Goal: Task Accomplishment & Management: Use online tool/utility

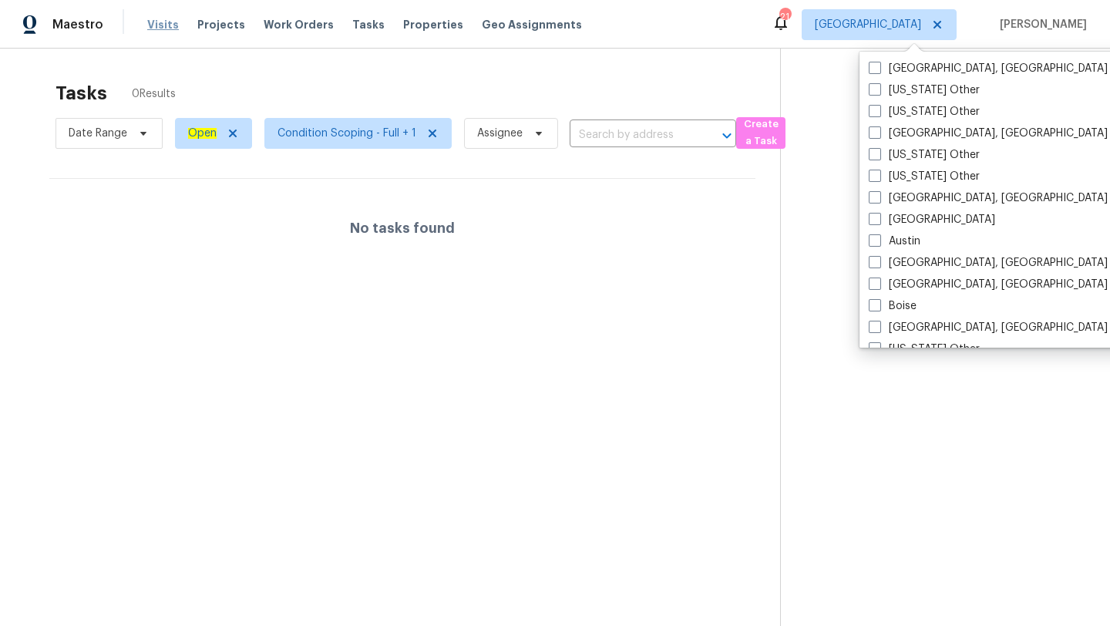
click at [159, 29] on span "Visits" at bounding box center [163, 24] width 32 height 15
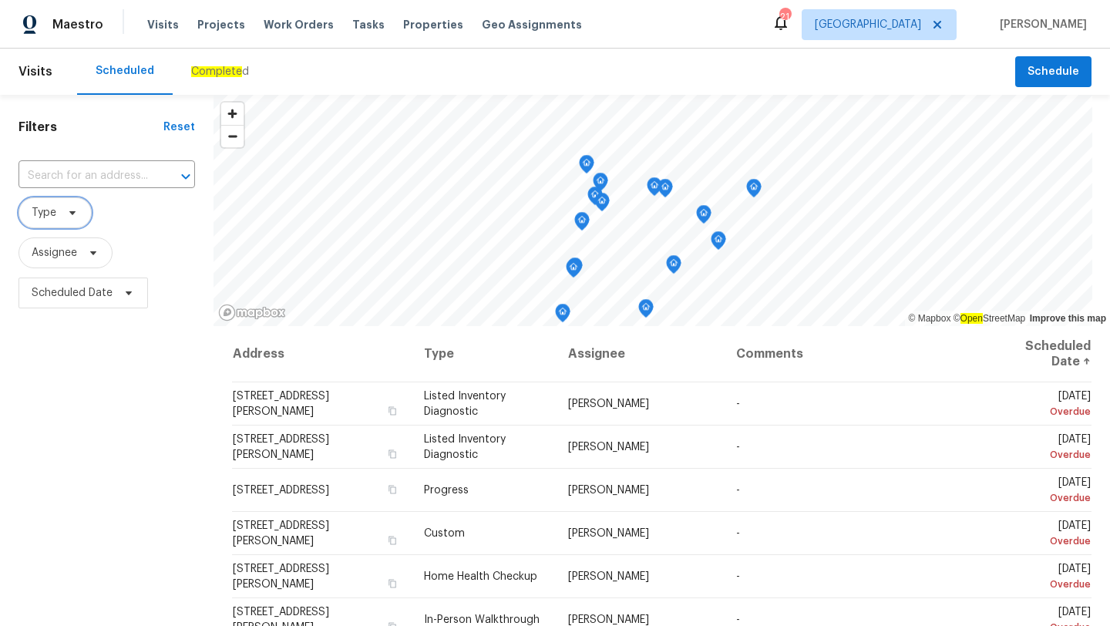
click at [58, 218] on span "Type" at bounding box center [55, 212] width 73 height 31
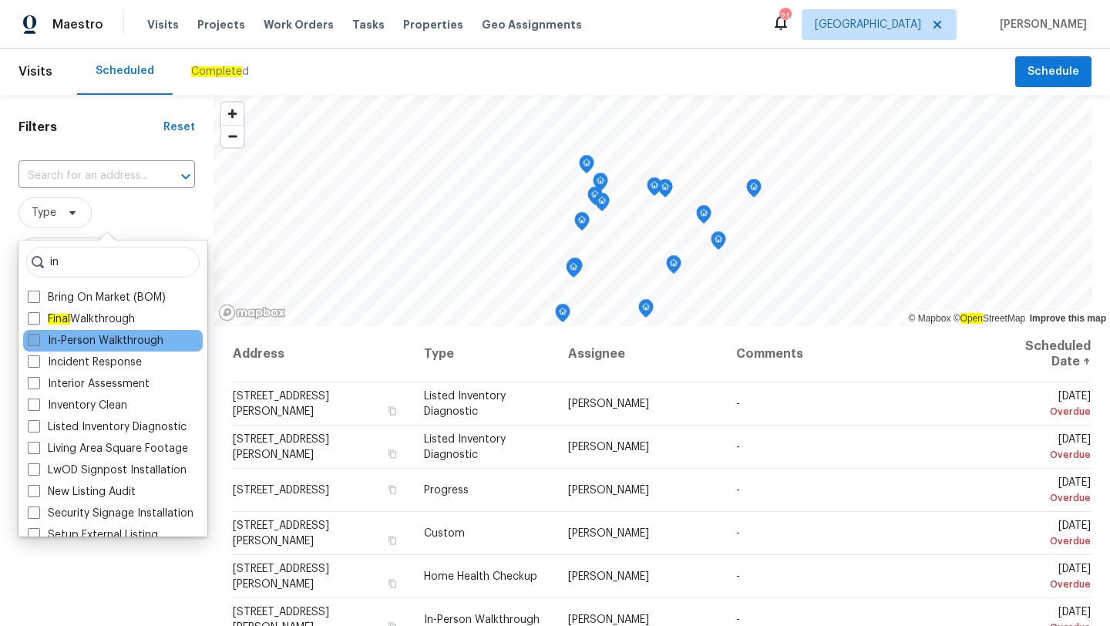
type input "in"
click at [46, 345] on label "In-Person Walkthrough" at bounding box center [96, 340] width 136 height 15
click at [38, 343] on input "In-Person Walkthrough" at bounding box center [33, 338] width 10 height 10
checkbox input "true"
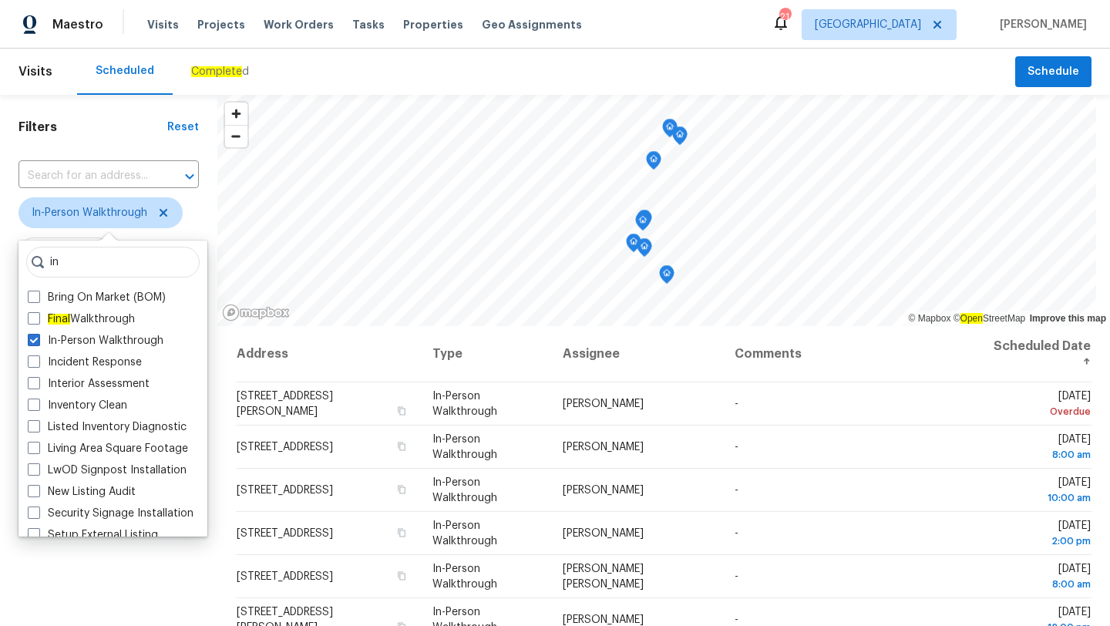
click at [115, 615] on div "Filters Reset ​ In-Person Walkthrough Assignee Scheduled Date" at bounding box center [108, 461] width 217 height 733
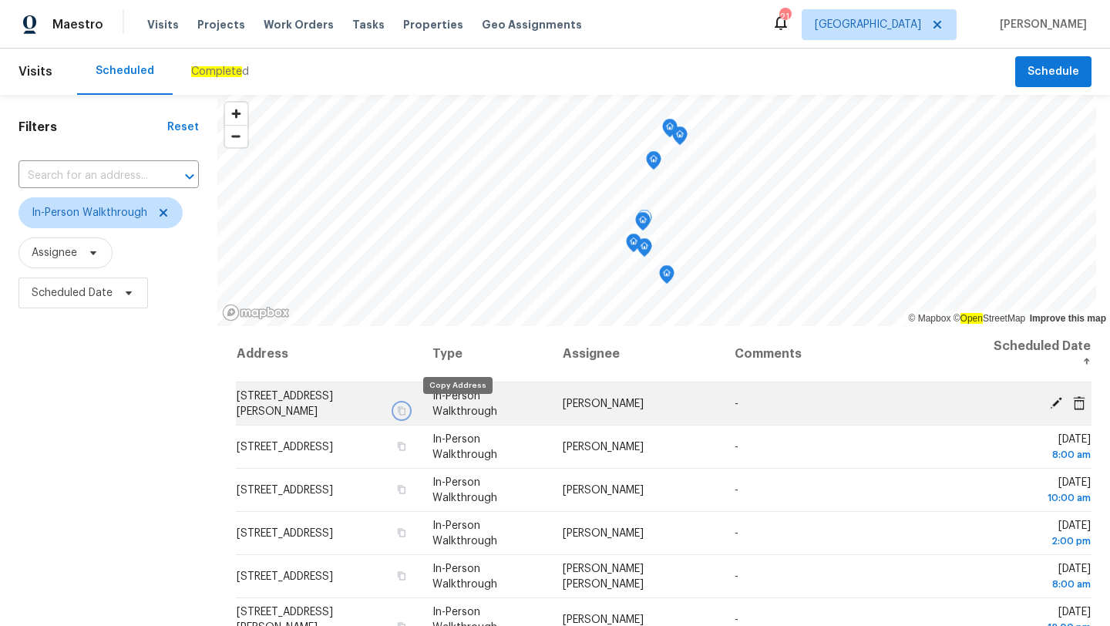
click at [406, 413] on icon "button" at bounding box center [400, 410] width 9 height 9
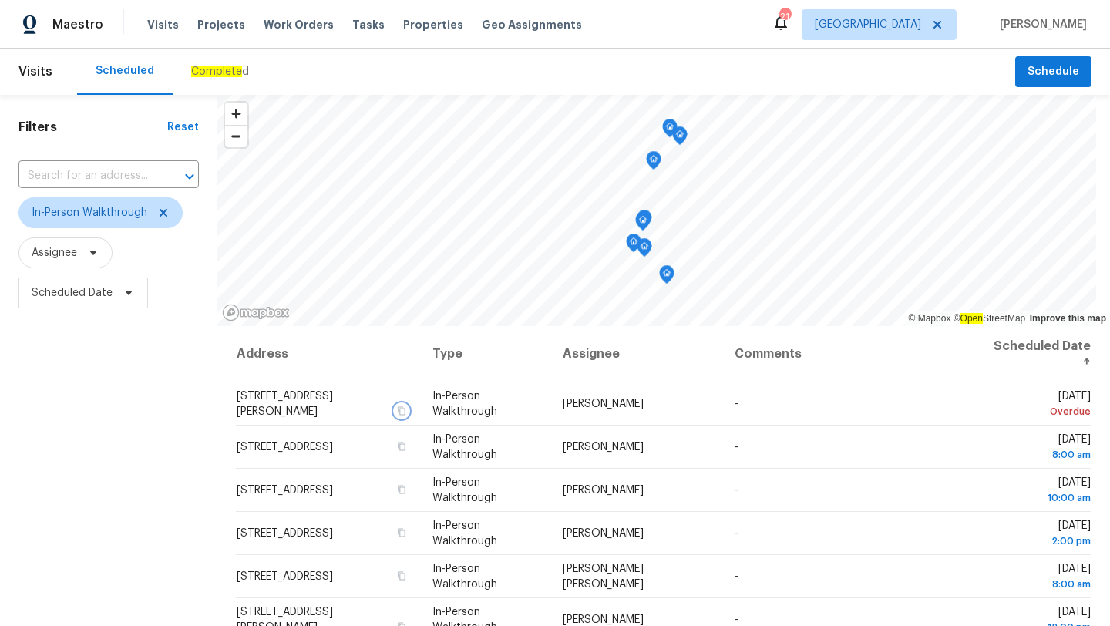
scroll to position [200, 0]
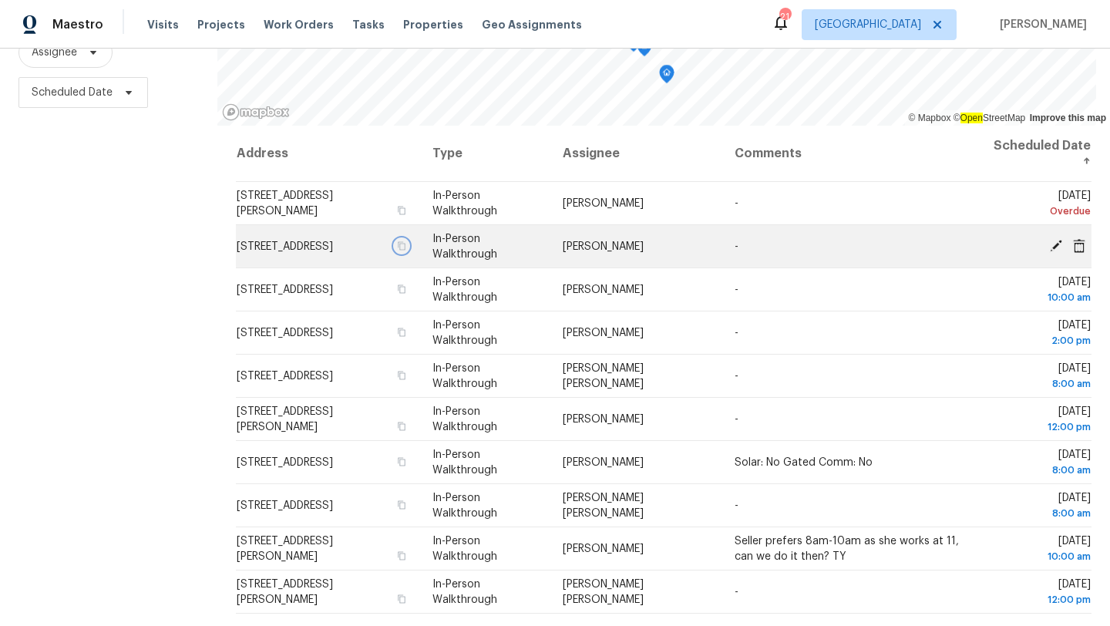
click at [406, 250] on icon "button" at bounding box center [402, 245] width 8 height 8
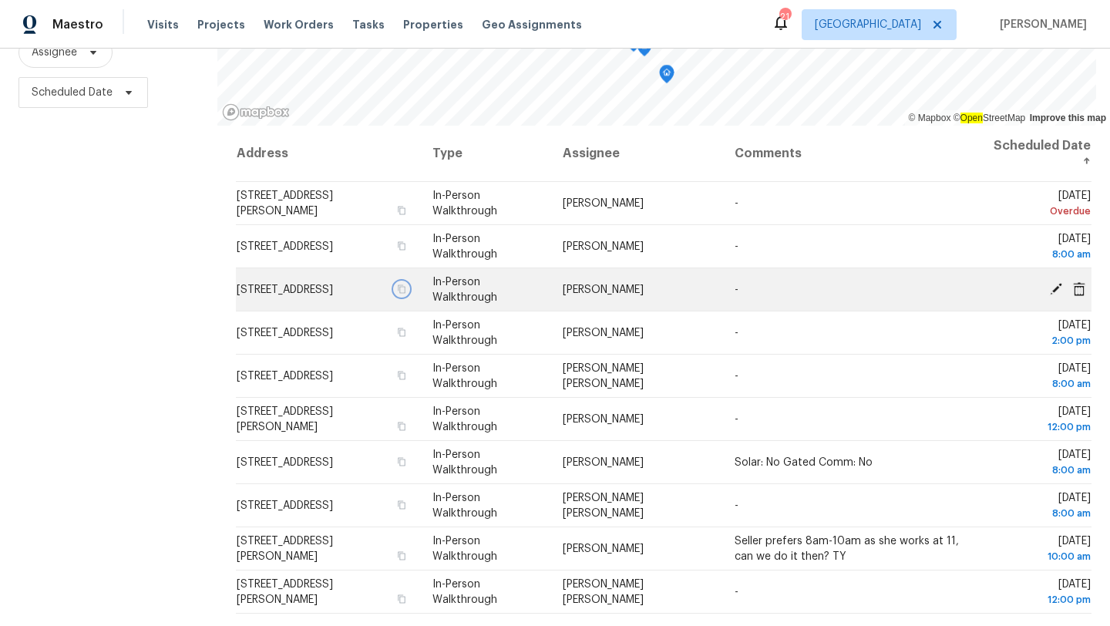
click at [406, 285] on icon "button" at bounding box center [402, 289] width 8 height 8
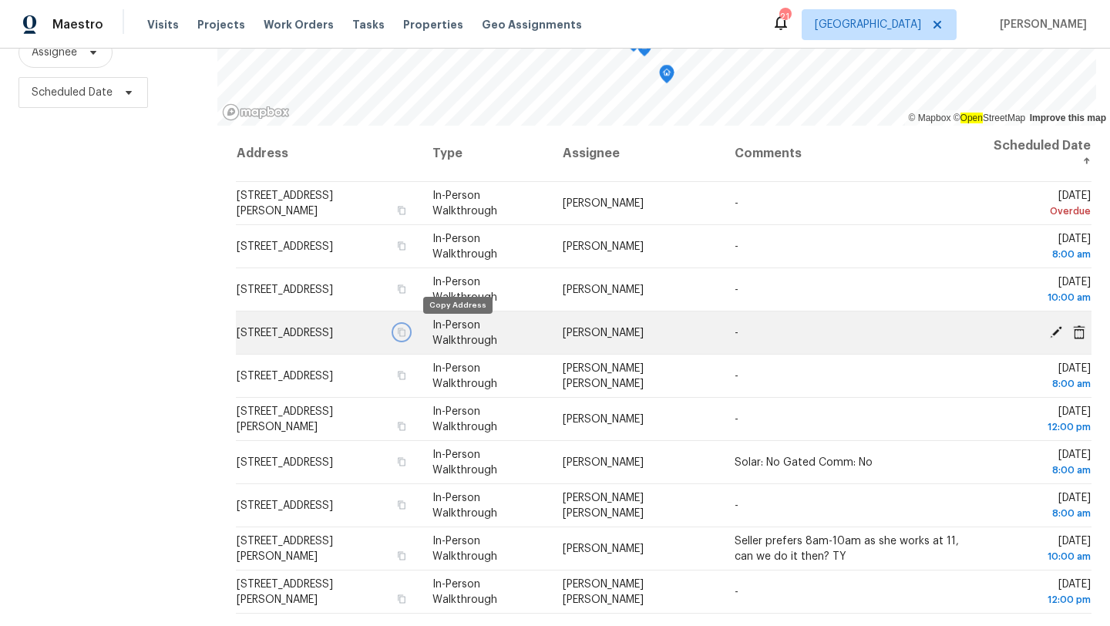
click at [406, 332] on icon "button" at bounding box center [402, 332] width 8 height 8
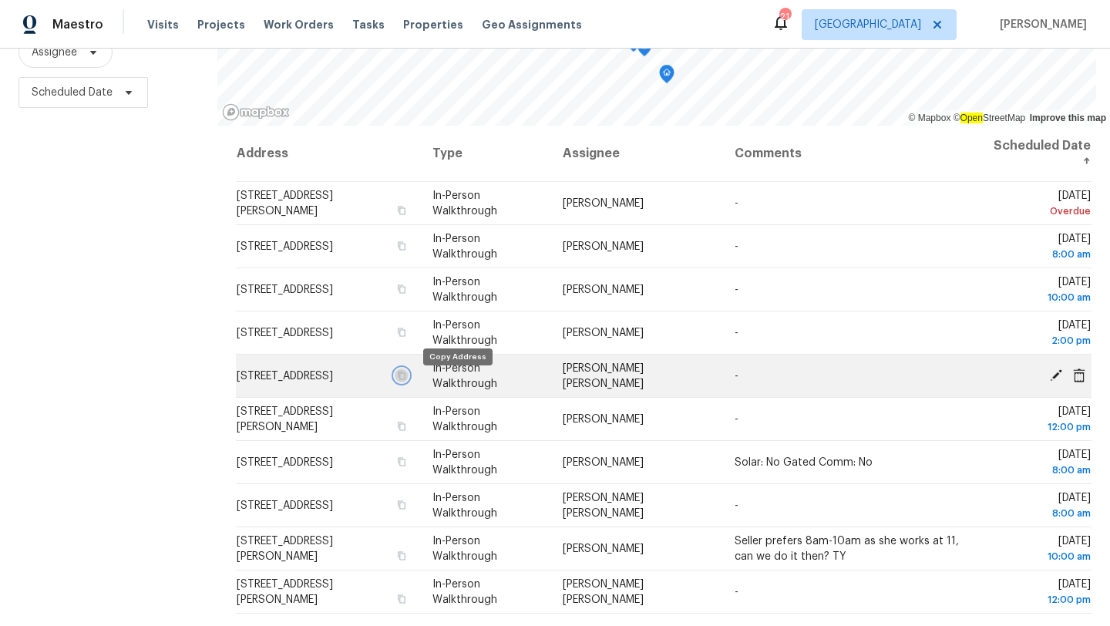
click at [406, 379] on icon "button" at bounding box center [402, 375] width 8 height 8
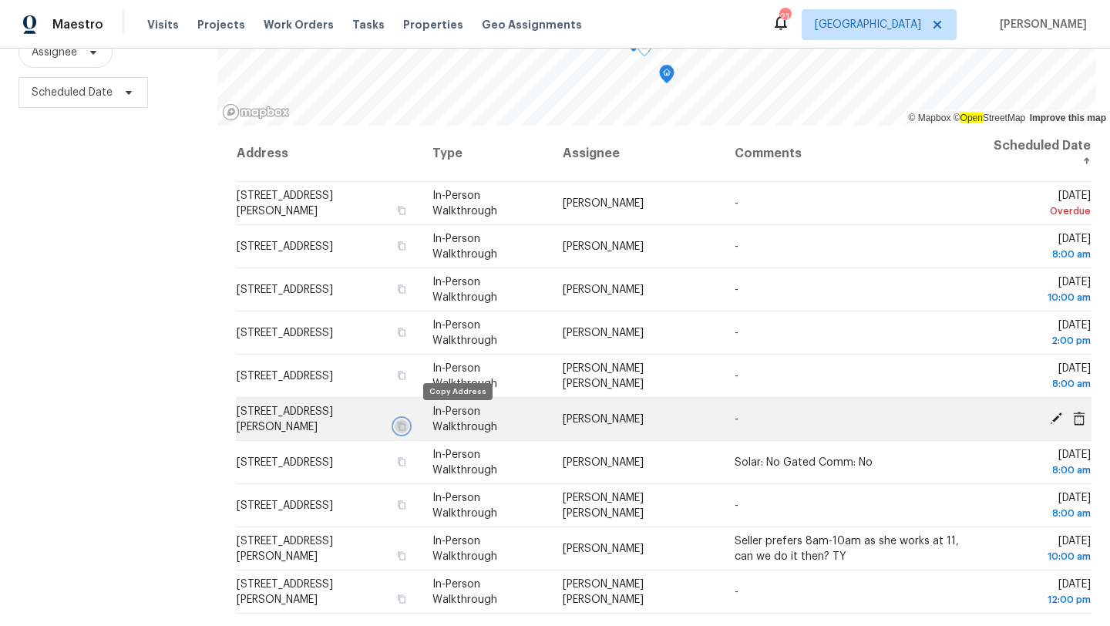
click at [406, 422] on icon "button" at bounding box center [400, 426] width 9 height 9
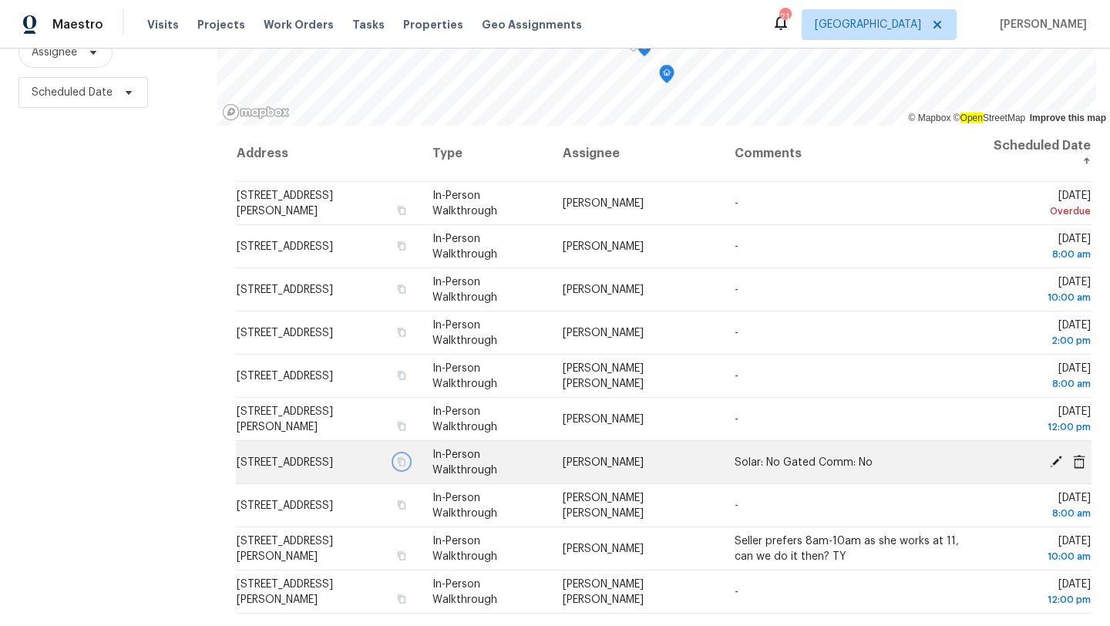
click at [406, 466] on icon "button" at bounding box center [402, 461] width 8 height 8
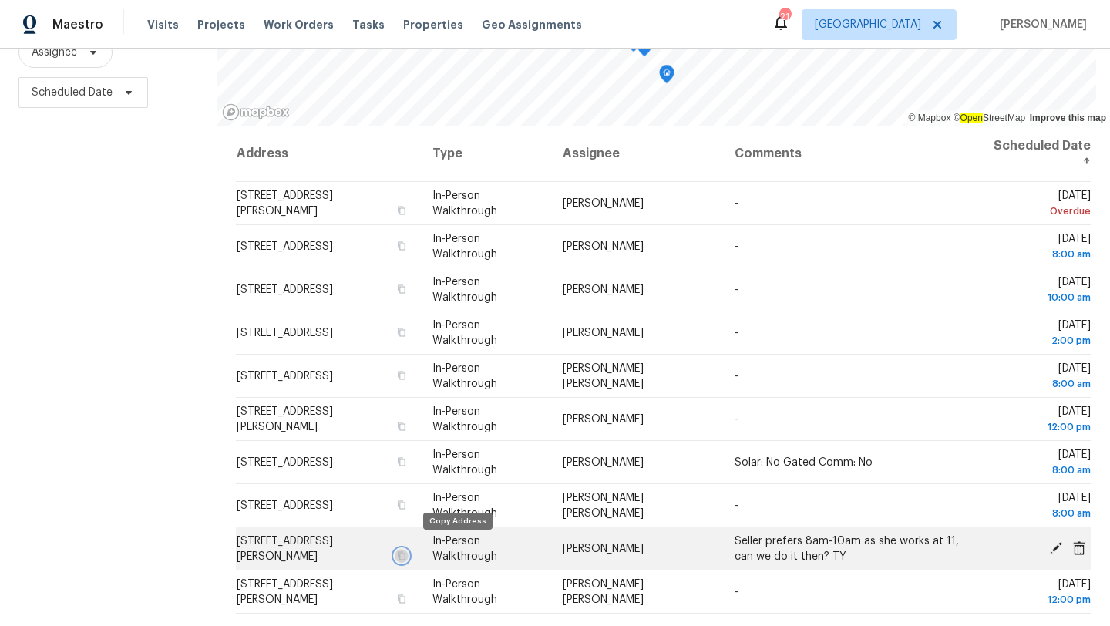
click at [406, 551] on icon "button" at bounding box center [400, 555] width 9 height 9
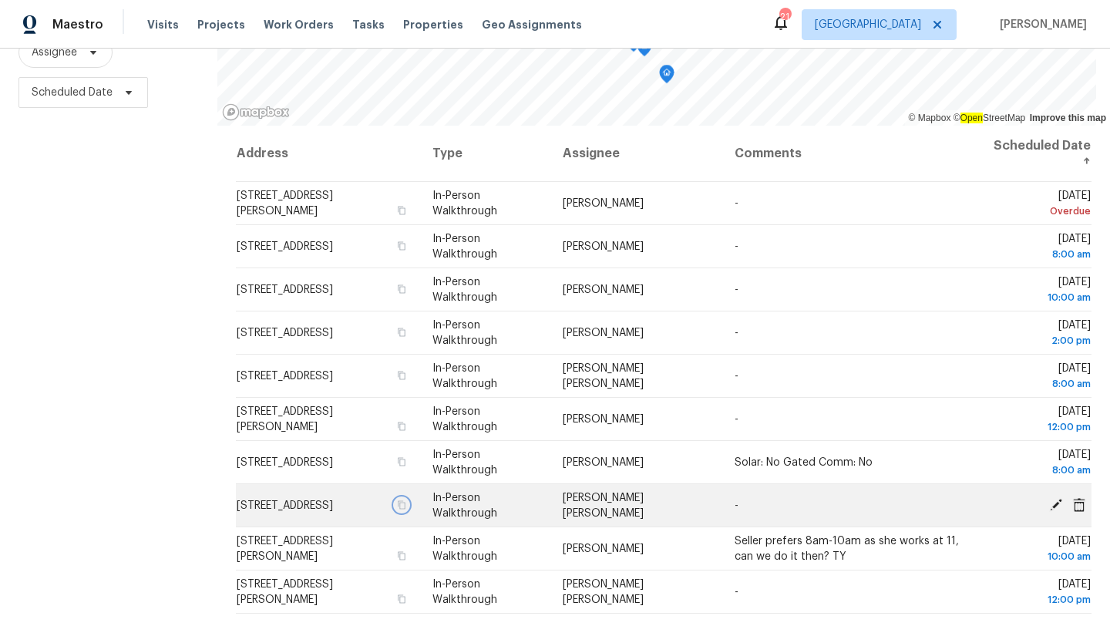
click at [406, 509] on icon "button" at bounding box center [402, 504] width 8 height 8
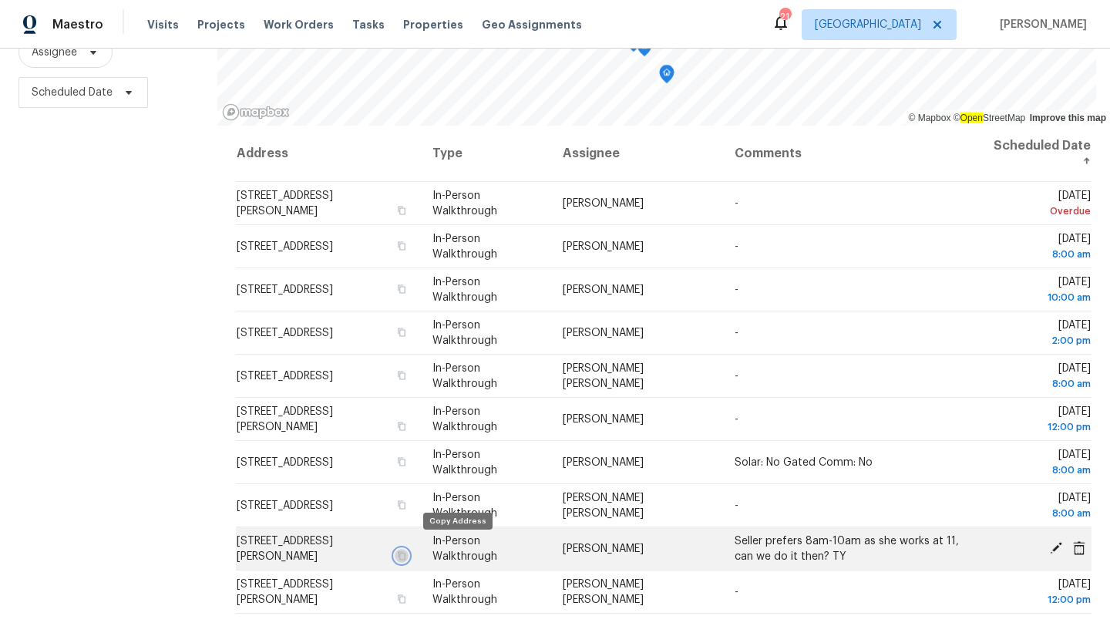
click at [406, 551] on icon "button" at bounding box center [402, 555] width 8 height 8
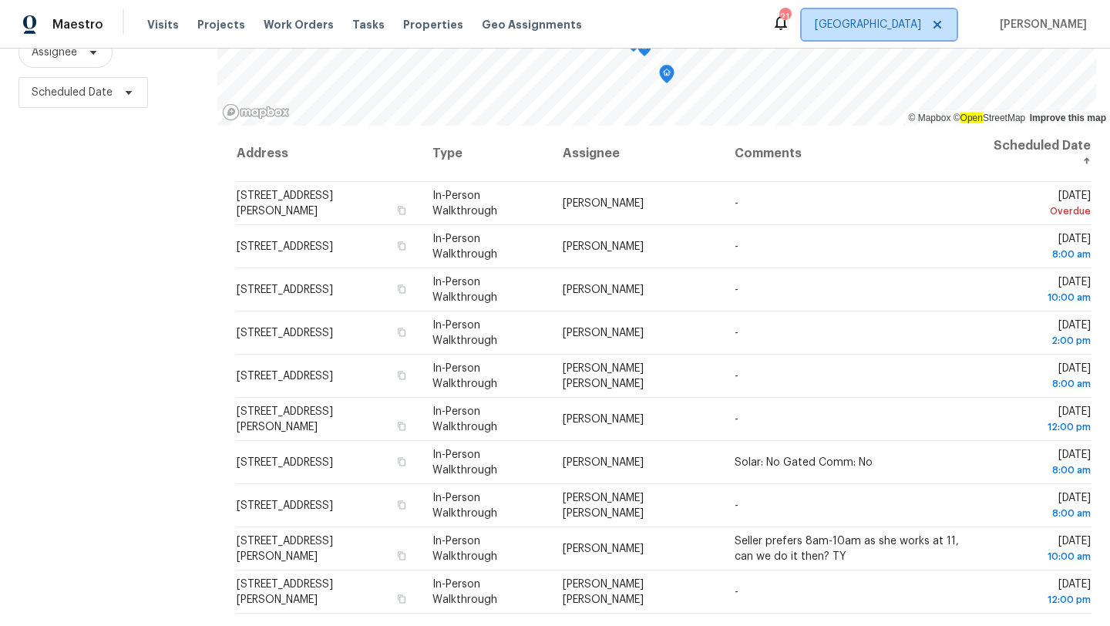
click at [884, 29] on span "[GEOGRAPHIC_DATA]" at bounding box center [868, 24] width 106 height 15
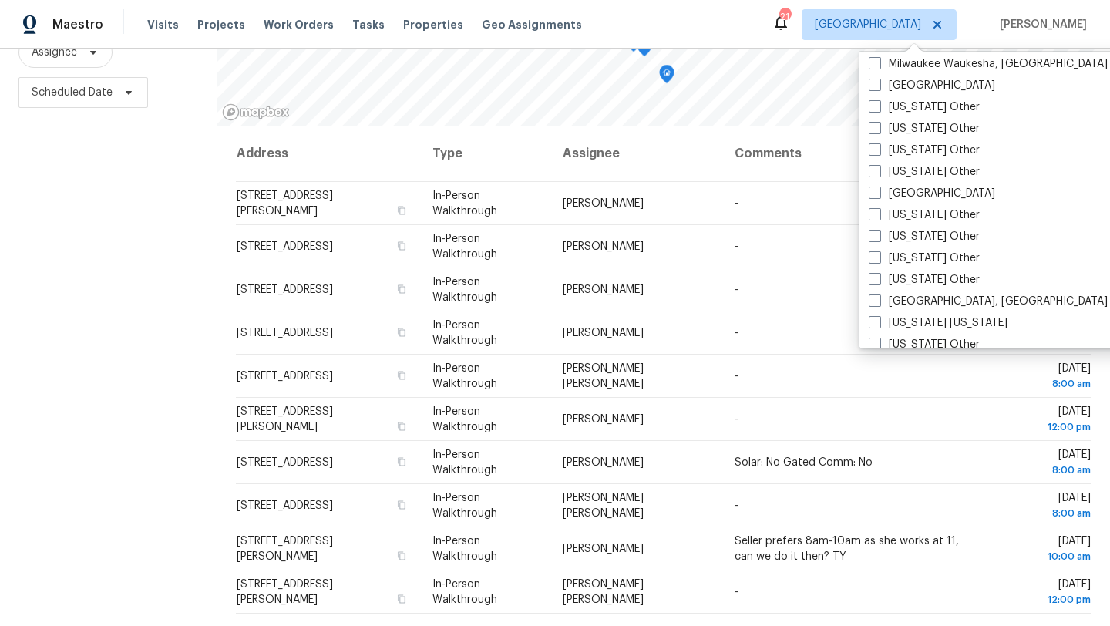
scroll to position [1173, 0]
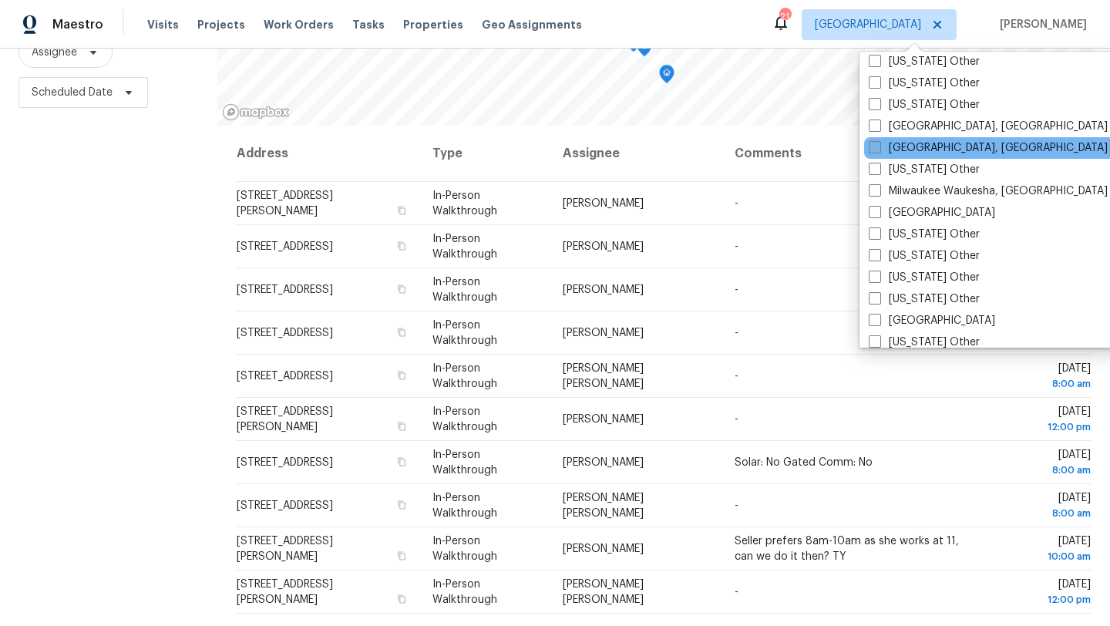
click at [888, 147] on label "[GEOGRAPHIC_DATA], [GEOGRAPHIC_DATA]" at bounding box center [988, 147] width 239 height 15
click at [879, 147] on input "[GEOGRAPHIC_DATA], [GEOGRAPHIC_DATA]" at bounding box center [874, 145] width 10 height 10
checkbox input "true"
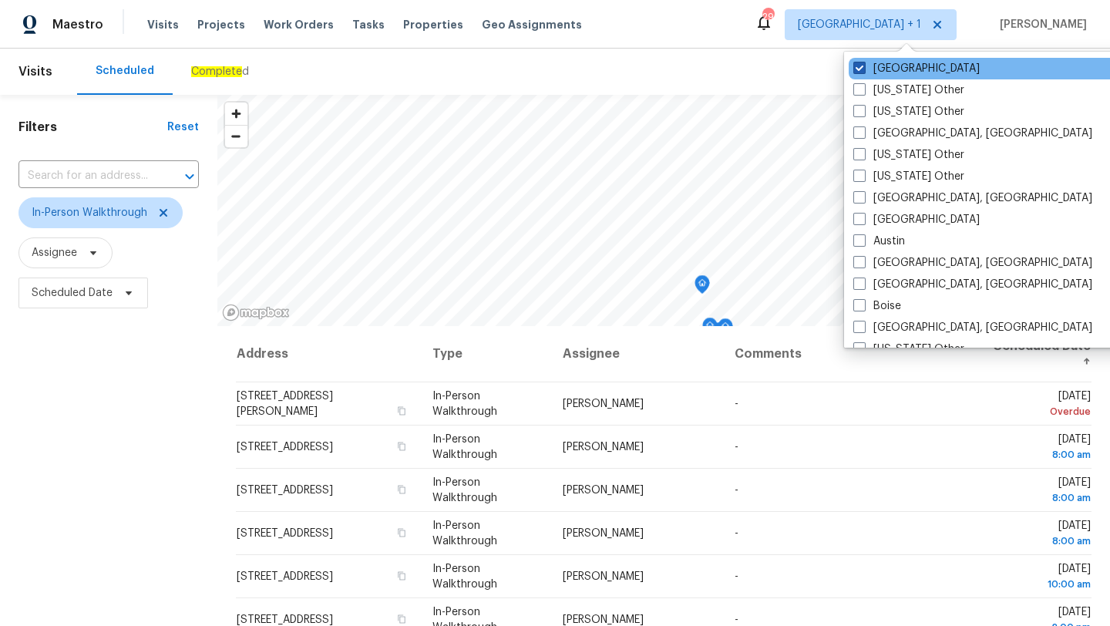
click at [874, 69] on label "[GEOGRAPHIC_DATA]" at bounding box center [917, 68] width 126 height 15
click at [864, 69] on input "[GEOGRAPHIC_DATA]" at bounding box center [859, 66] width 10 height 10
checkbox input "false"
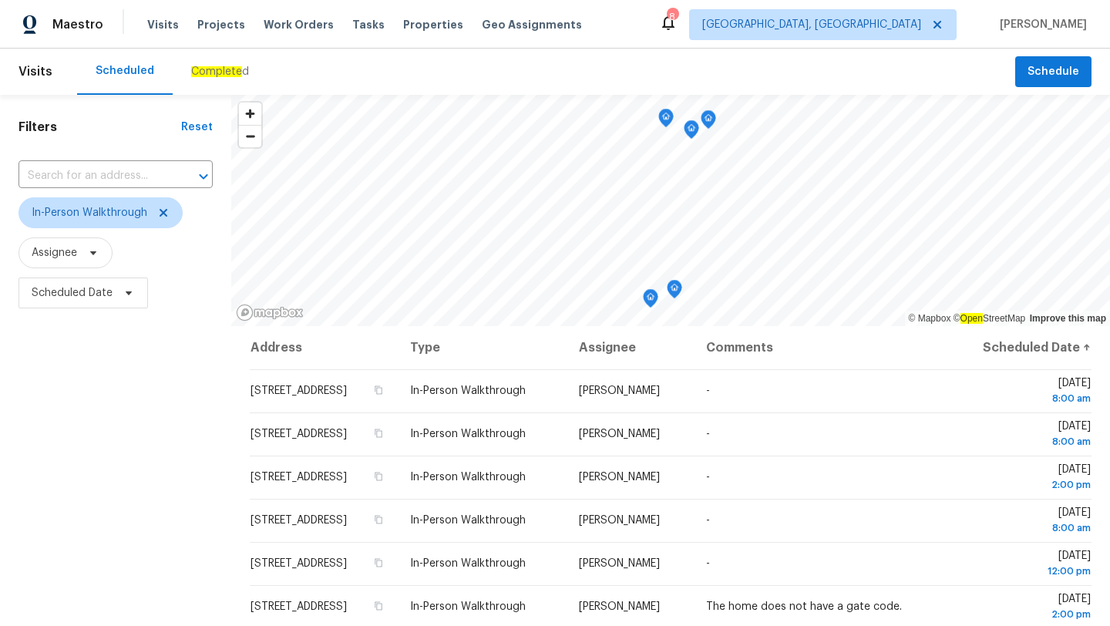
click at [546, 59] on div "Scheduled Complete d" at bounding box center [546, 72] width 938 height 46
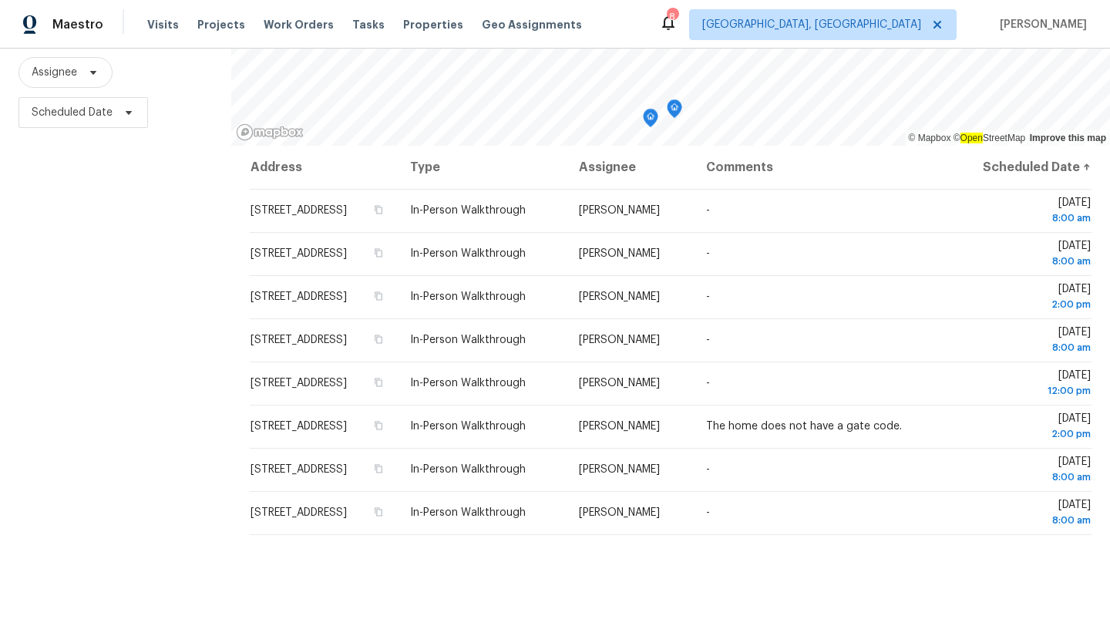
scroll to position [200, 0]
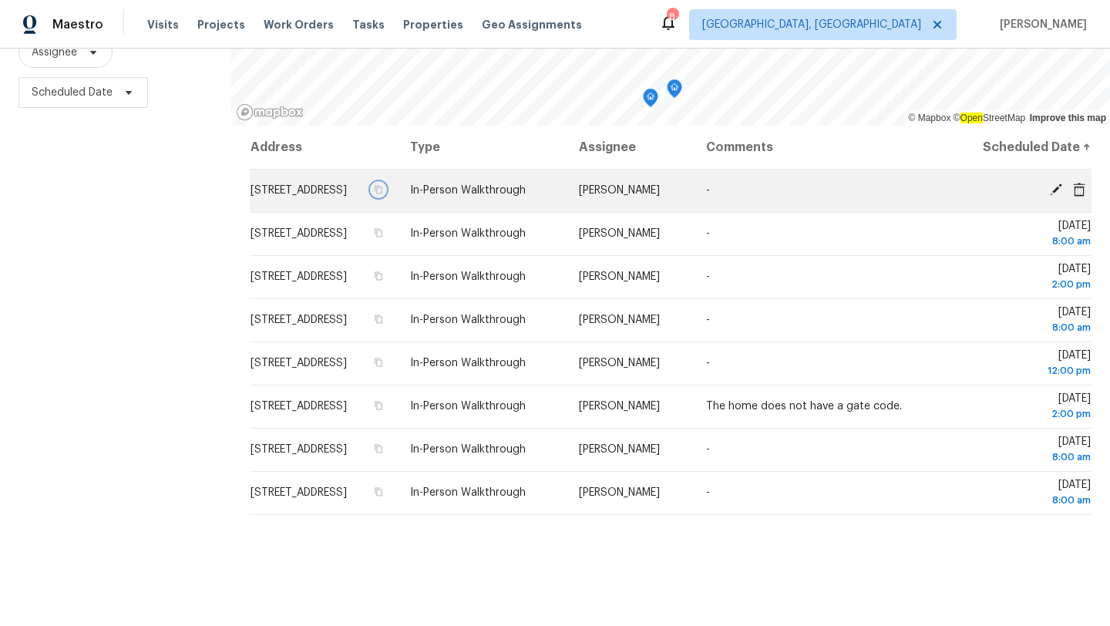
click at [383, 194] on icon "button" at bounding box center [380, 190] width 8 height 8
click at [398, 194] on td "[STREET_ADDRESS]" at bounding box center [324, 190] width 148 height 43
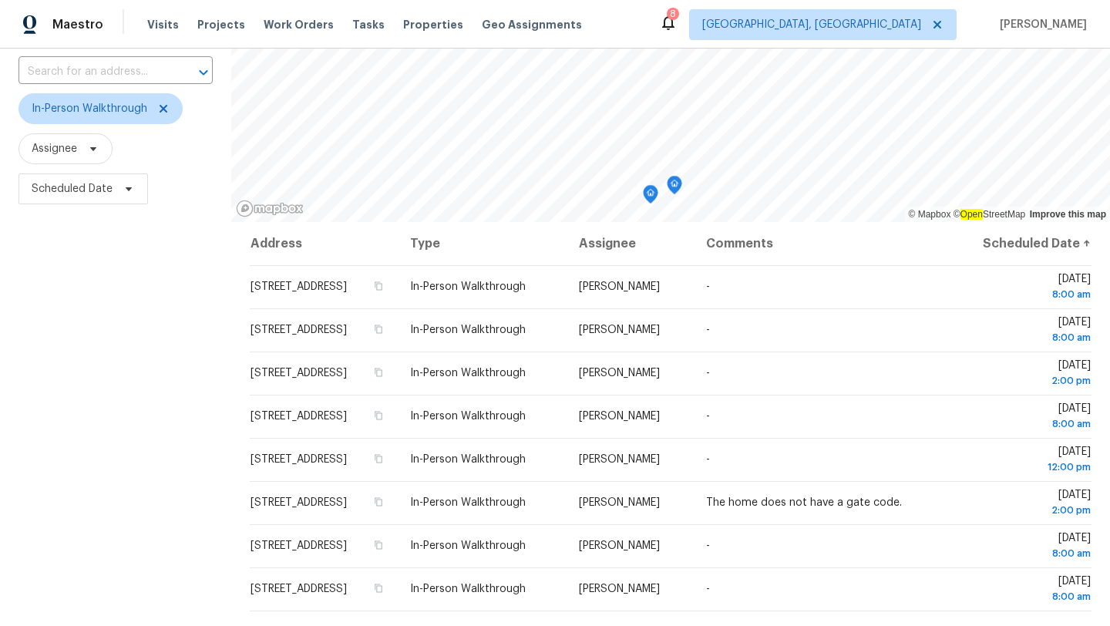
scroll to position [200, 0]
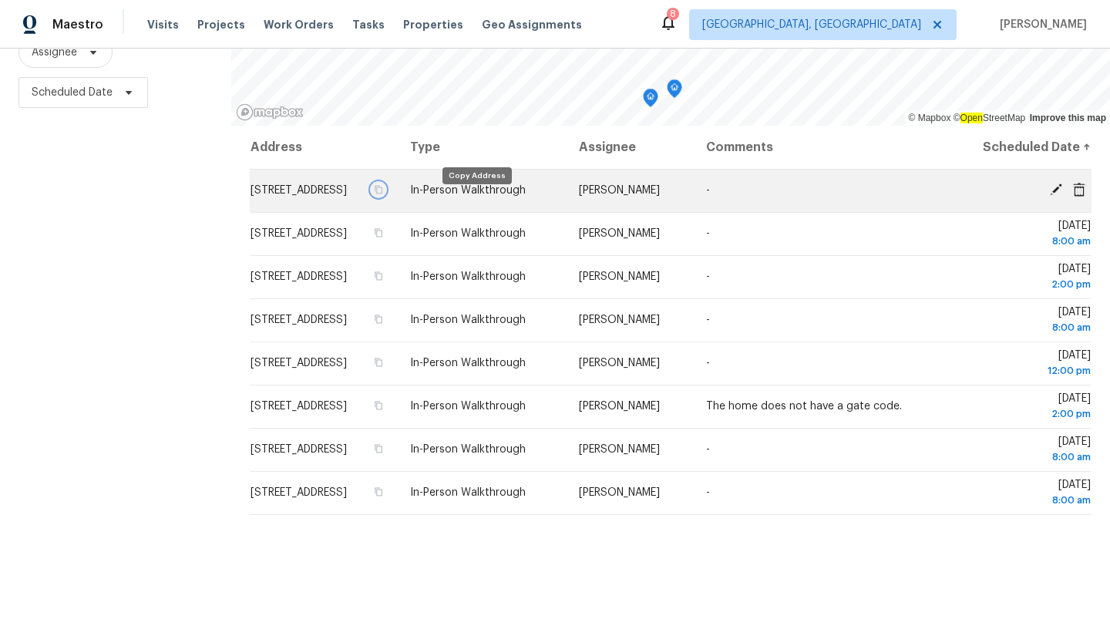
click at [383, 194] on icon "button" at bounding box center [378, 189] width 9 height 9
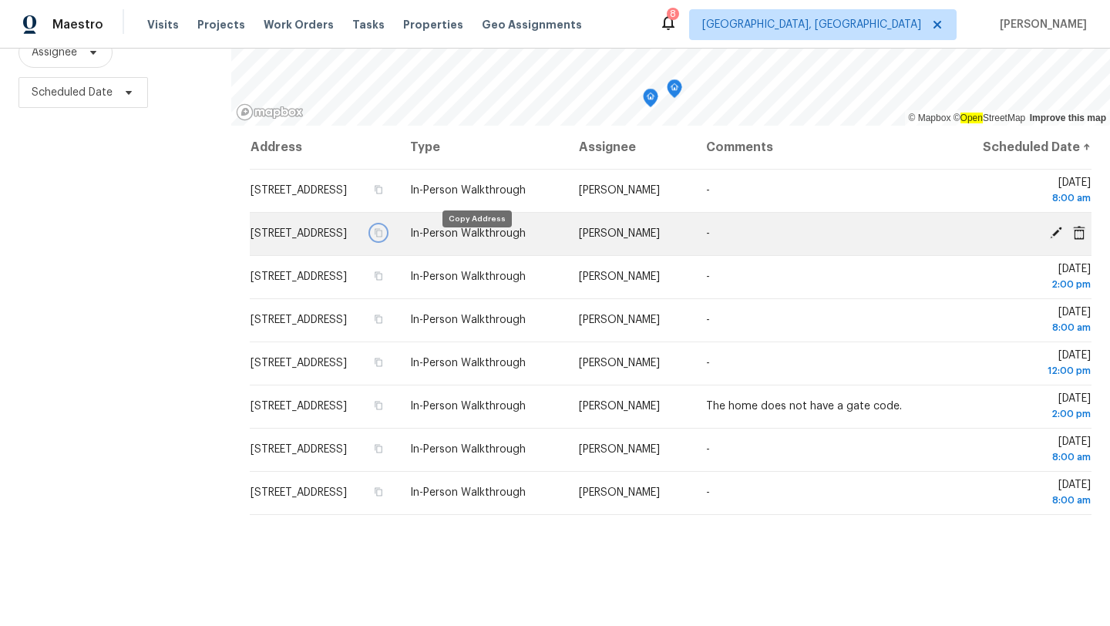
click at [383, 237] on icon "button" at bounding box center [380, 233] width 8 height 8
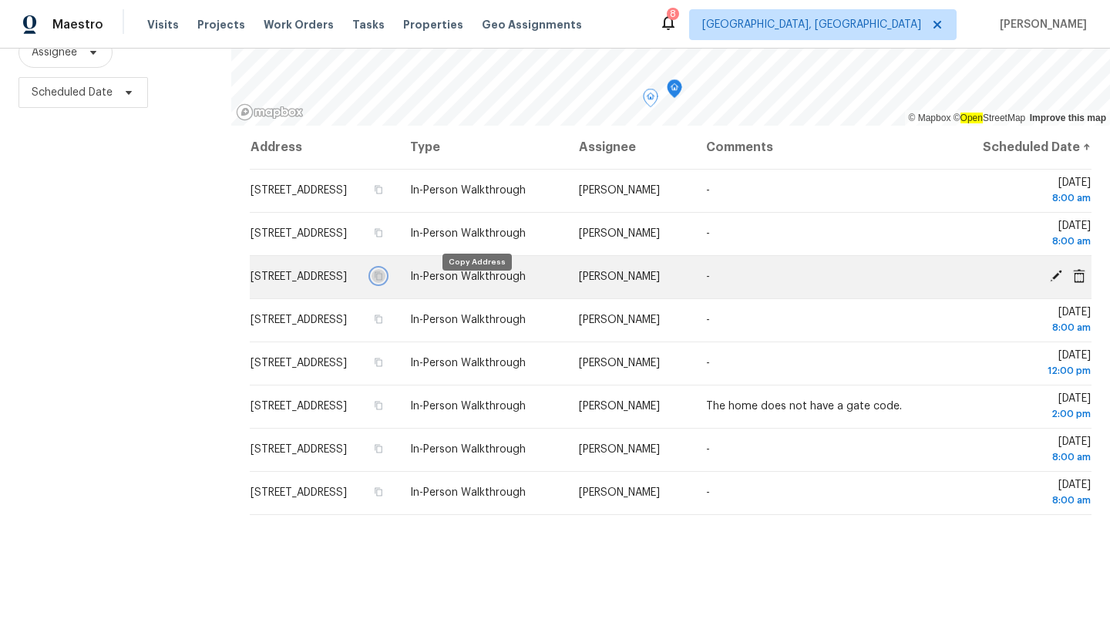
click at [383, 281] on icon "button" at bounding box center [380, 276] width 8 height 8
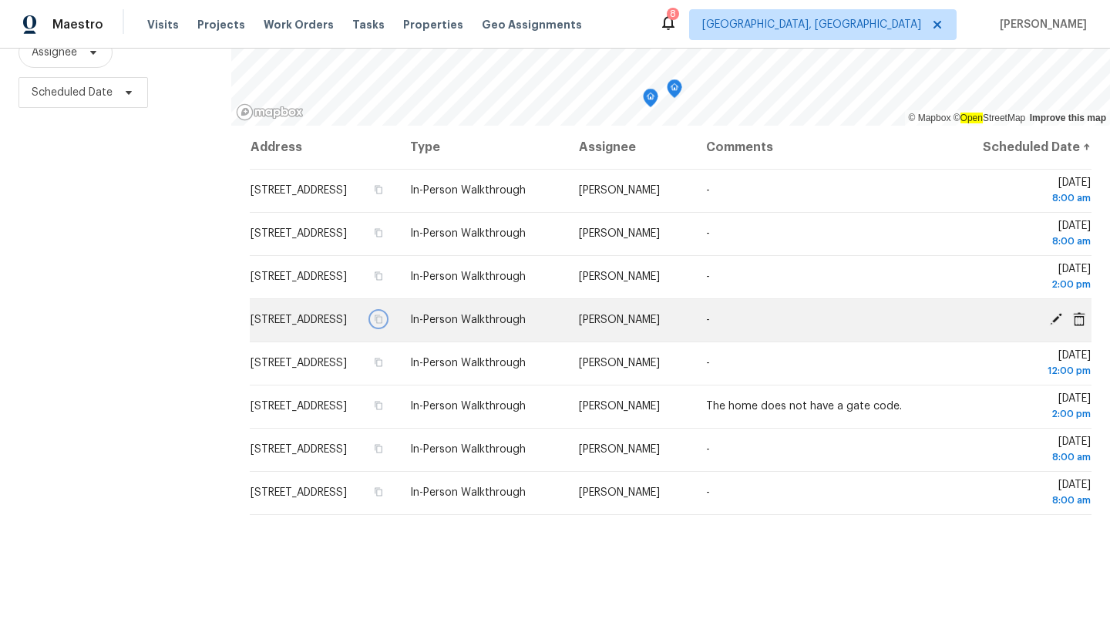
click at [383, 324] on icon "button" at bounding box center [378, 319] width 9 height 9
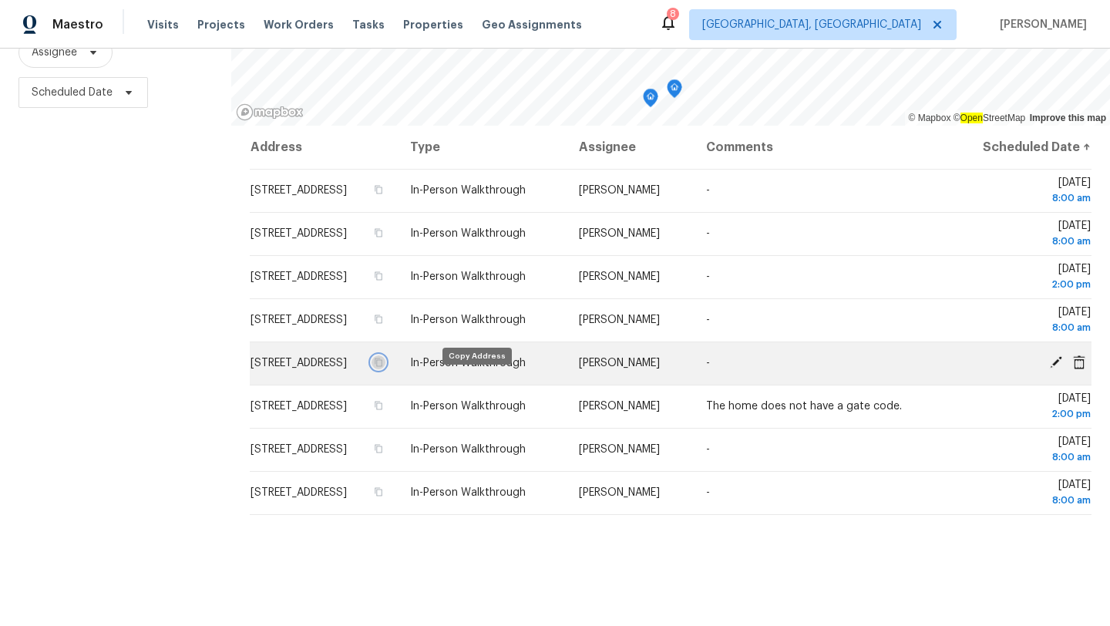
click at [383, 367] on icon "button" at bounding box center [380, 363] width 8 height 8
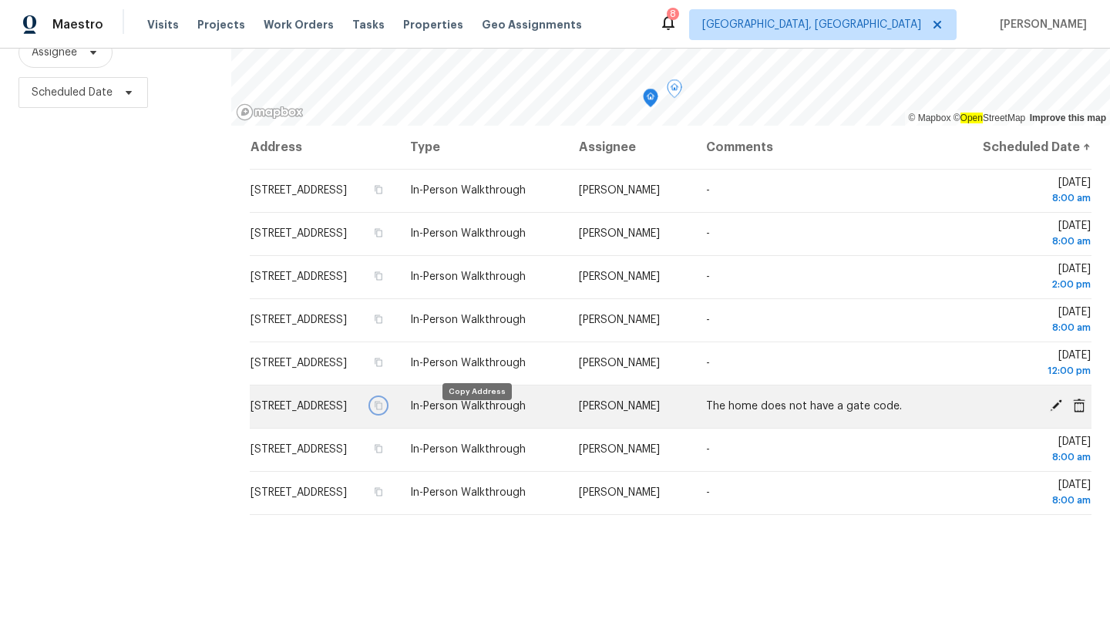
click at [383, 410] on icon "button" at bounding box center [378, 405] width 9 height 9
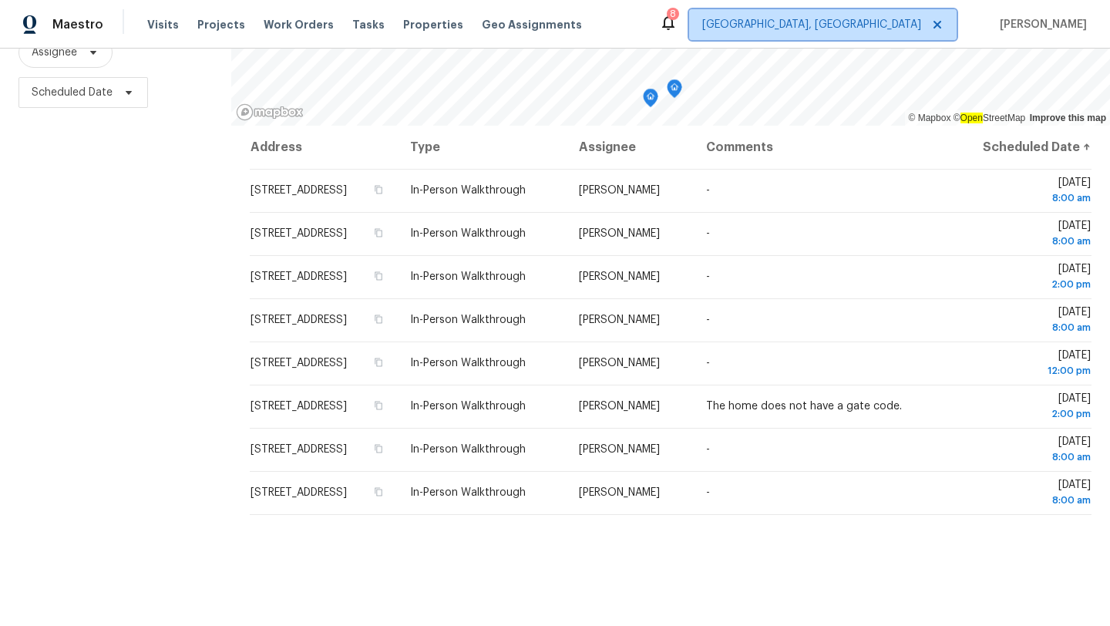
click at [889, 22] on span "[GEOGRAPHIC_DATA], [GEOGRAPHIC_DATA]" at bounding box center [811, 24] width 219 height 15
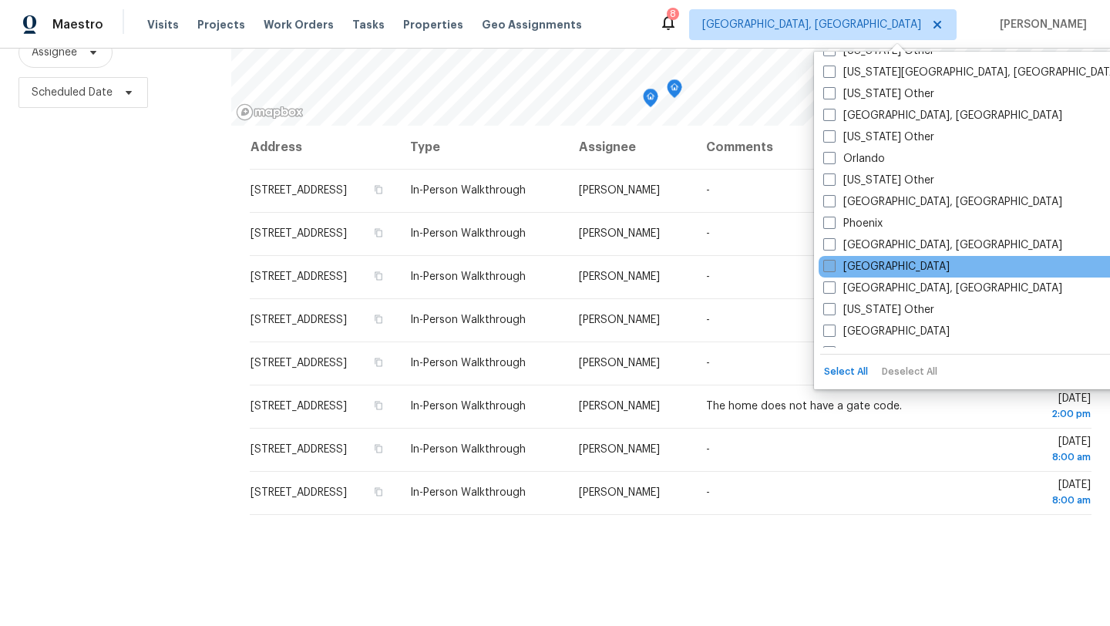
scroll to position [1573, 0]
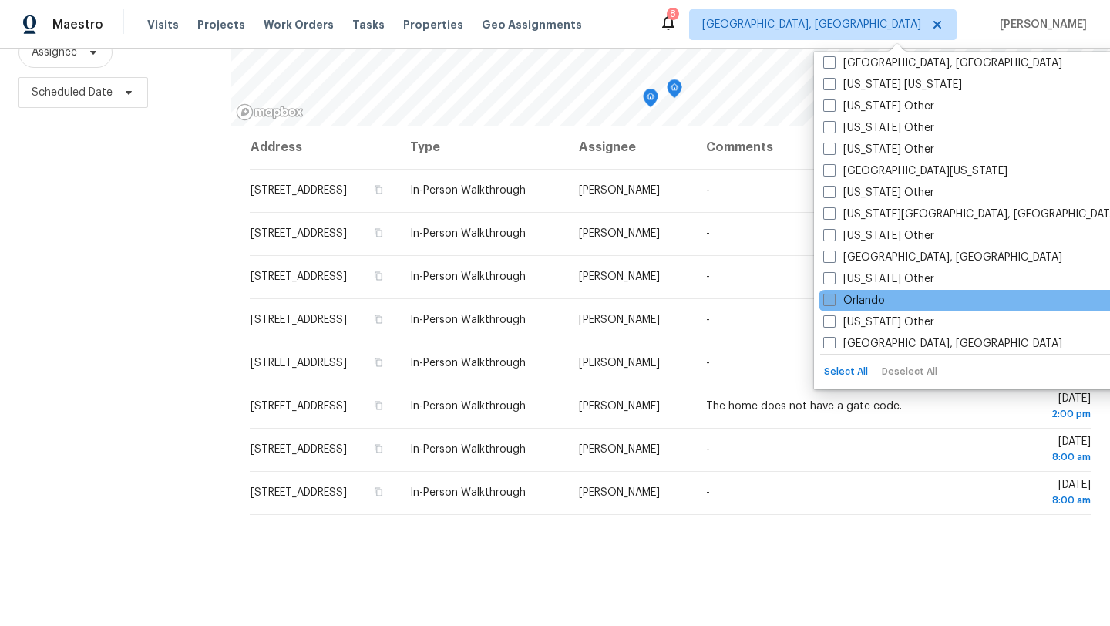
click at [845, 308] on label "Orlando" at bounding box center [855, 300] width 62 height 15
click at [834, 303] on input "Orlando" at bounding box center [829, 298] width 10 height 10
checkbox input "true"
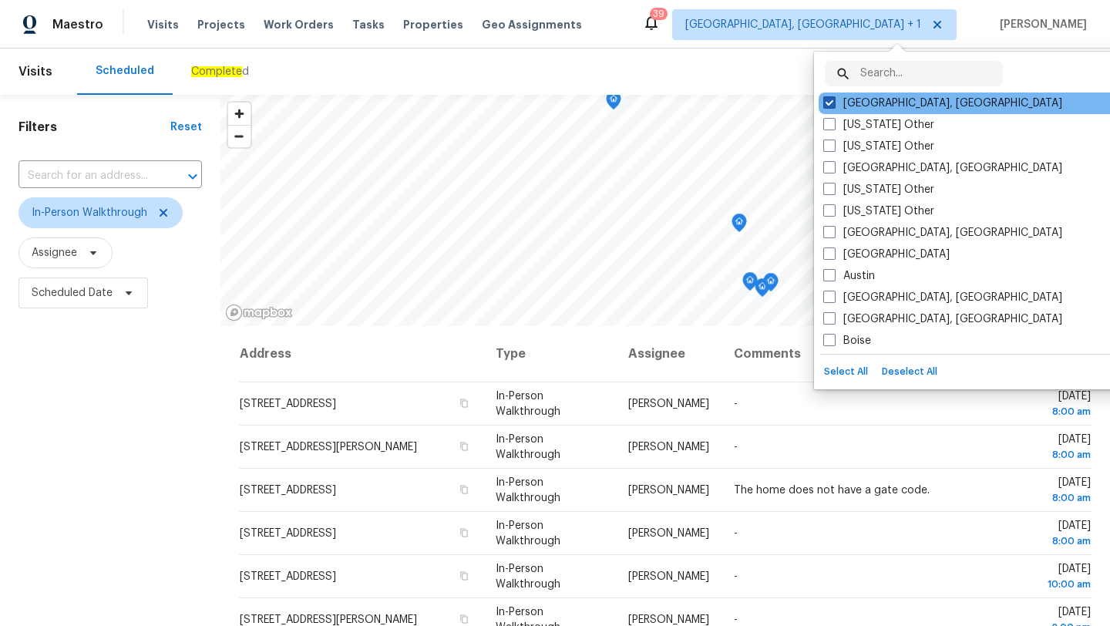
click at [852, 96] on label "[GEOGRAPHIC_DATA], [GEOGRAPHIC_DATA]" at bounding box center [943, 103] width 239 height 15
click at [834, 96] on input "[GEOGRAPHIC_DATA], [GEOGRAPHIC_DATA]" at bounding box center [829, 101] width 10 height 10
checkbox input "false"
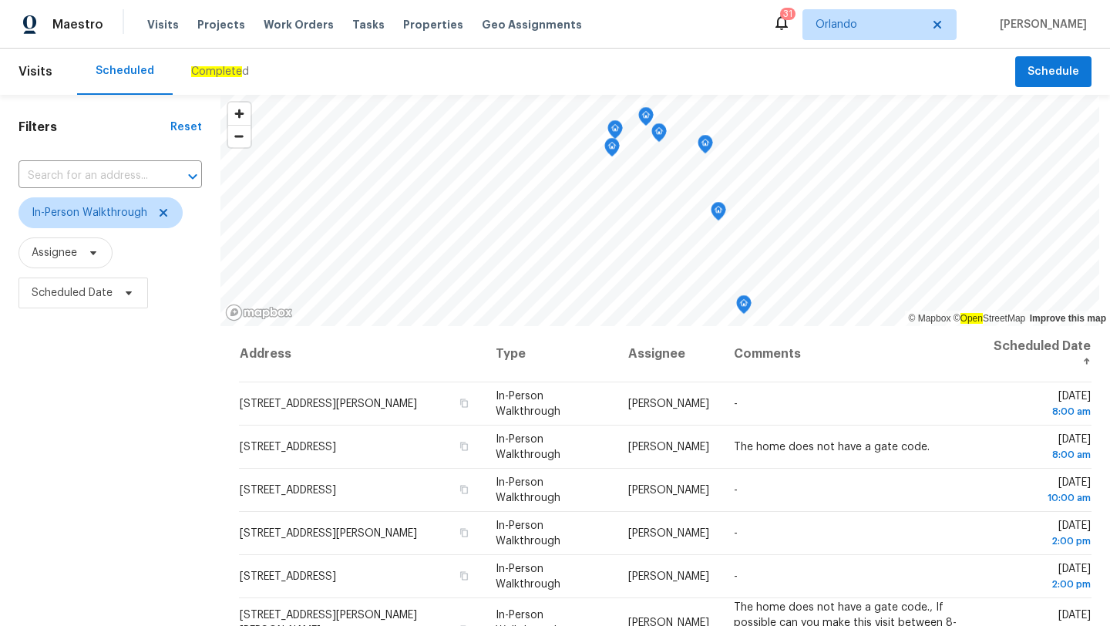
click at [438, 58] on div "Scheduled Complete d" at bounding box center [546, 72] width 938 height 46
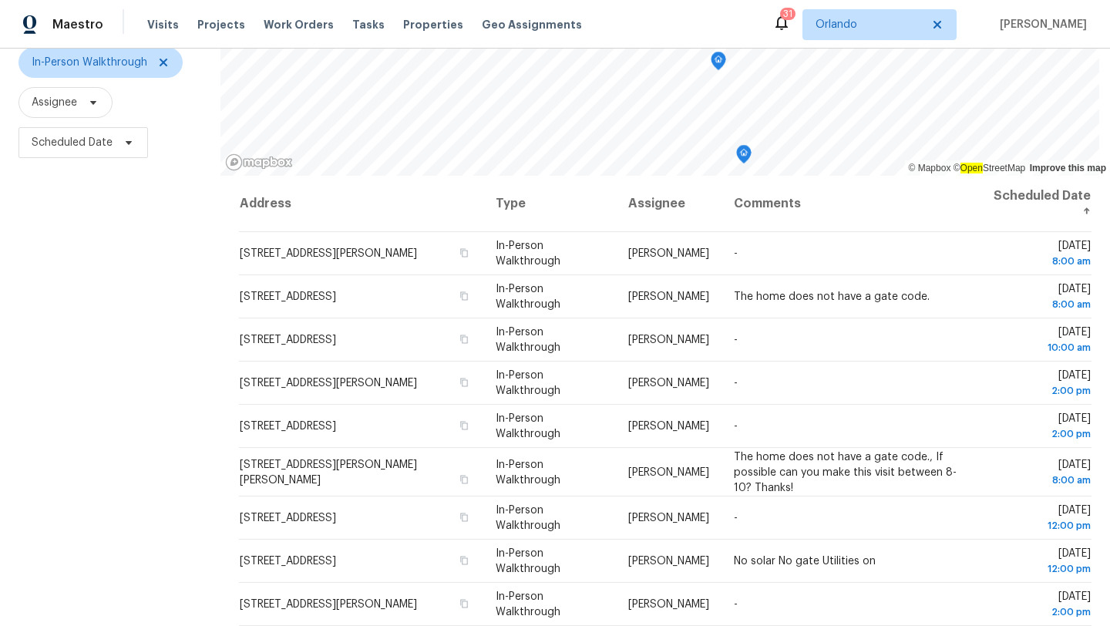
scroll to position [200, 0]
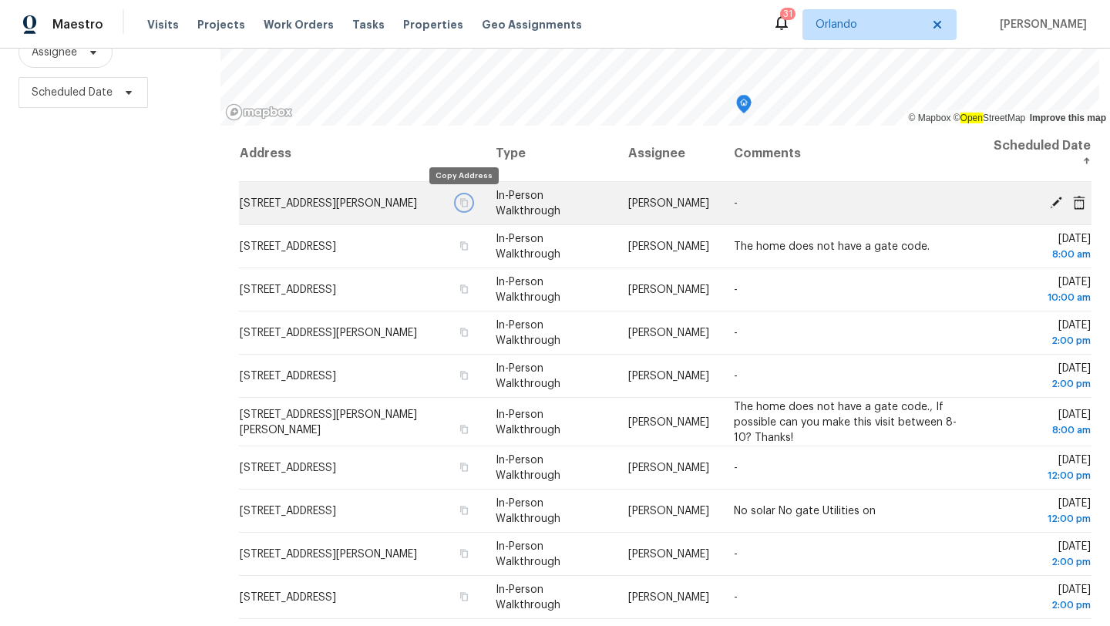
click at [461, 201] on icon "button" at bounding box center [464, 202] width 9 height 9
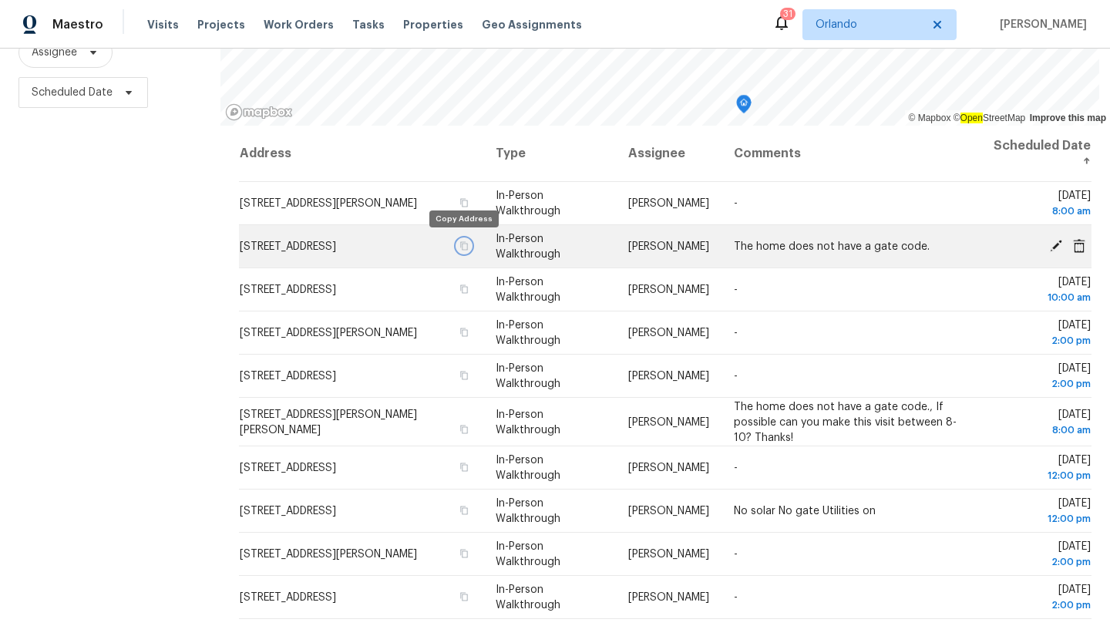
click at [462, 241] on icon "button" at bounding box center [464, 245] width 9 height 9
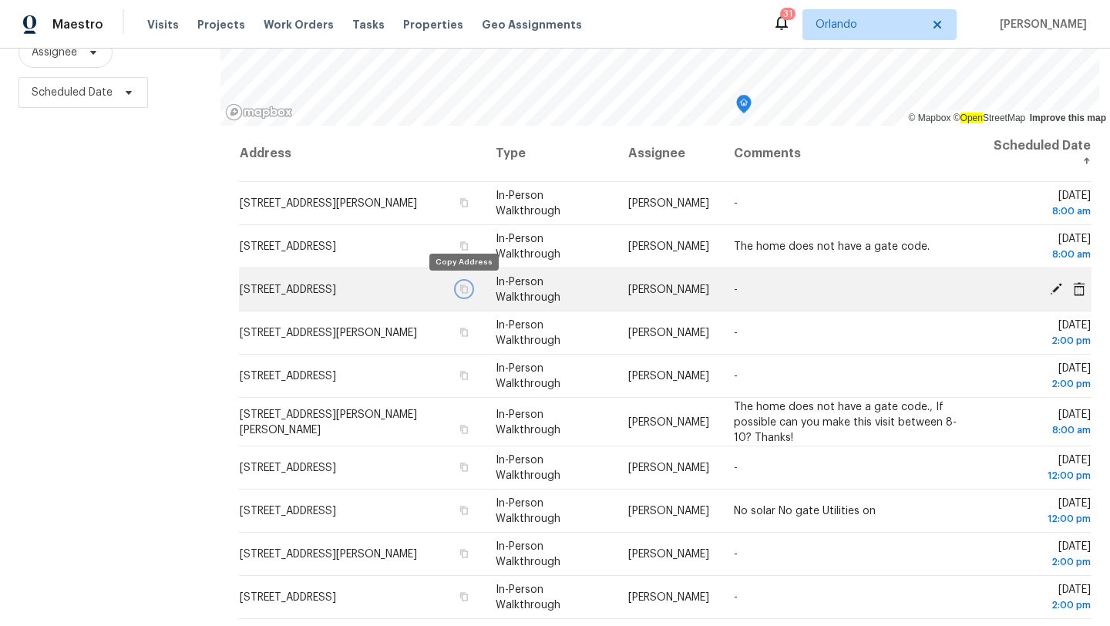
click at [460, 286] on icon "button" at bounding box center [464, 289] width 9 height 9
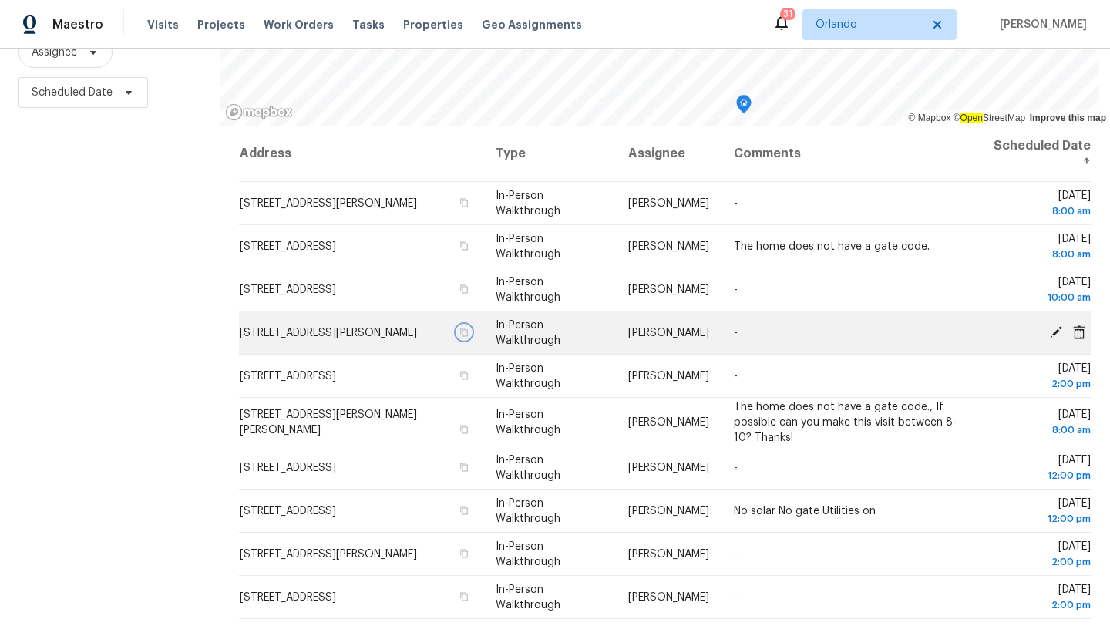
click at [461, 329] on icon "button" at bounding box center [464, 332] width 8 height 8
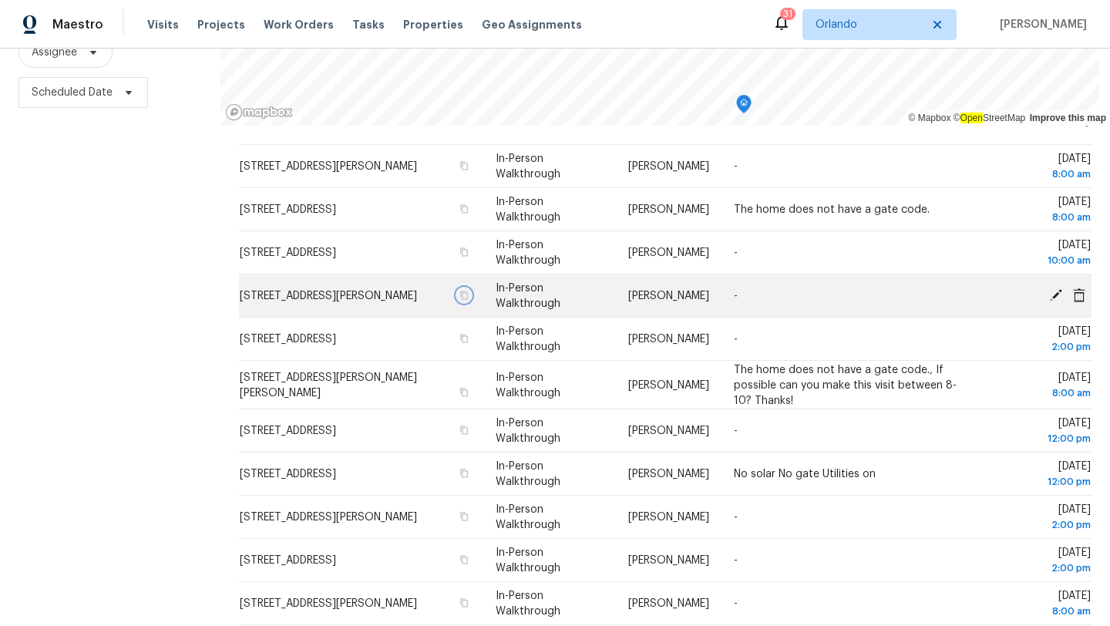
scroll to position [48, 0]
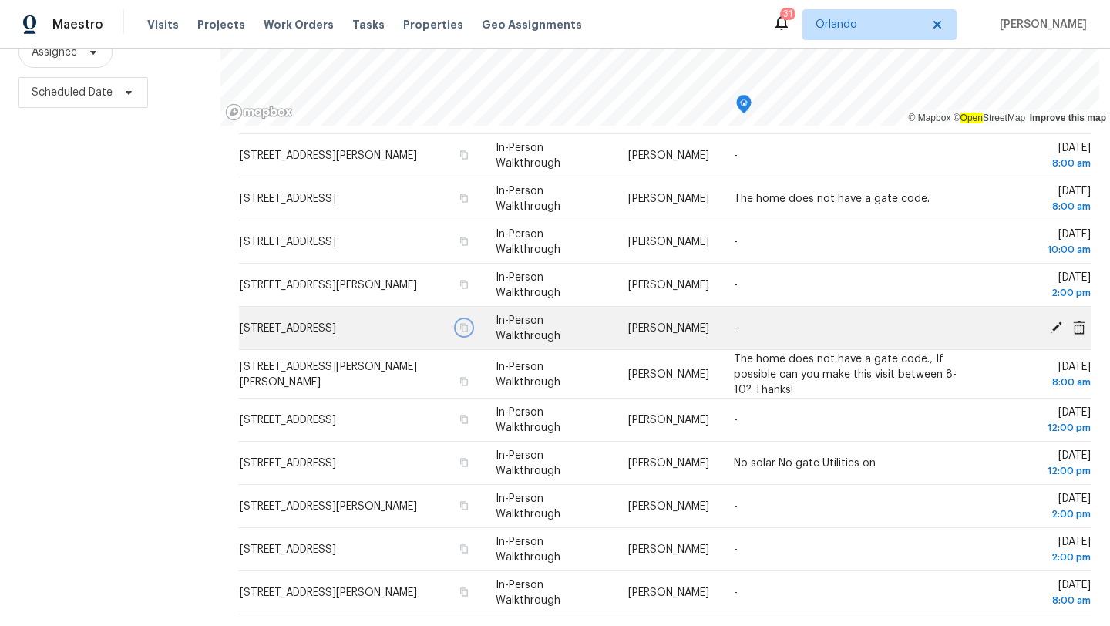
click at [464, 325] on icon "button" at bounding box center [464, 327] width 8 height 8
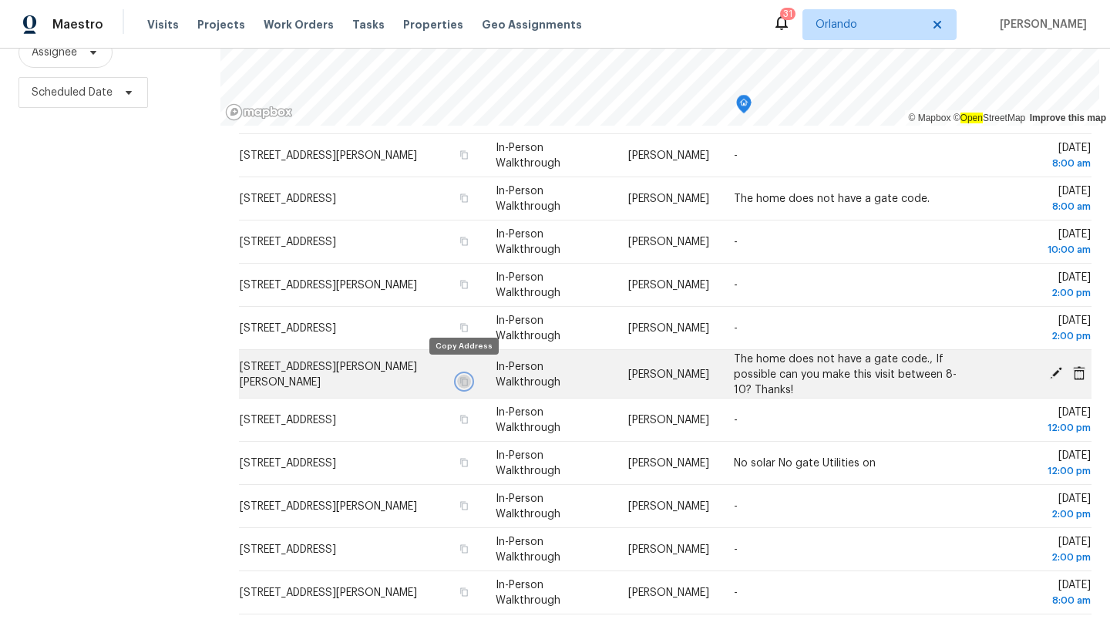
click at [461, 376] on icon "button" at bounding box center [464, 380] width 9 height 9
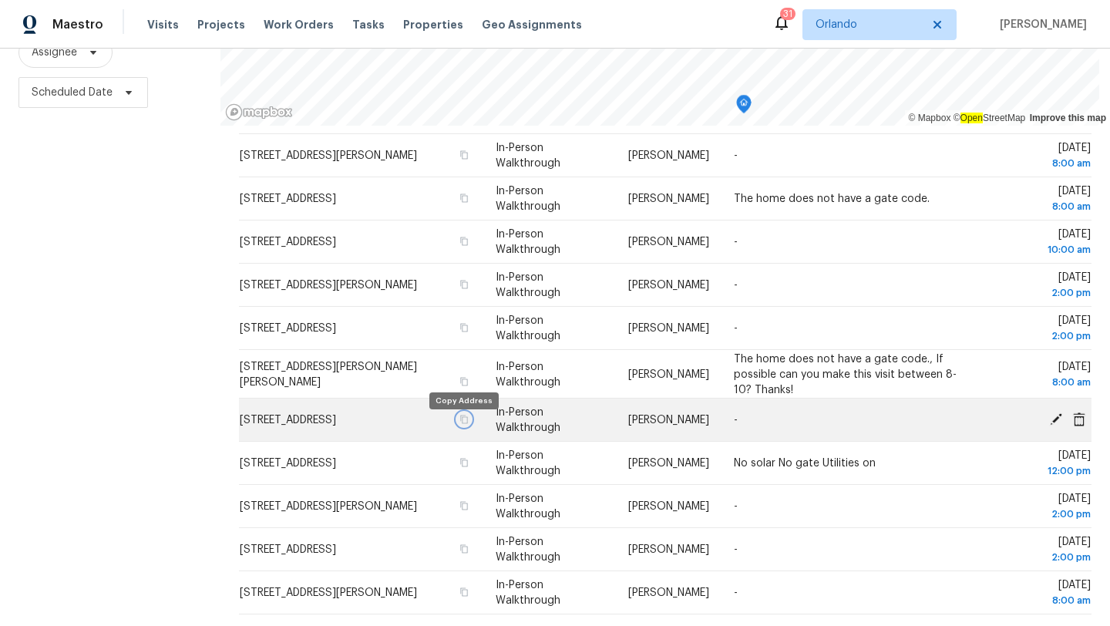
click at [461, 424] on icon "button" at bounding box center [464, 419] width 9 height 9
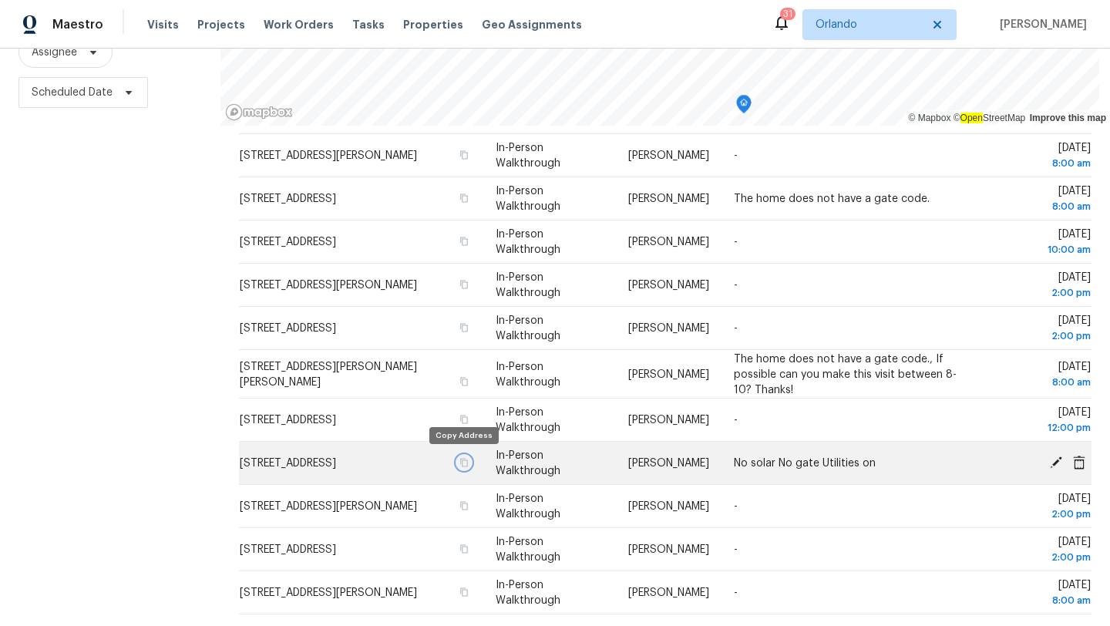
click at [463, 463] on icon "button" at bounding box center [464, 462] width 9 height 9
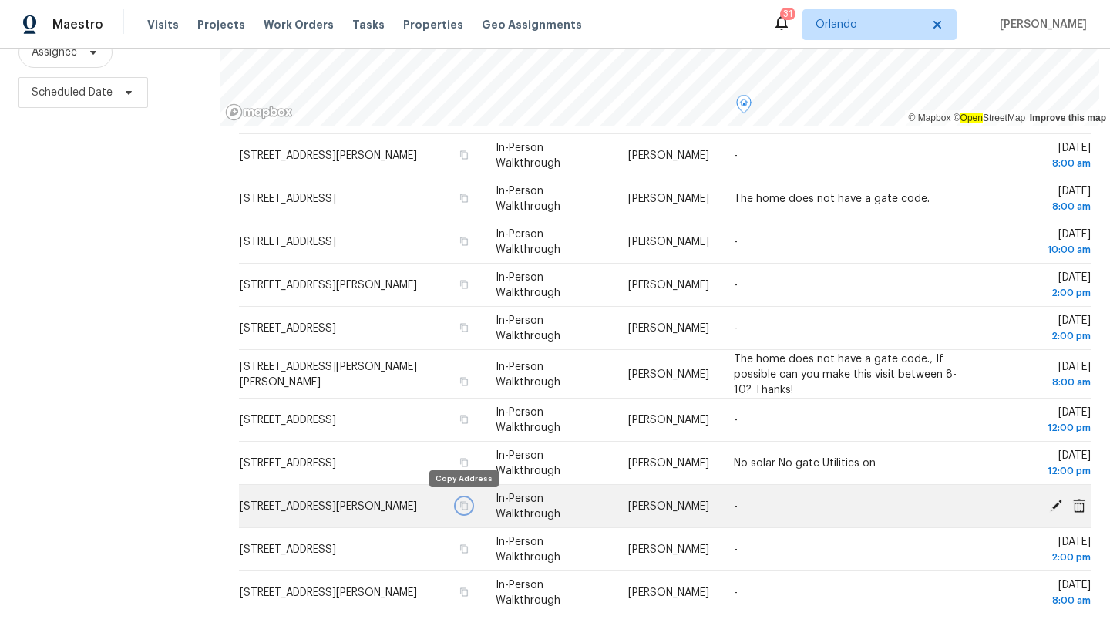
click at [460, 506] on icon "button" at bounding box center [464, 505] width 9 height 9
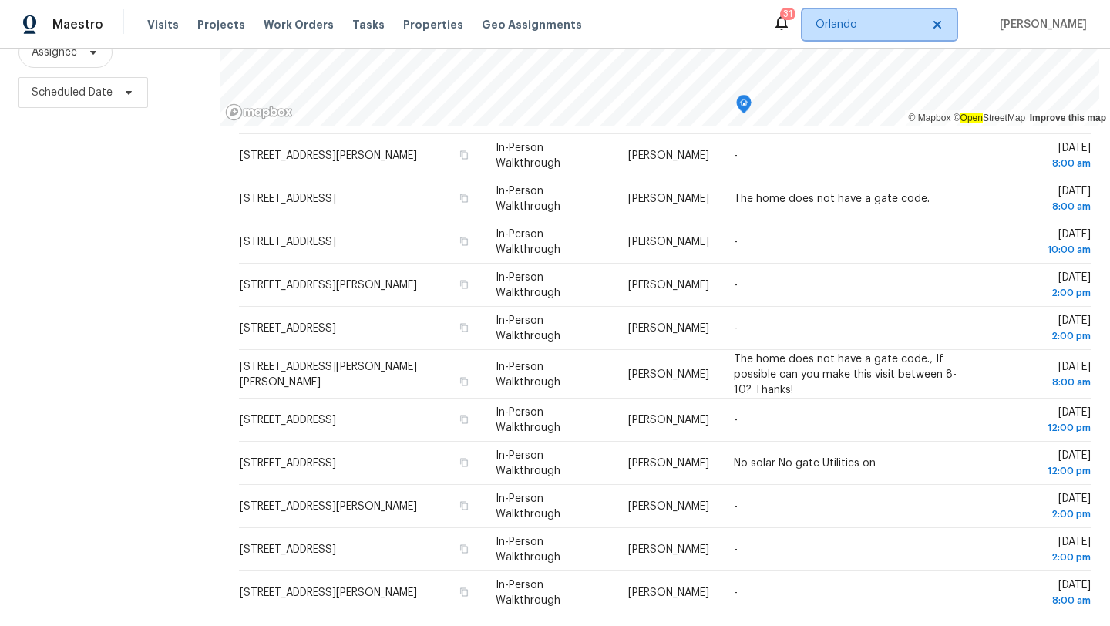
click at [844, 25] on span "Orlando" at bounding box center [869, 24] width 106 height 15
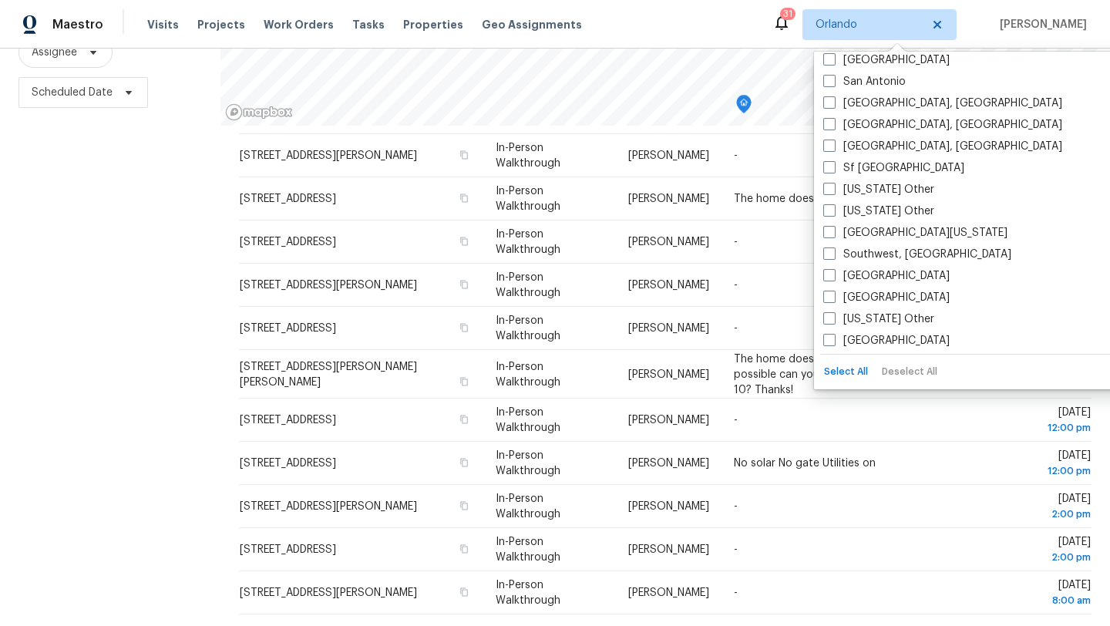
scroll to position [2092, 0]
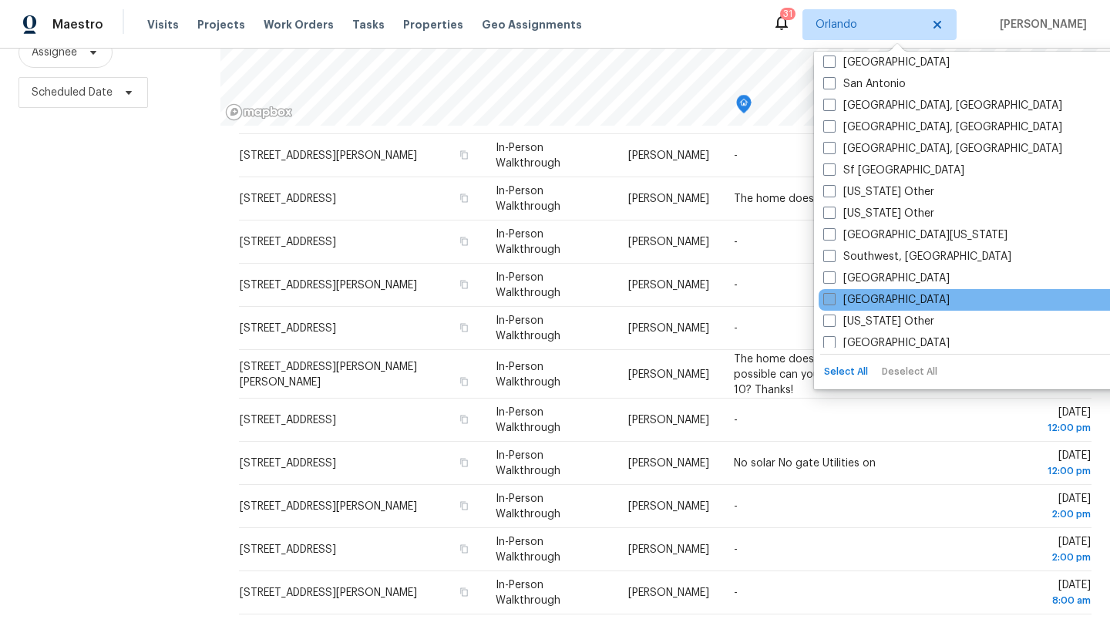
click at [855, 298] on label "[GEOGRAPHIC_DATA]" at bounding box center [887, 299] width 126 height 15
click at [834, 298] on input "[GEOGRAPHIC_DATA]" at bounding box center [829, 297] width 10 height 10
checkbox input "true"
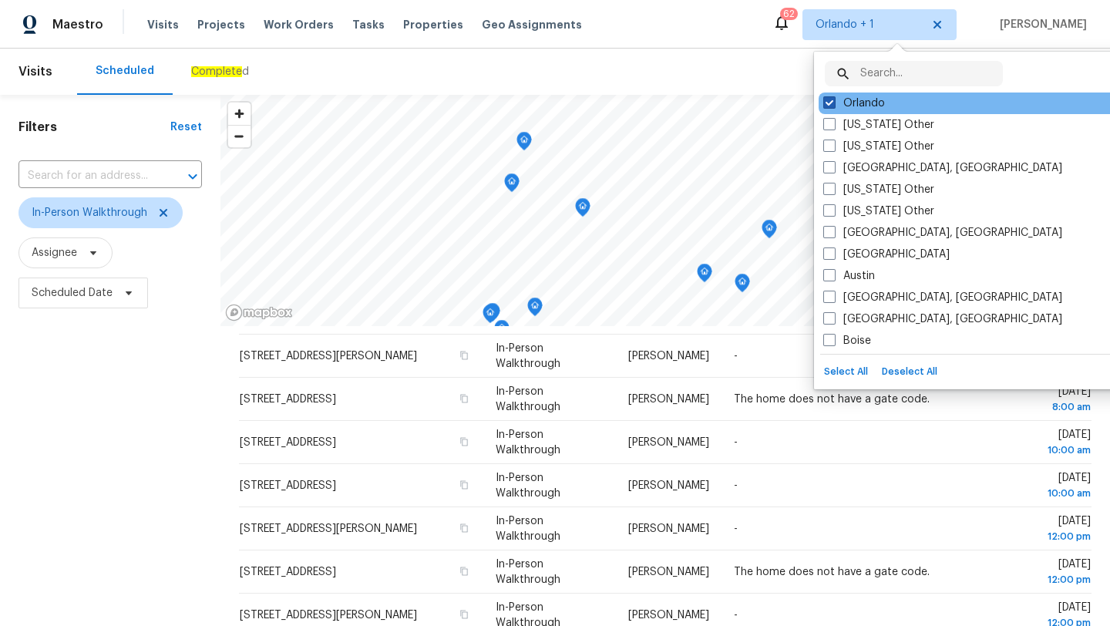
click at [862, 107] on label "Orlando" at bounding box center [855, 103] width 62 height 15
click at [834, 106] on input "Orlando" at bounding box center [829, 101] width 10 height 10
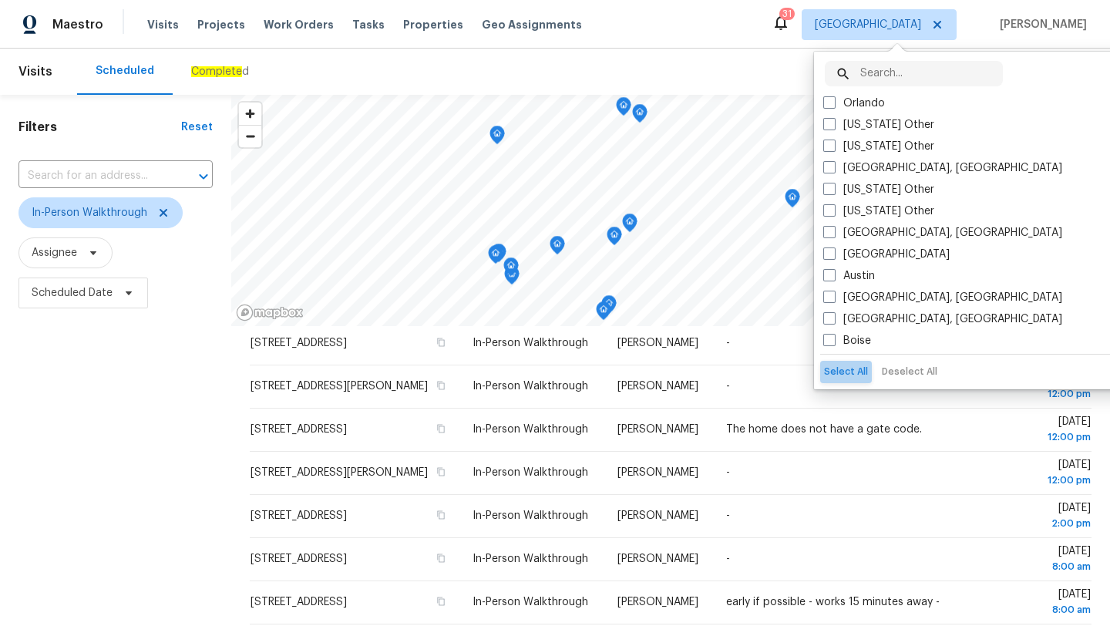
click at [857, 369] on button "Select All" at bounding box center [846, 372] width 52 height 22
checkbox input "true"
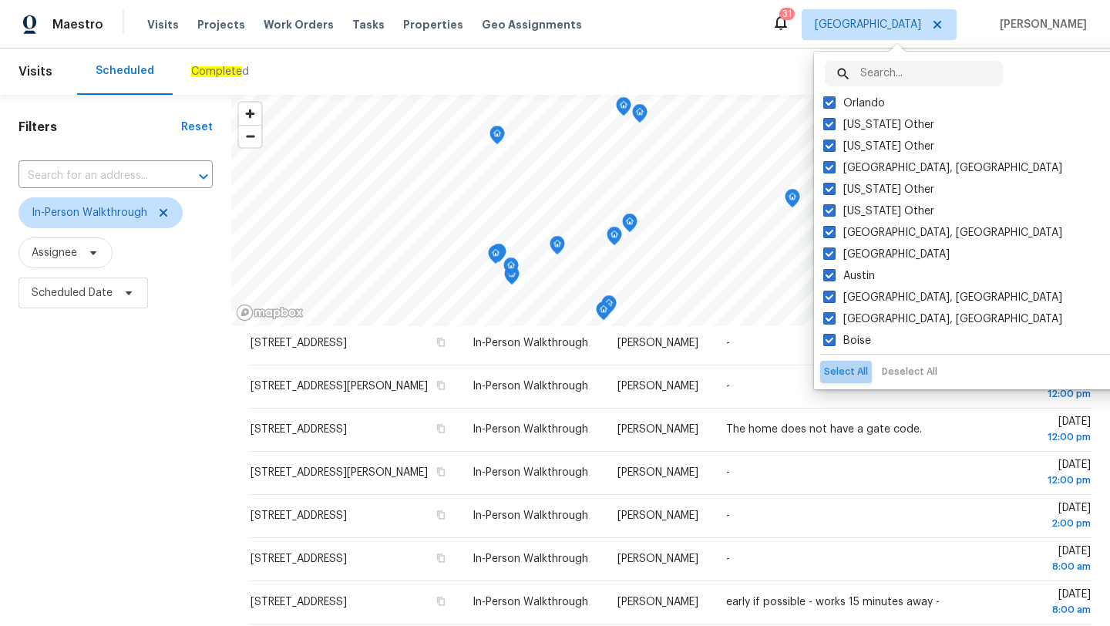
checkbox input "true"
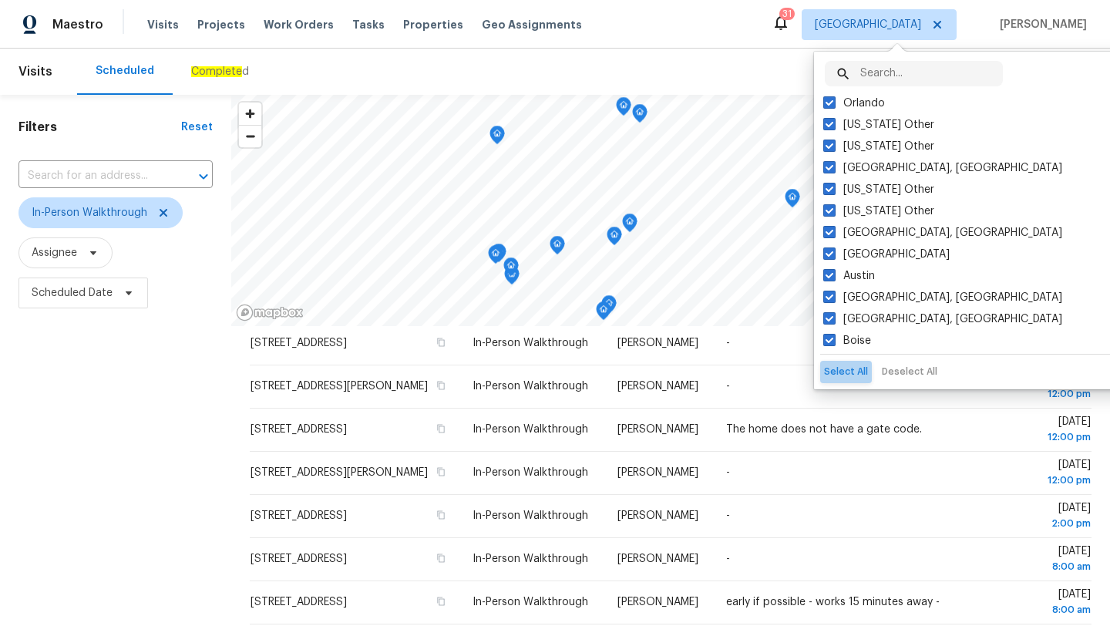
checkbox input "true"
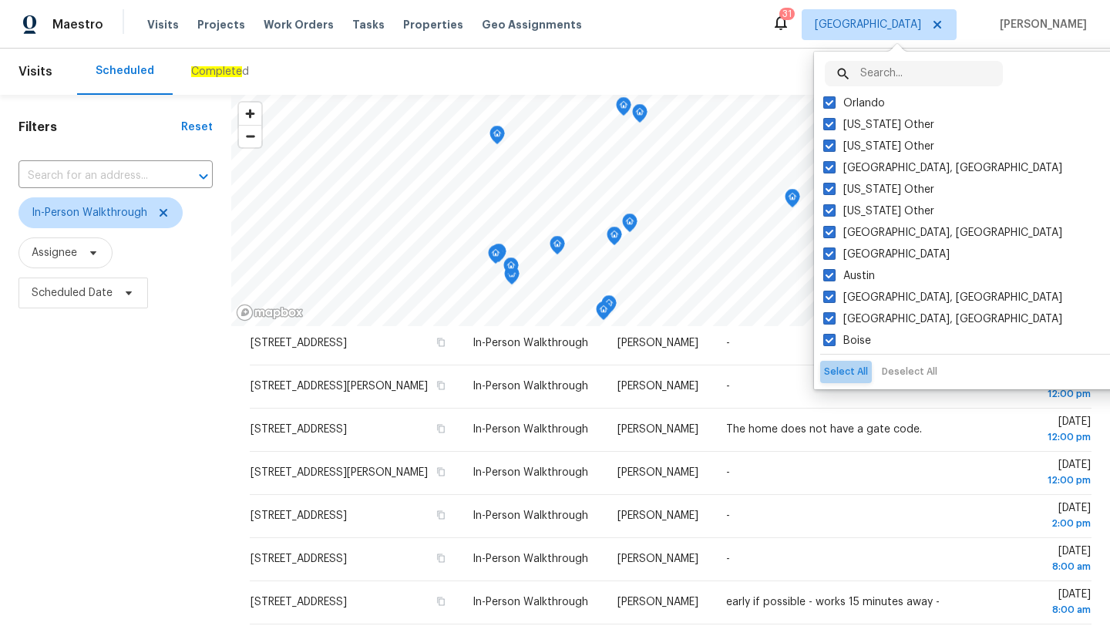
checkbox input "true"
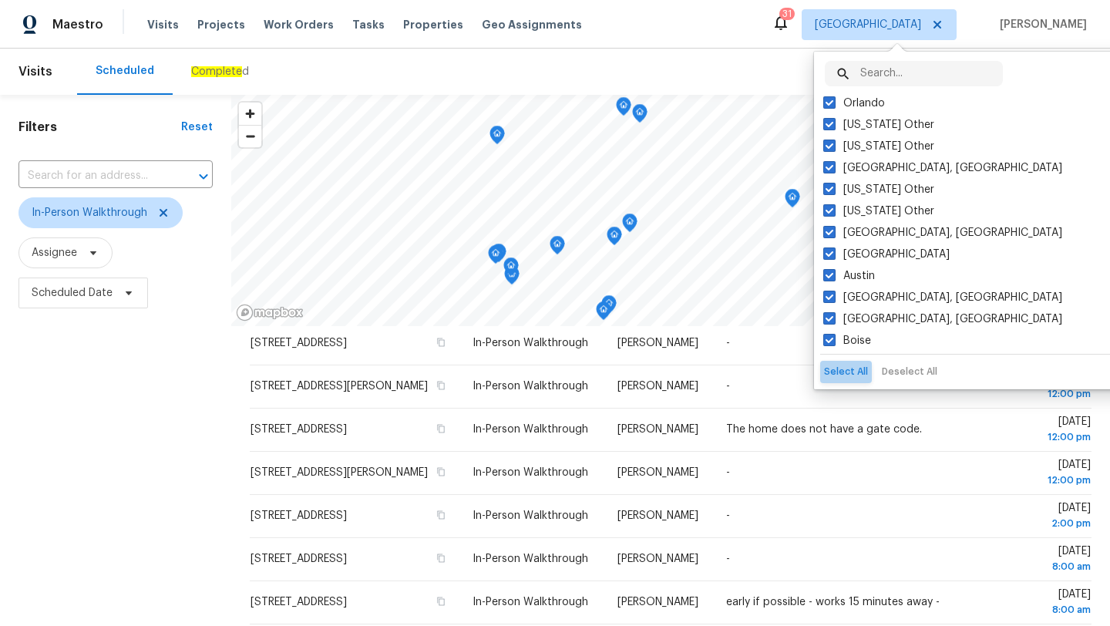
checkbox input "true"
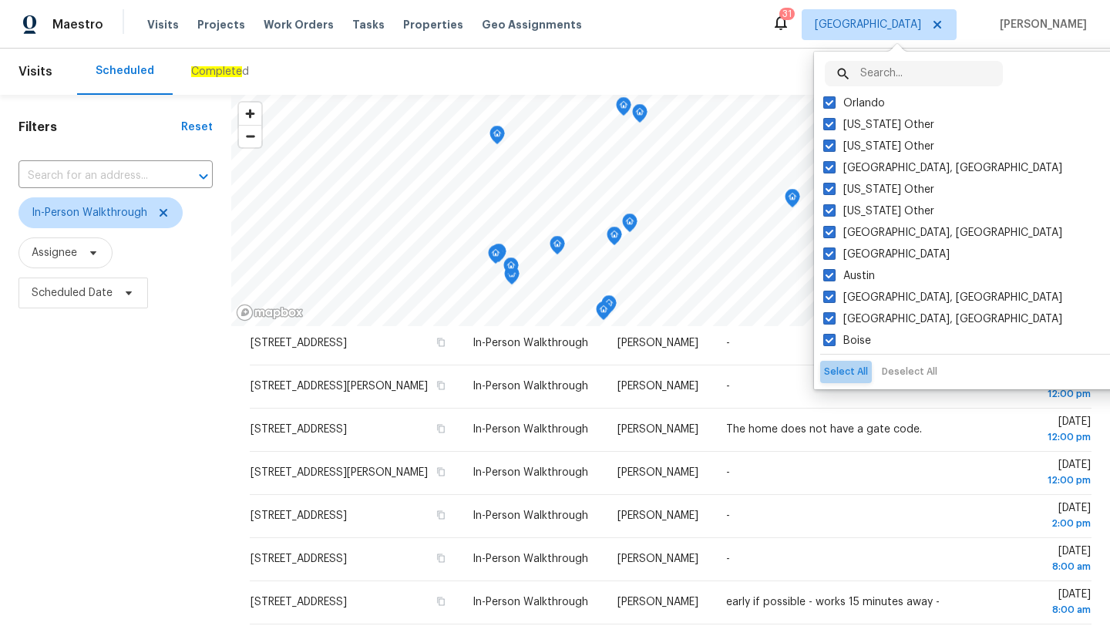
checkbox input "true"
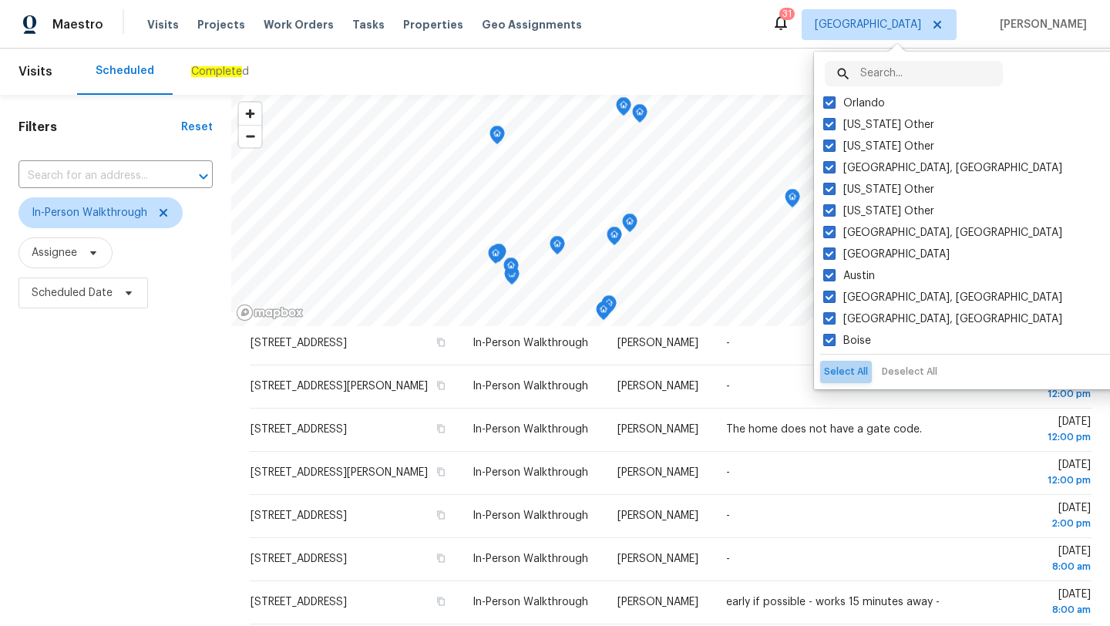
checkbox input "true"
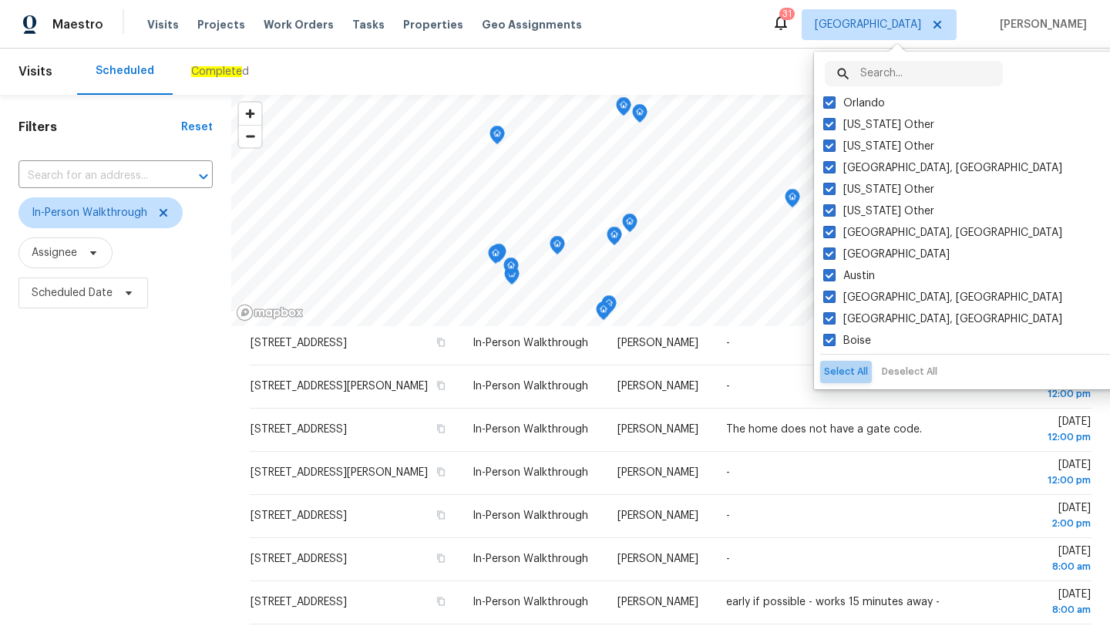
checkbox input "true"
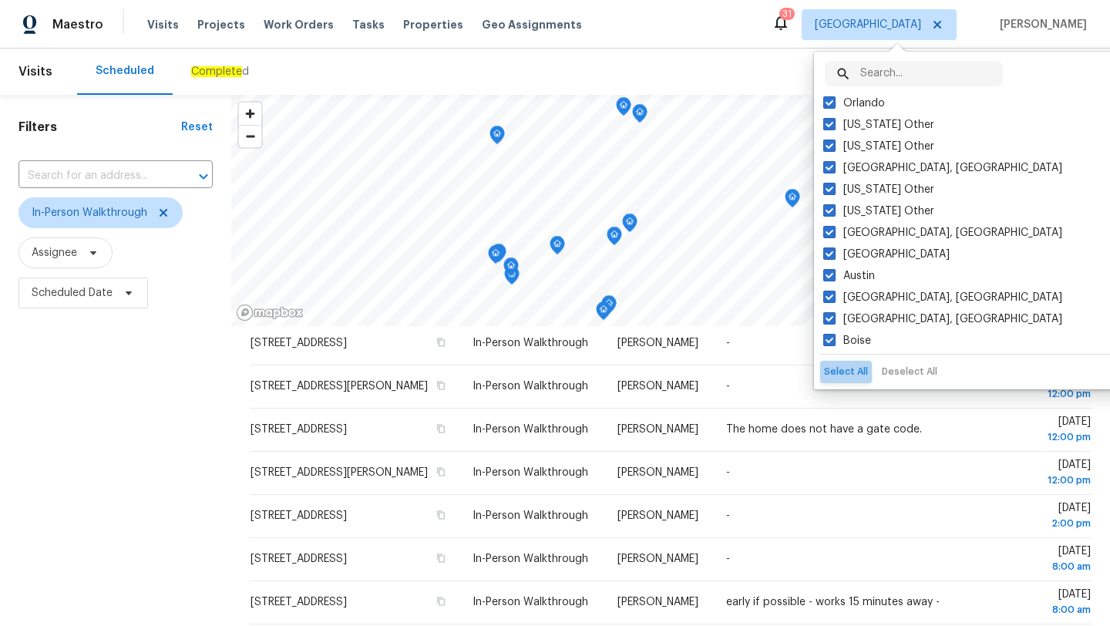
checkbox input "true"
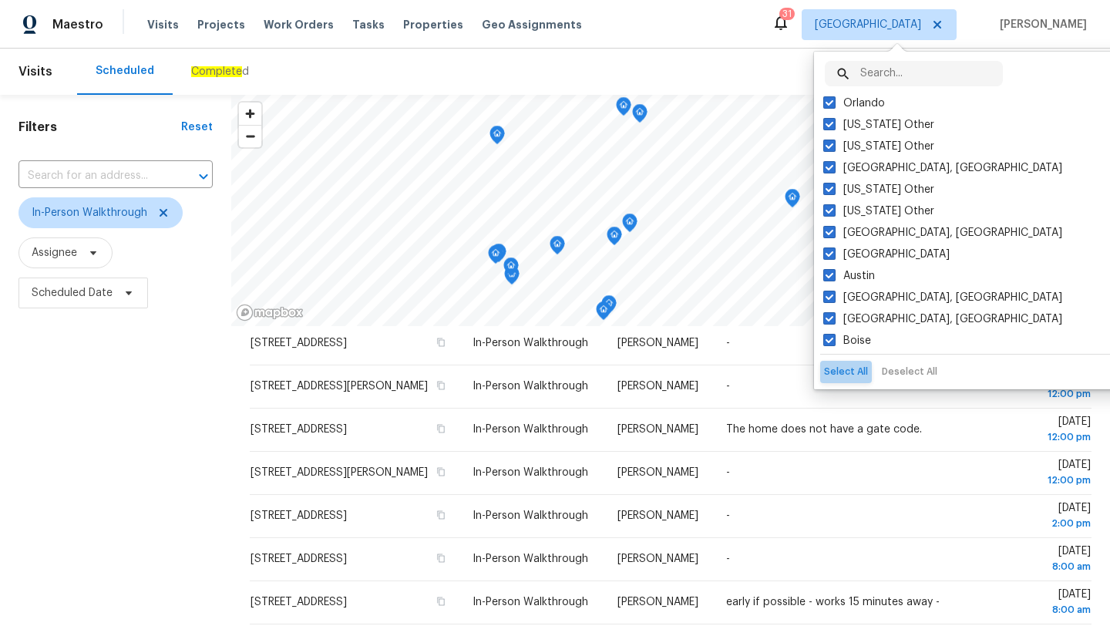
checkbox input "true"
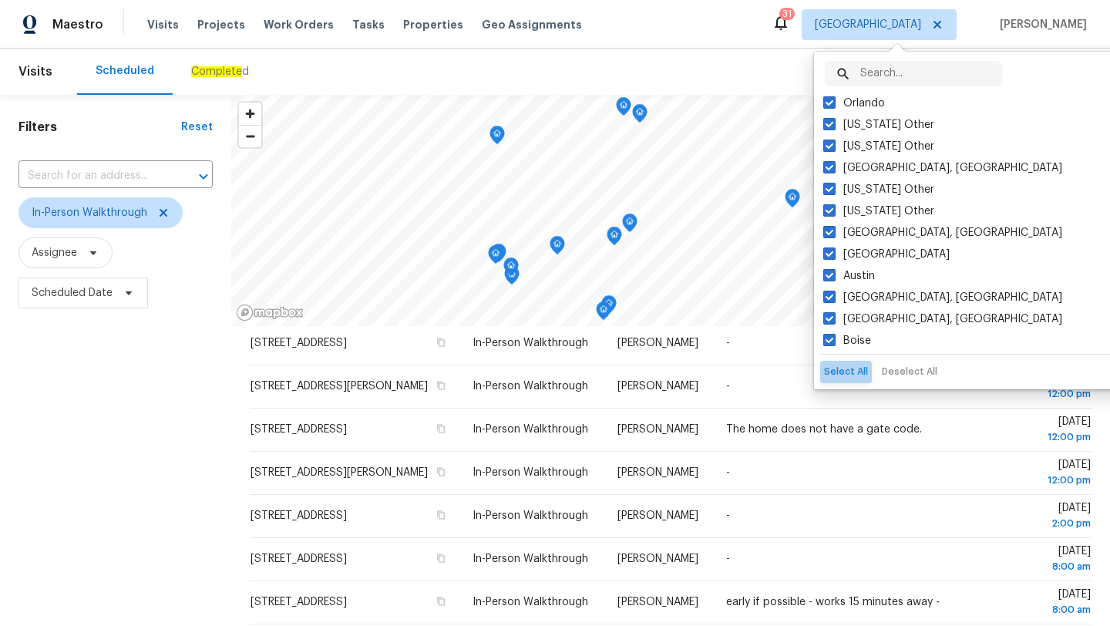
checkbox input "true"
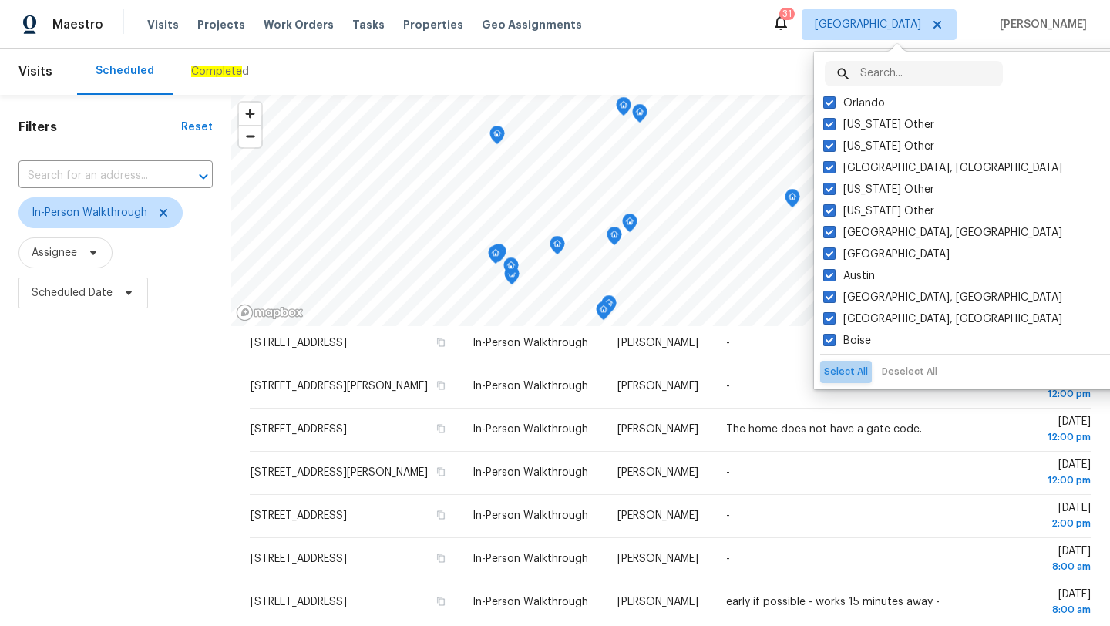
checkbox input "true"
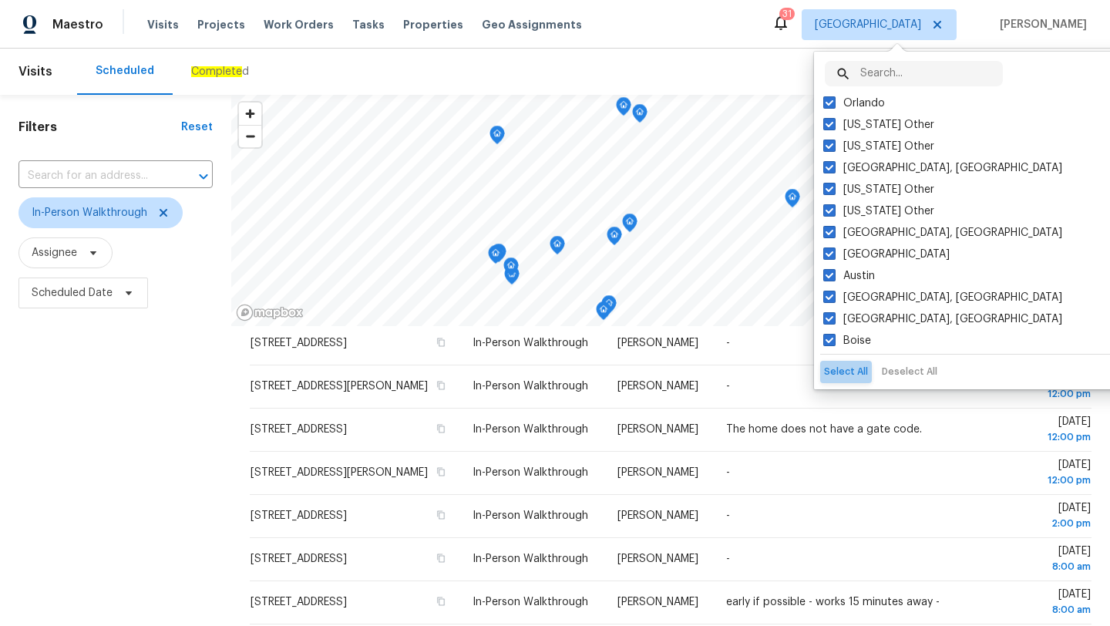
checkbox input "true"
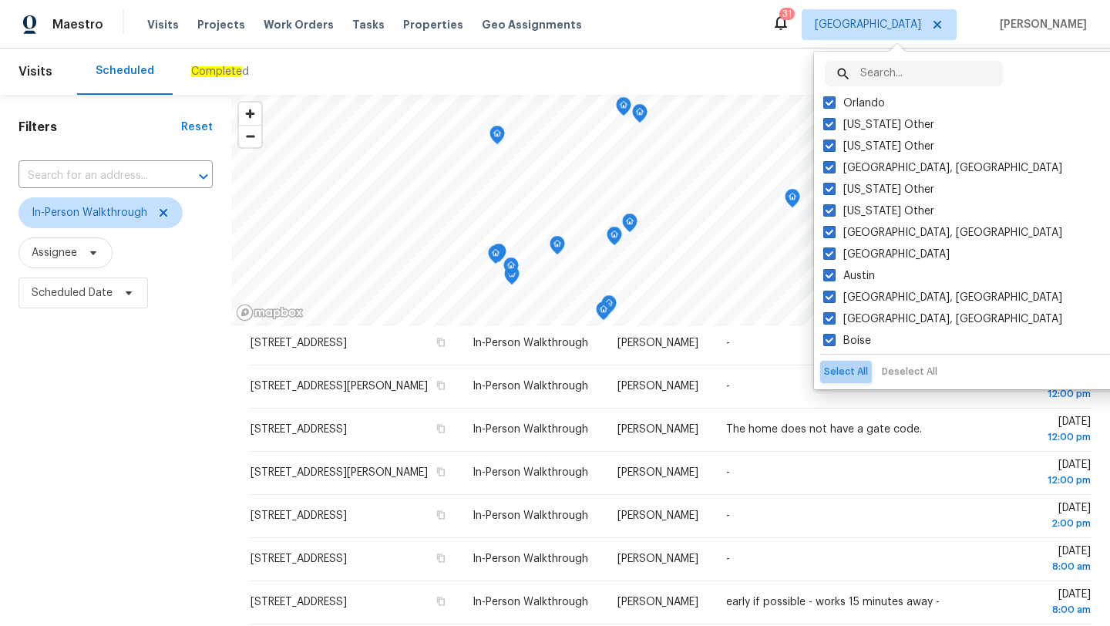
checkbox input "true"
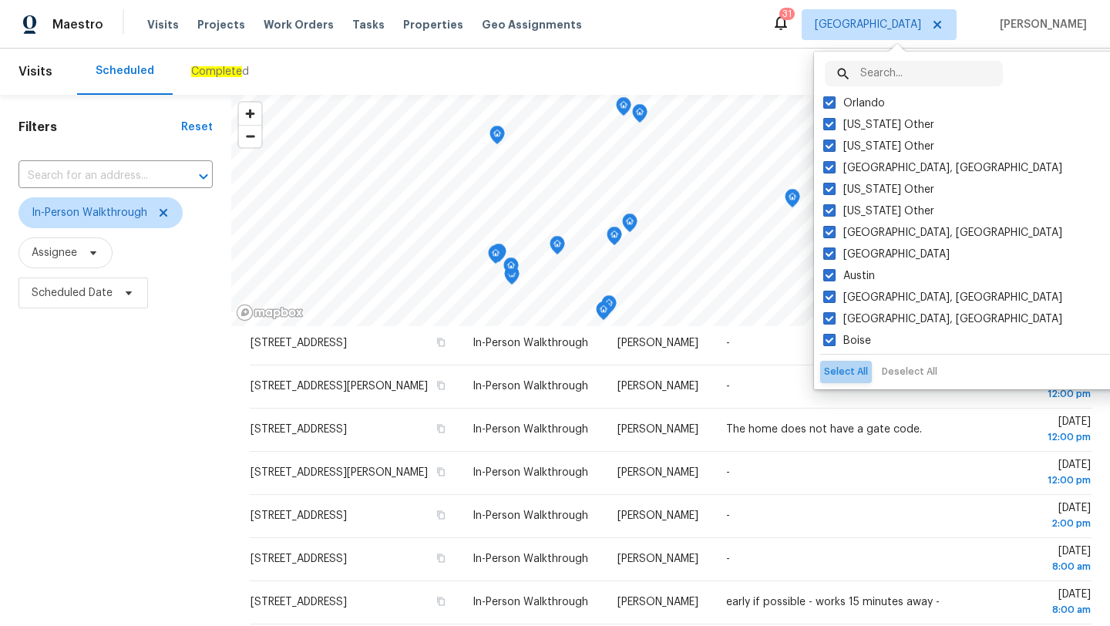
checkbox input "true"
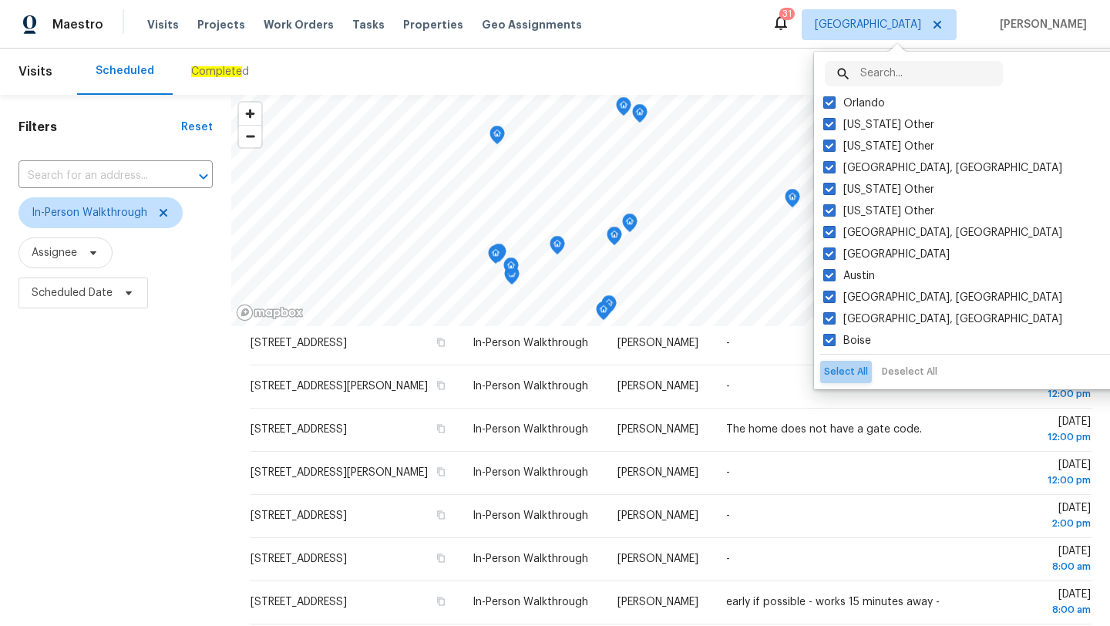
checkbox input "true"
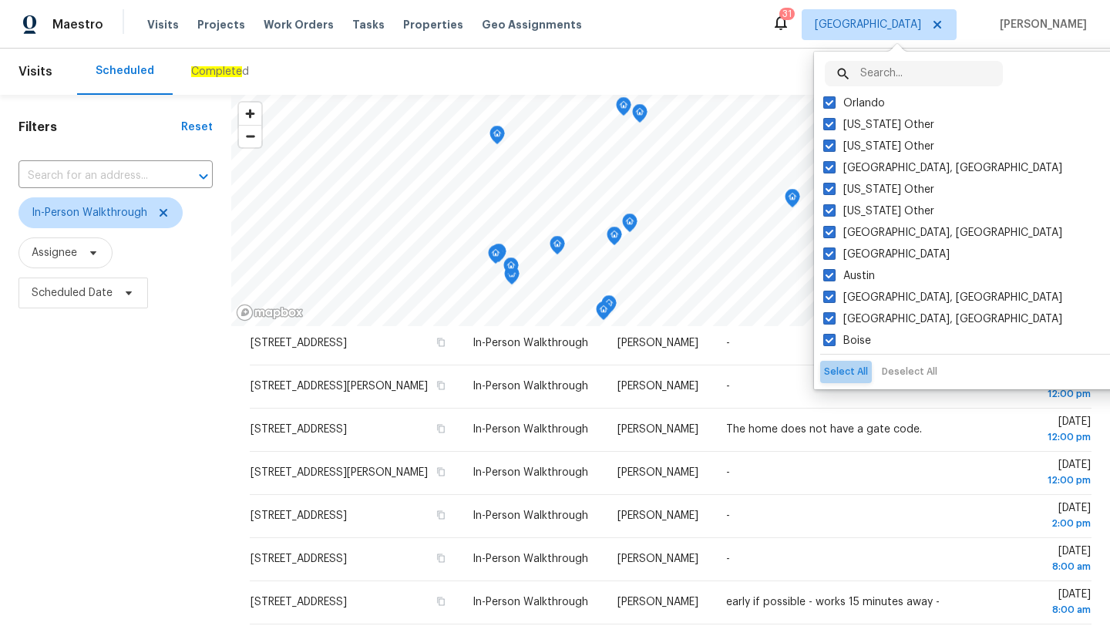
checkbox input "true"
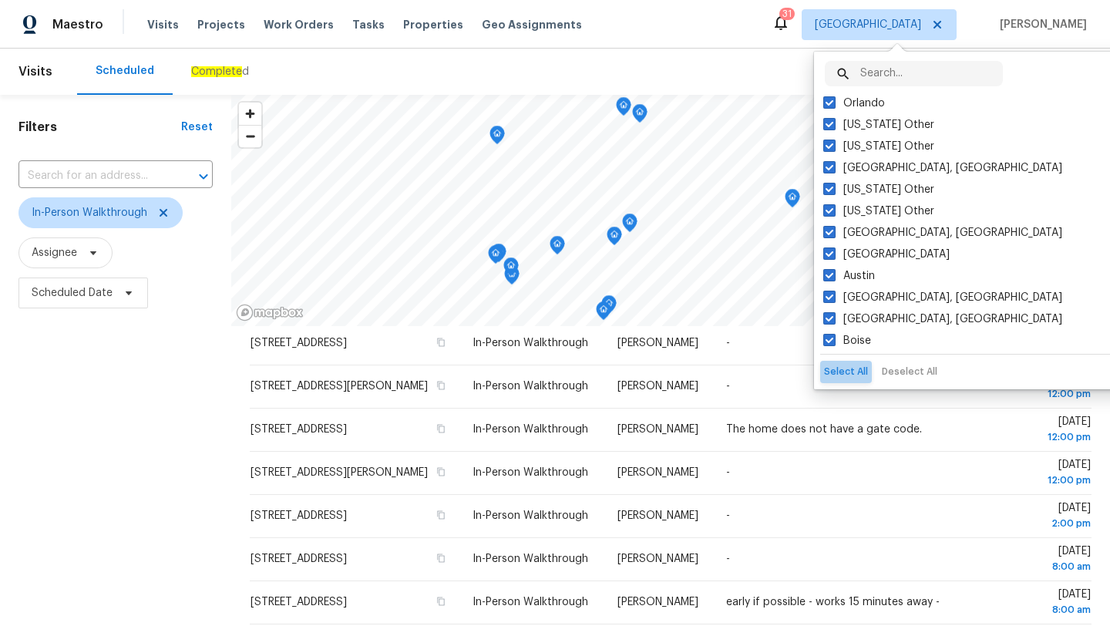
checkbox input "true"
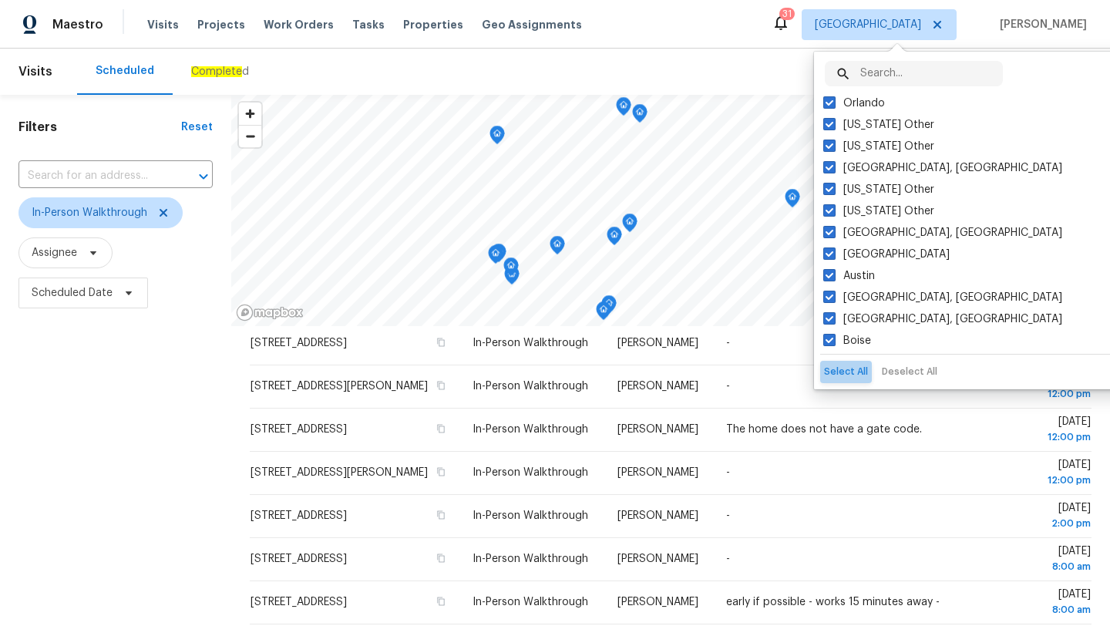
checkbox input "true"
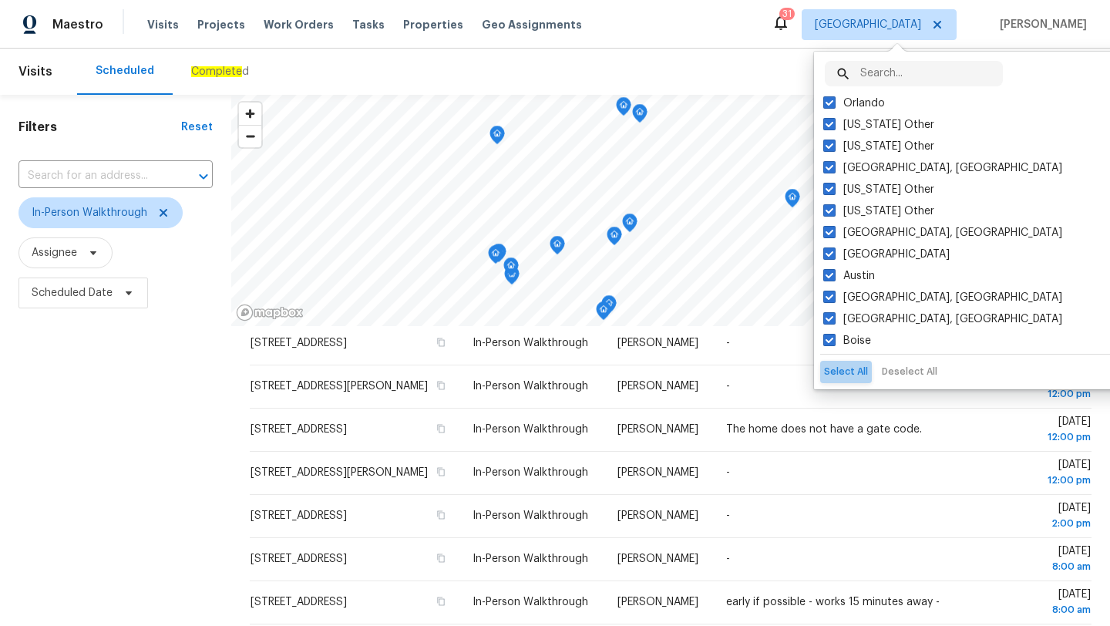
checkbox input "true"
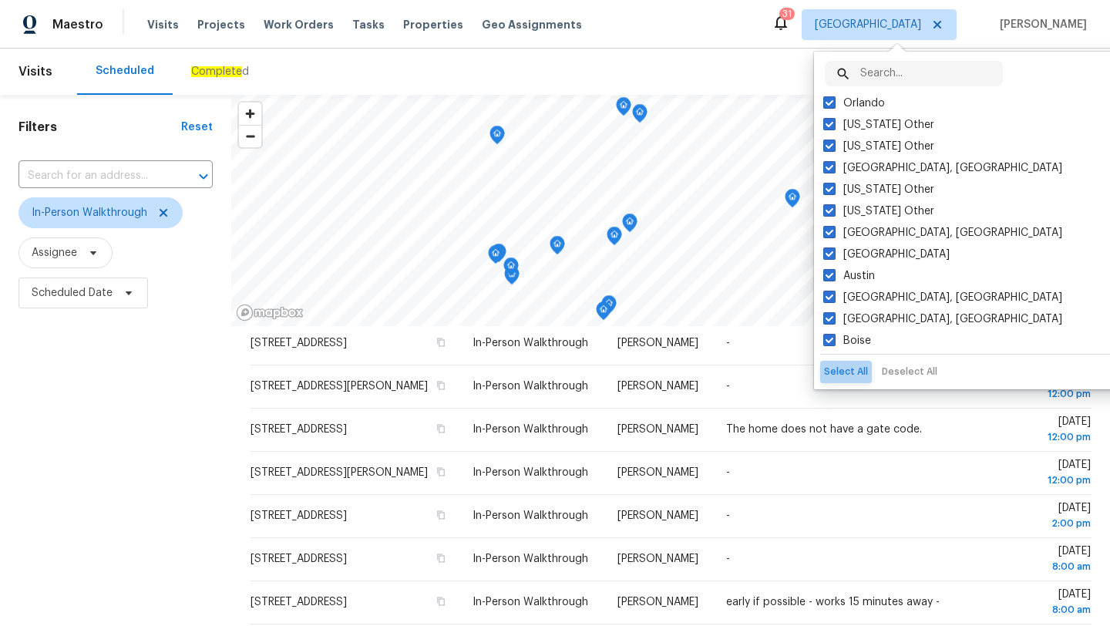
checkbox input "true"
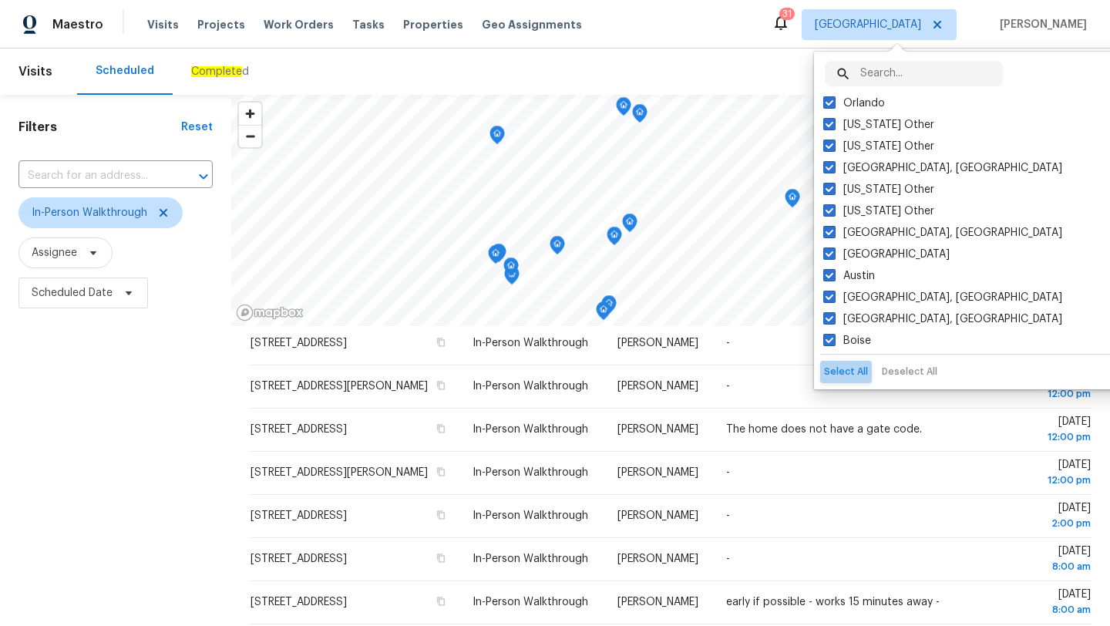
checkbox input "true"
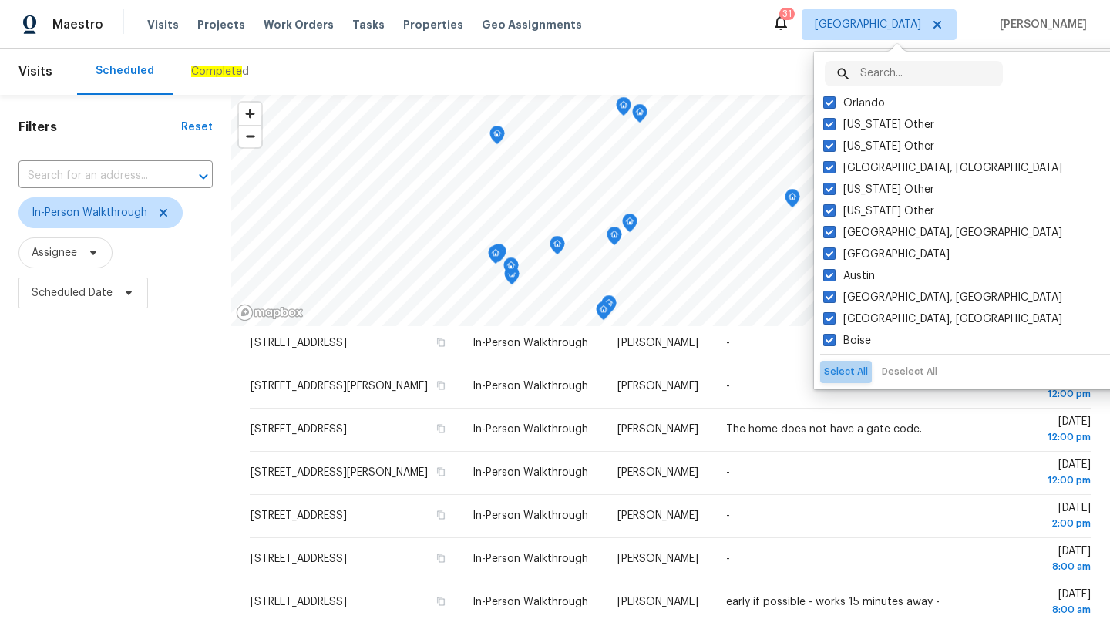
checkbox input "true"
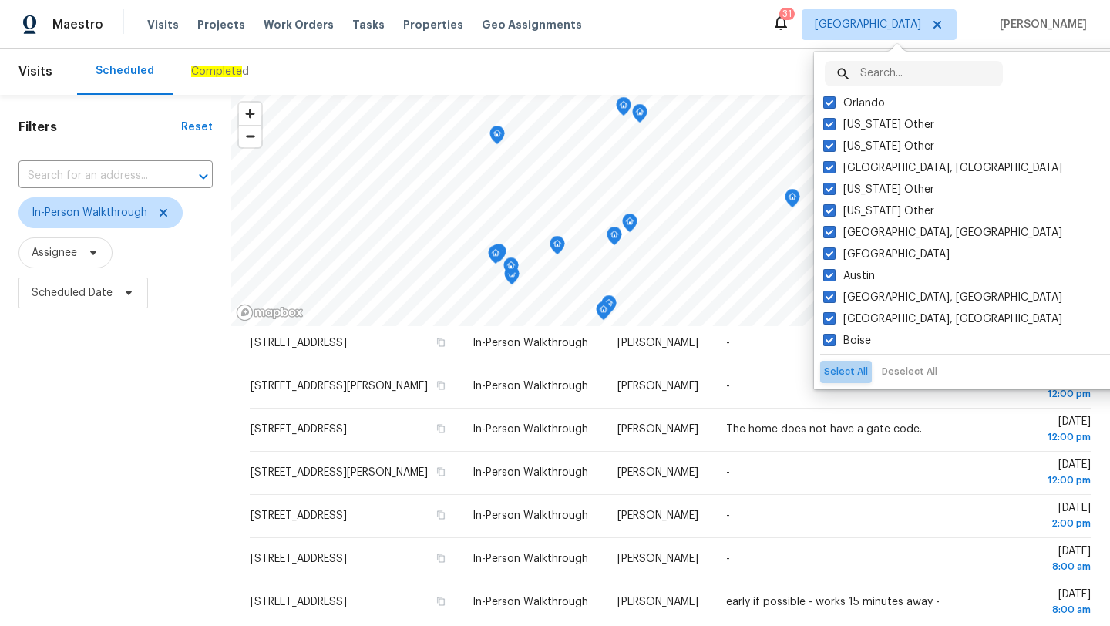
checkbox input "true"
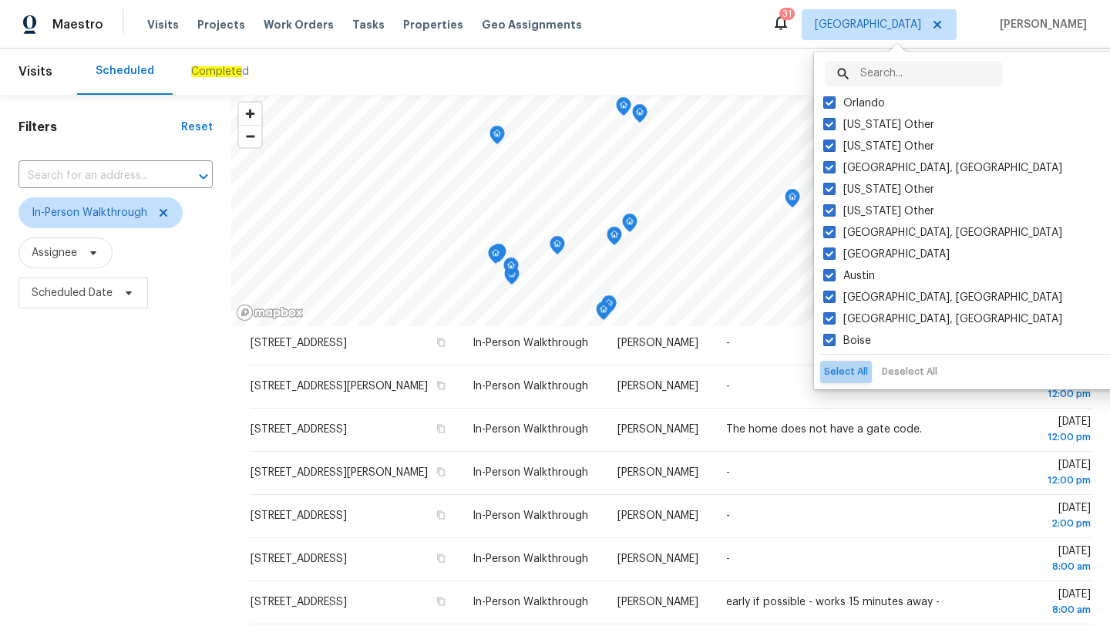
checkbox input "true"
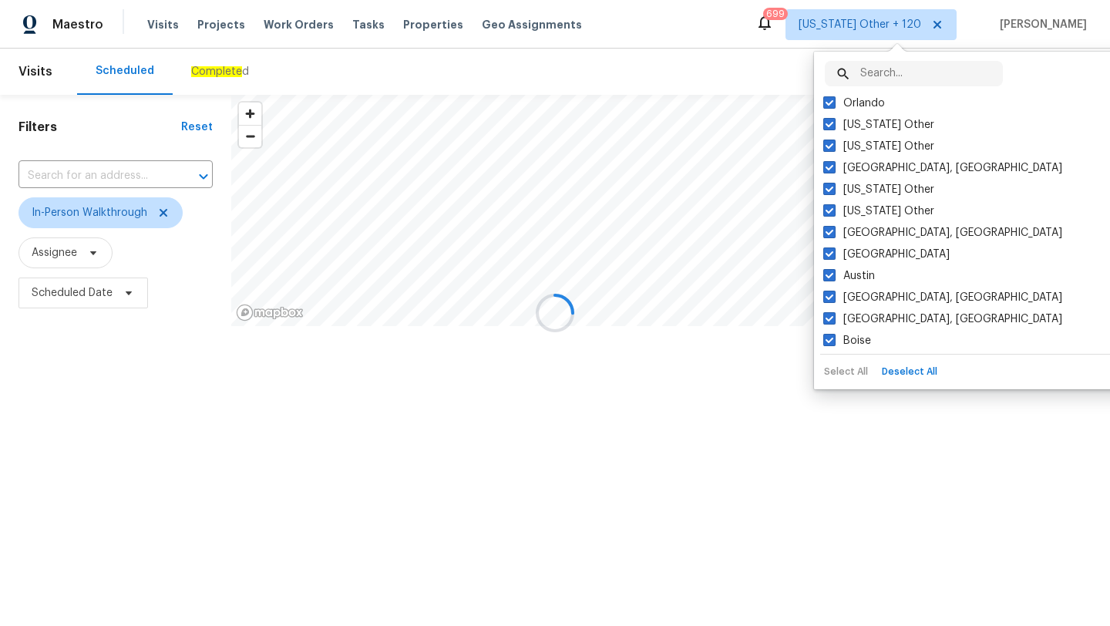
click at [857, 369] on div "Select All Deselect All" at bounding box center [974, 369] width 308 height 29
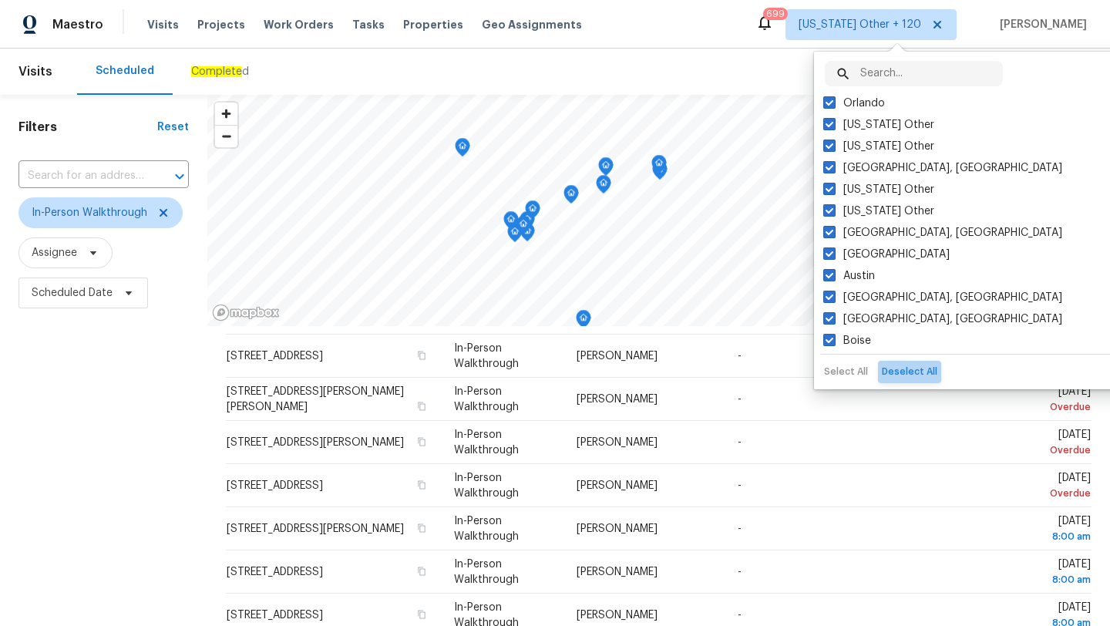
click at [909, 368] on button "Deselect All" at bounding box center [909, 372] width 63 height 22
checkbox input "false"
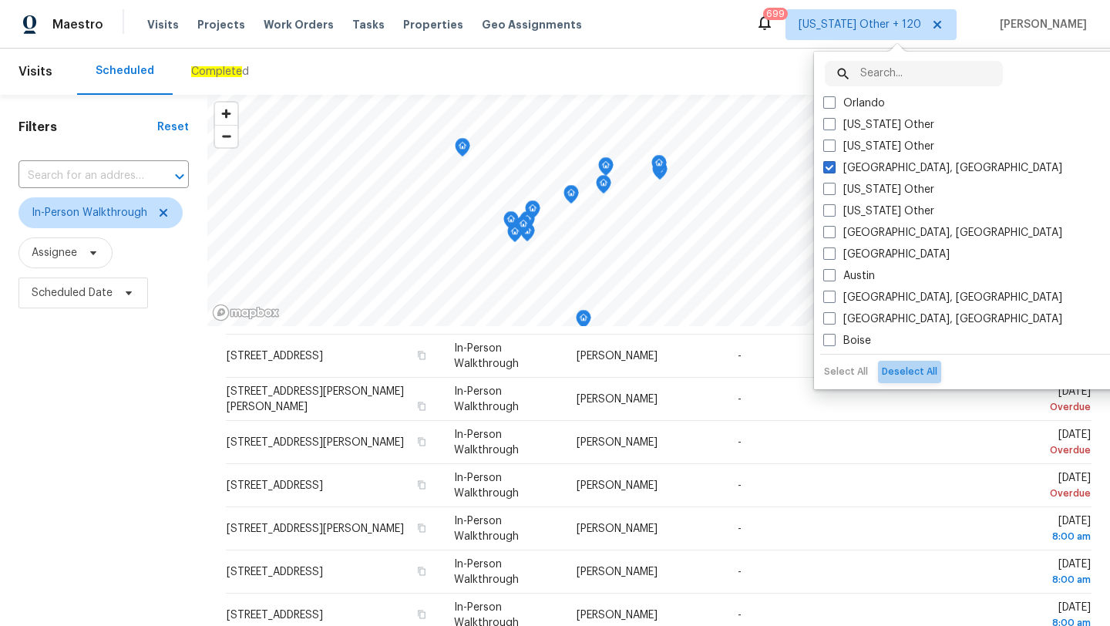
checkbox input "false"
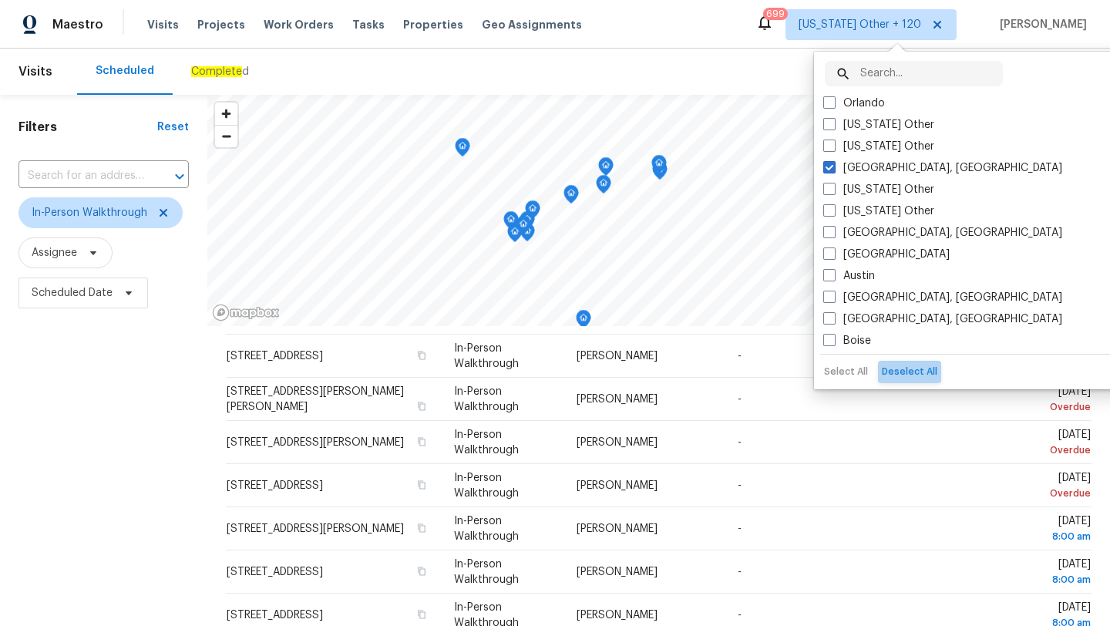
checkbox input "false"
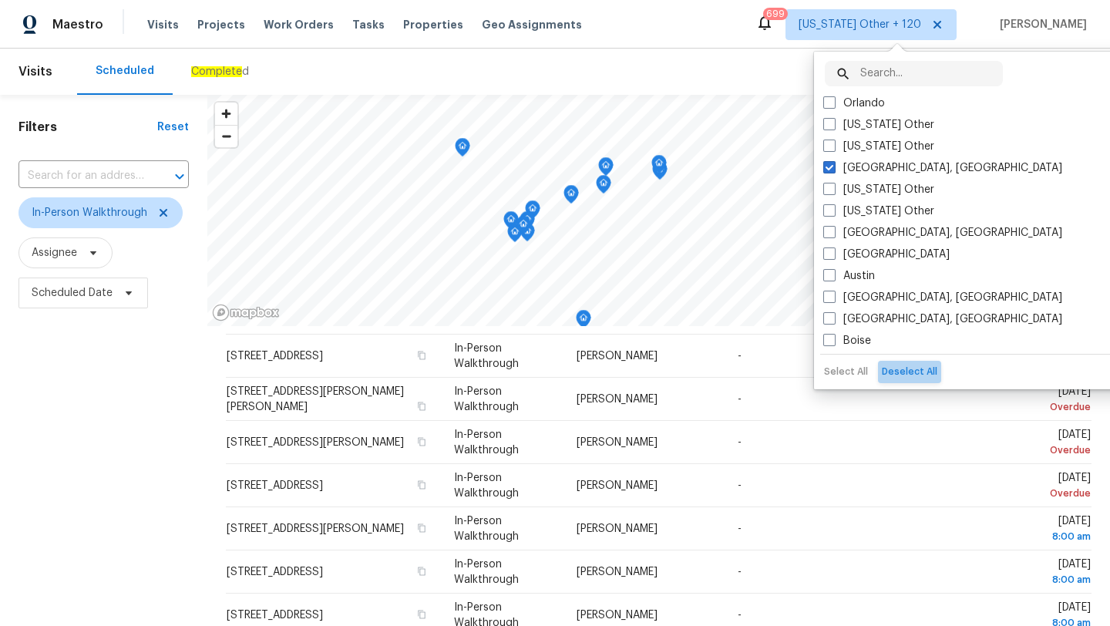
checkbox input "false"
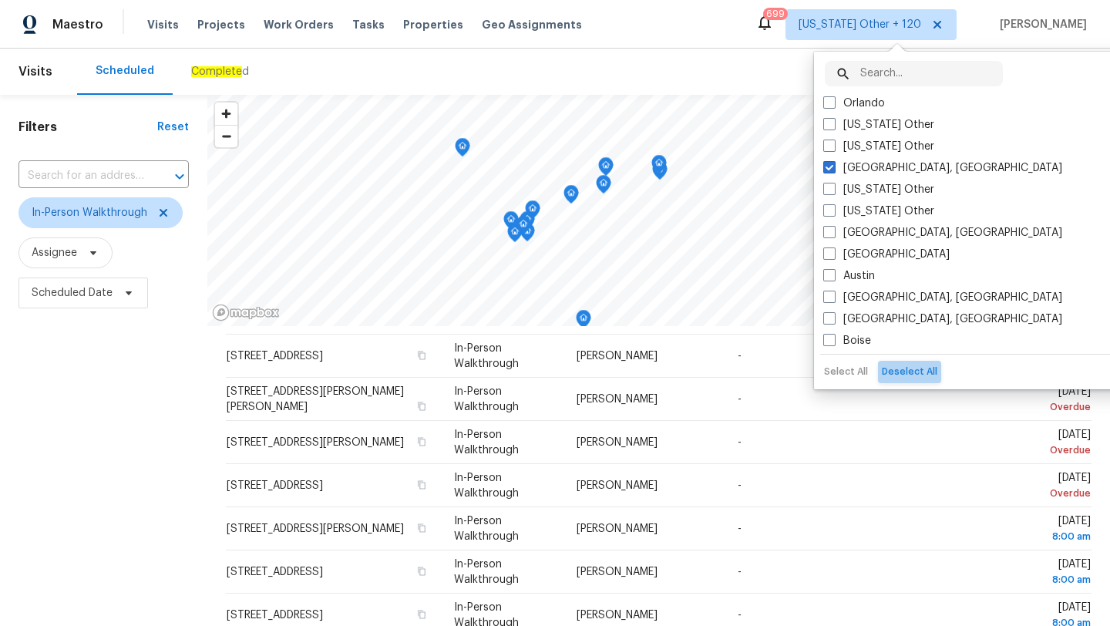
checkbox input "false"
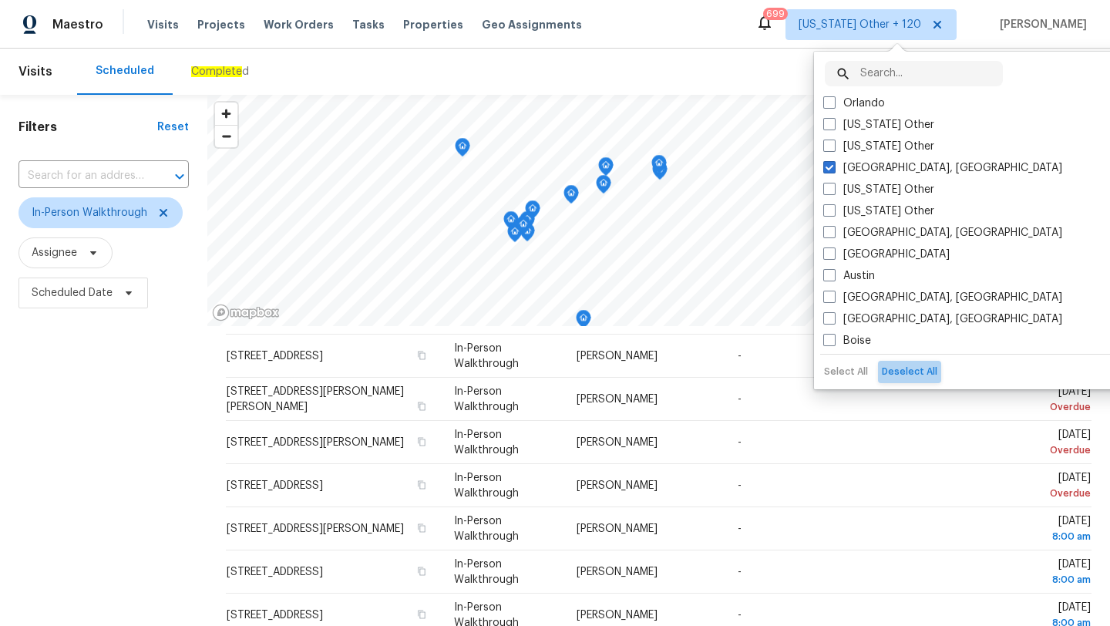
checkbox input "false"
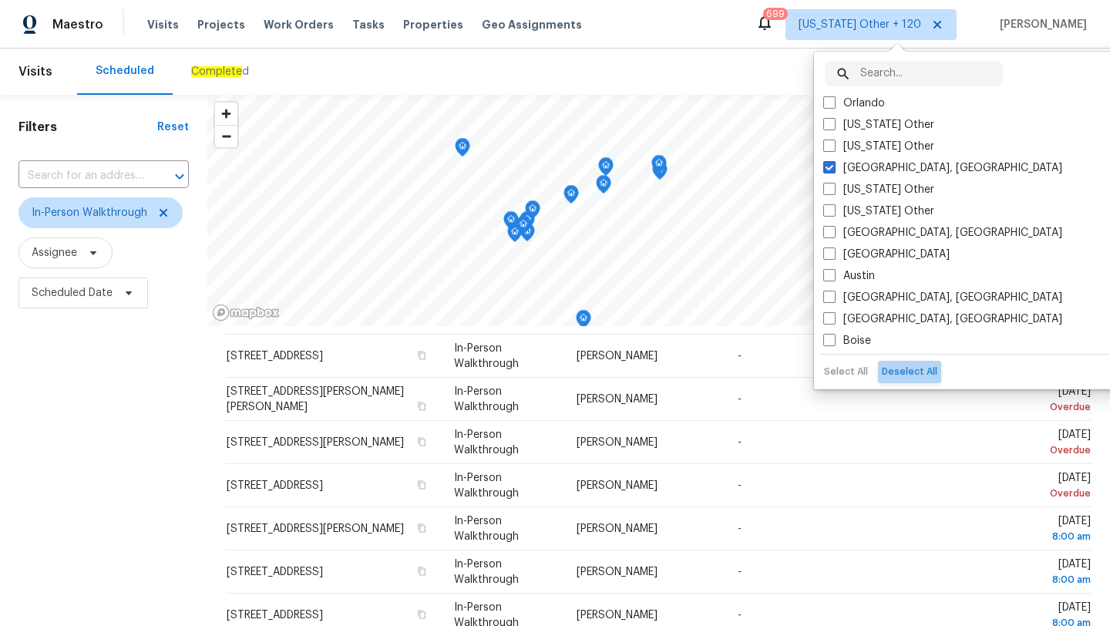
checkbox input "false"
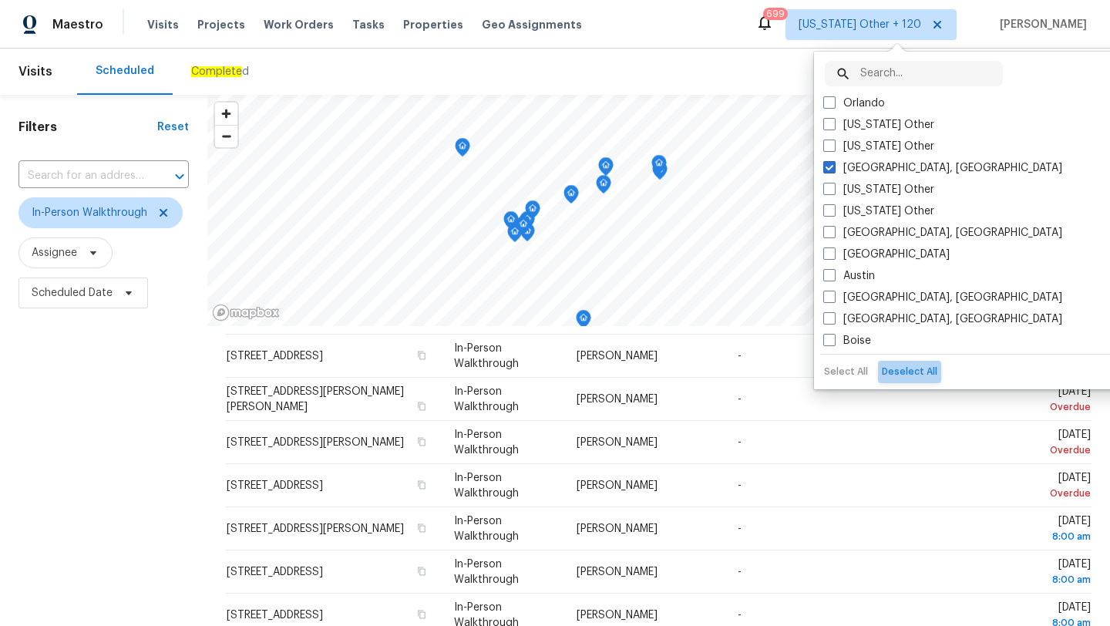
checkbox input "false"
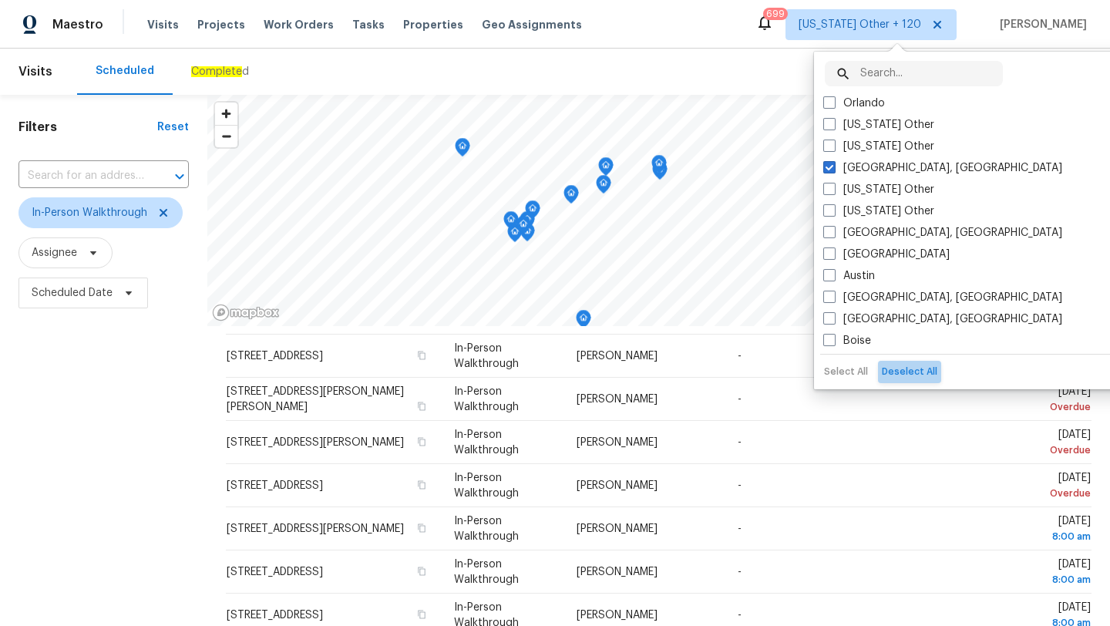
checkbox input "false"
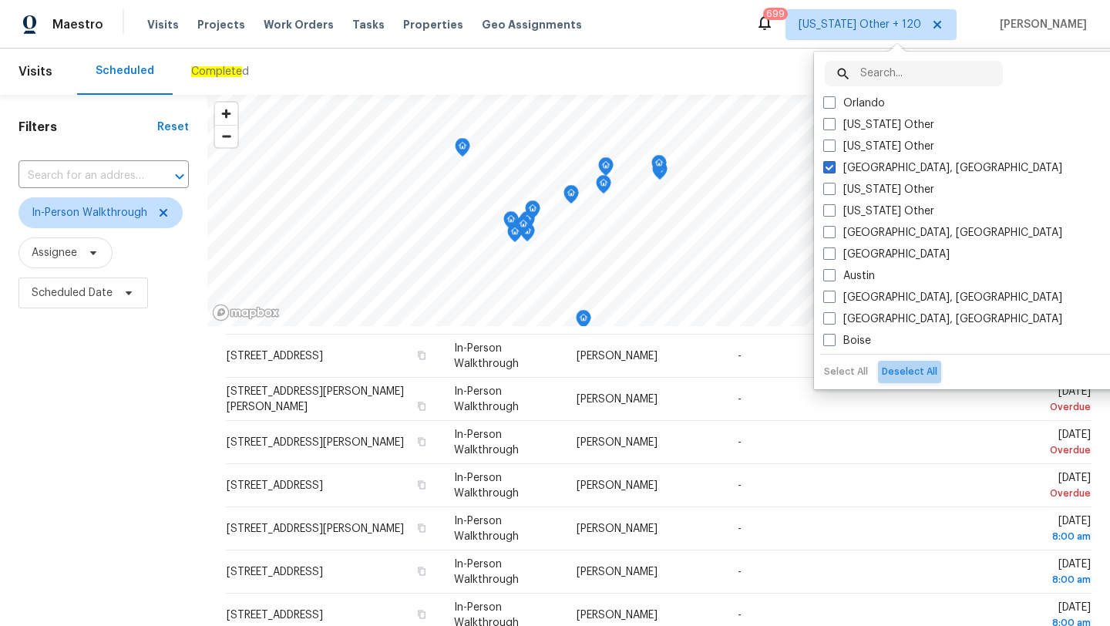
checkbox input "false"
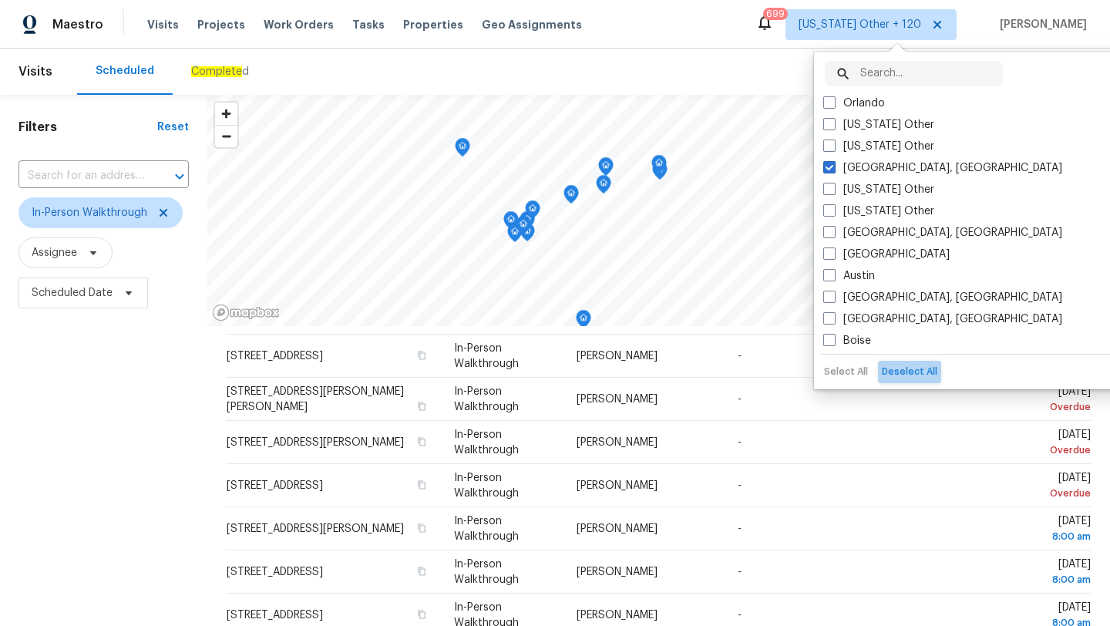
checkbox input "false"
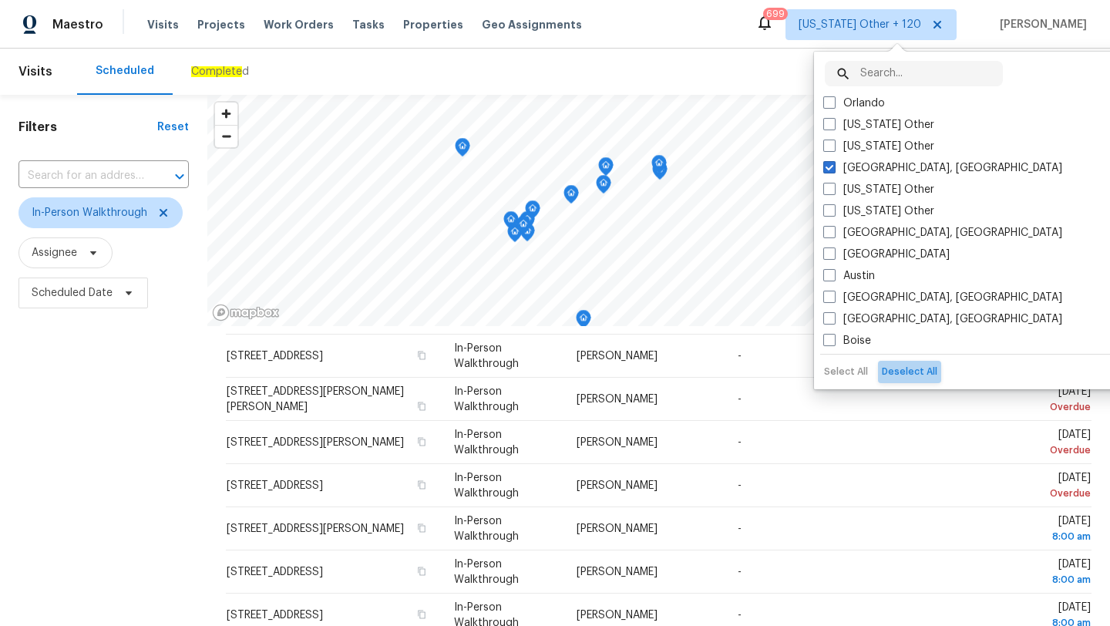
checkbox input "false"
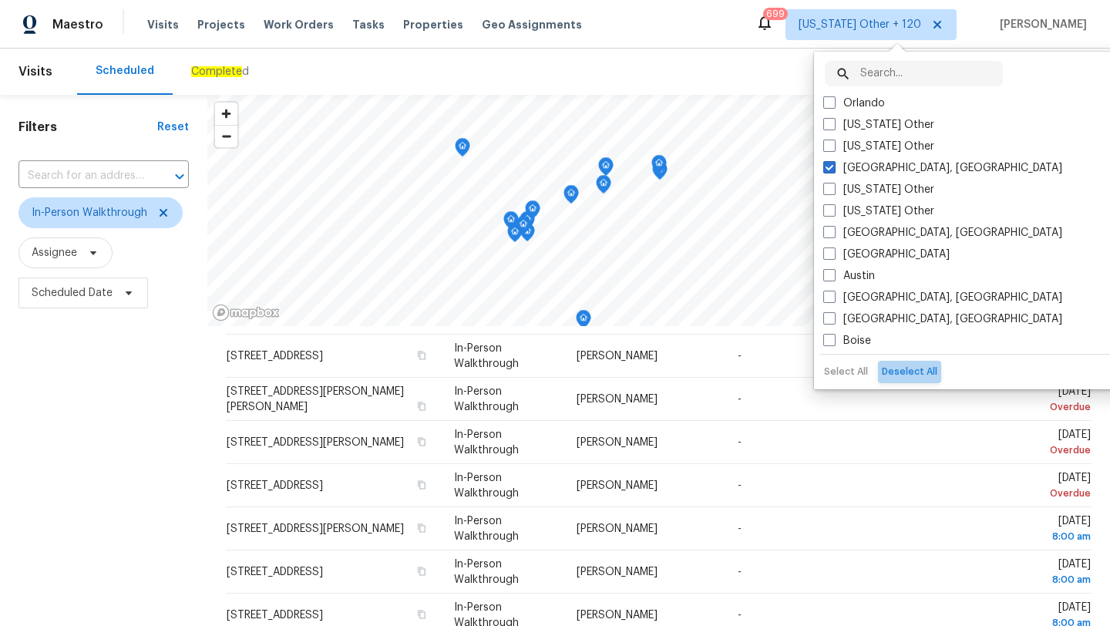
checkbox input "false"
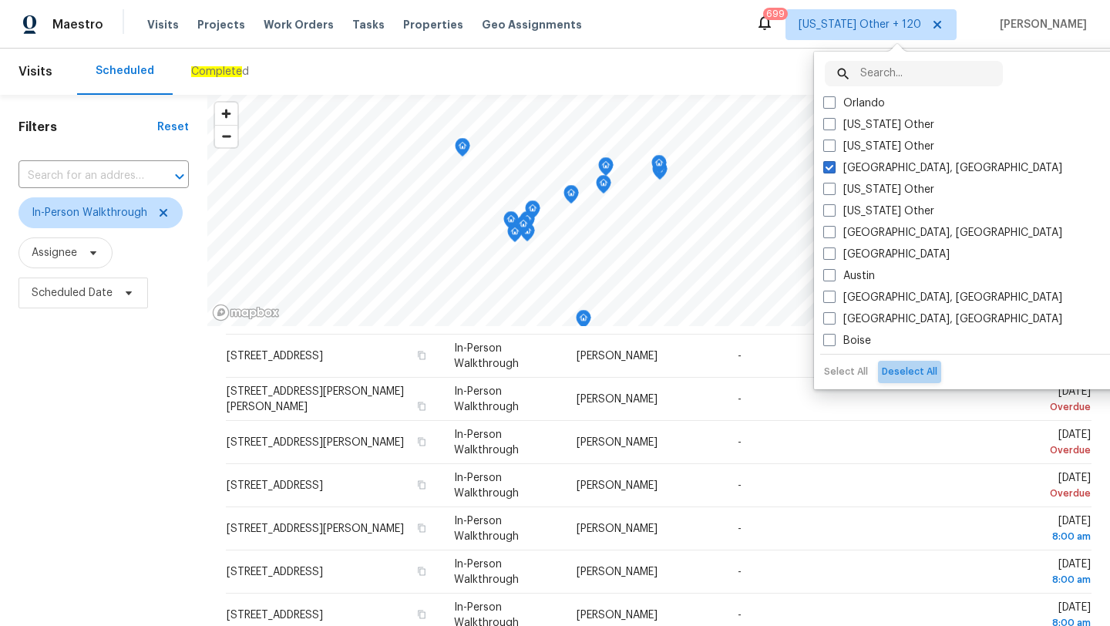
checkbox input "false"
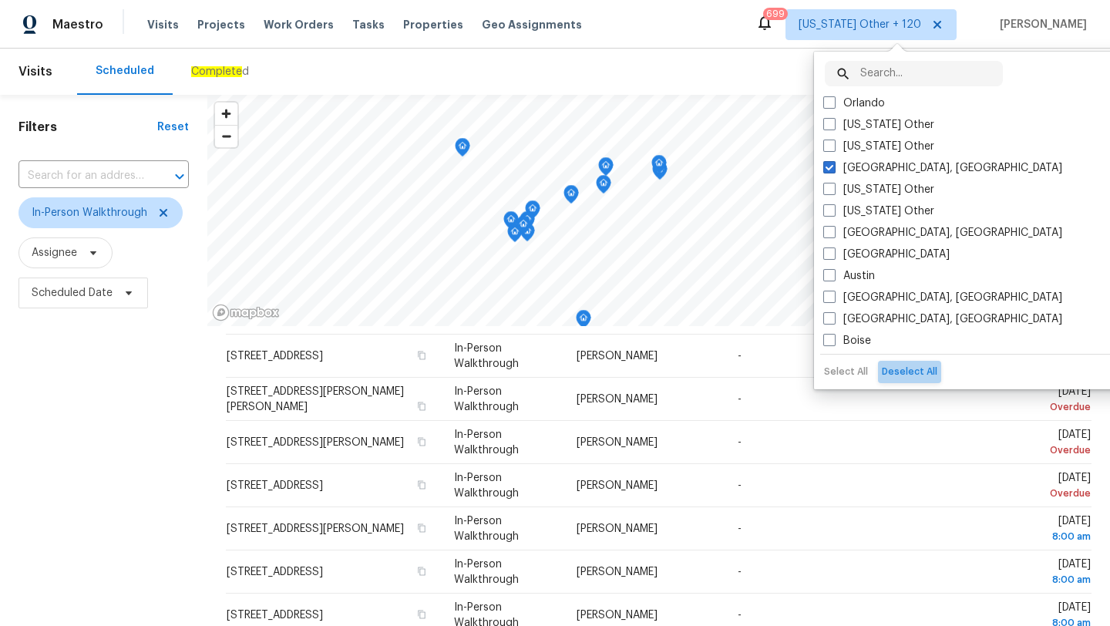
checkbox input "false"
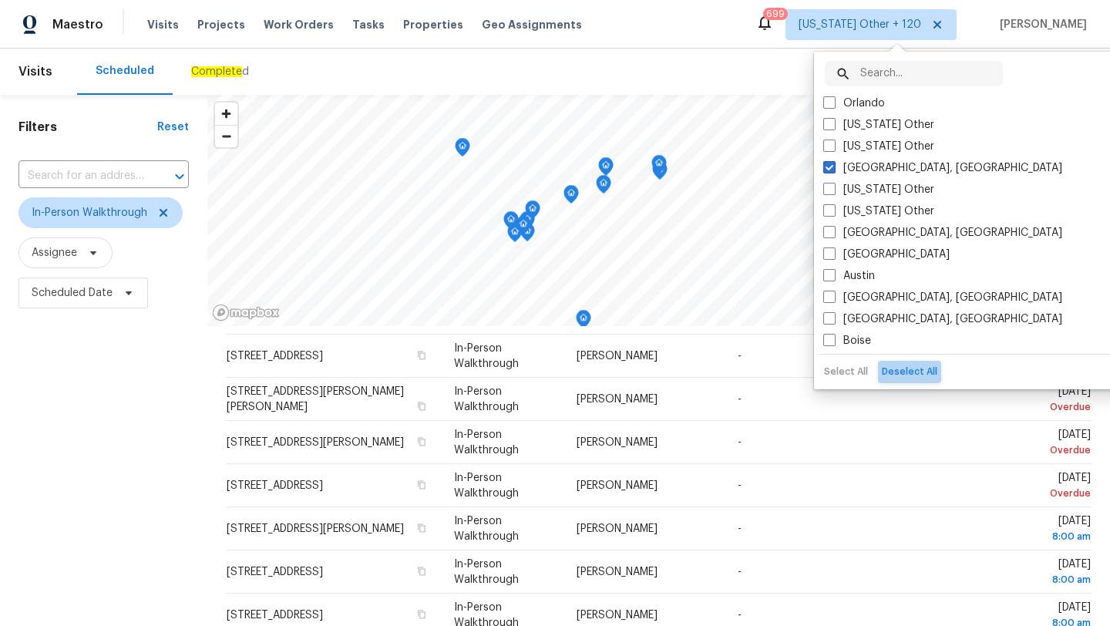
checkbox input "false"
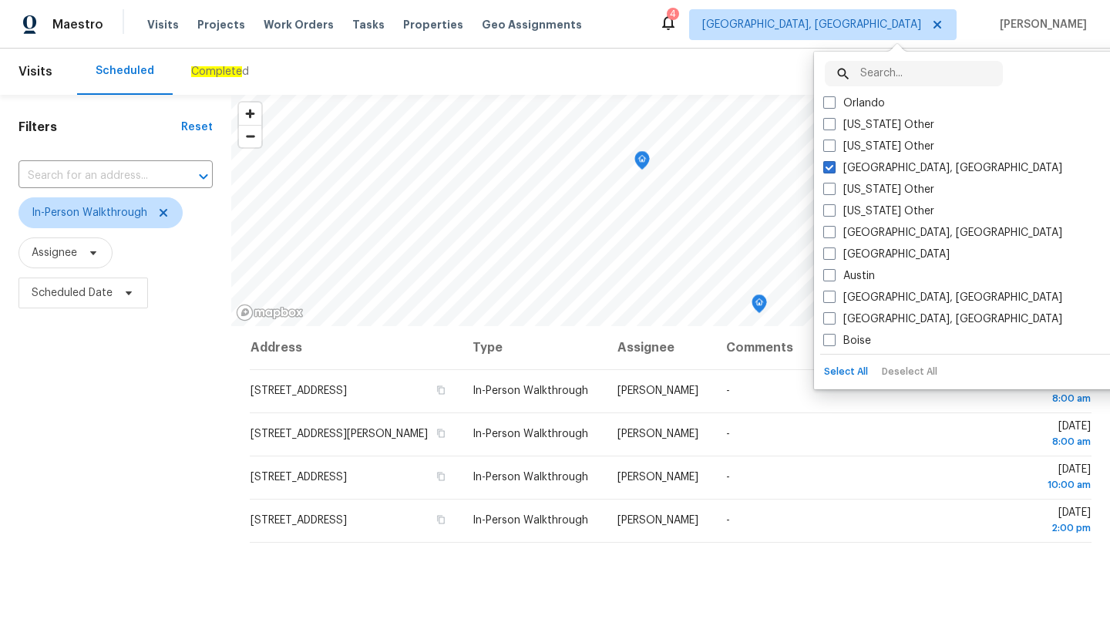
click at [867, 75] on input "text" at bounding box center [932, 73] width 143 height 25
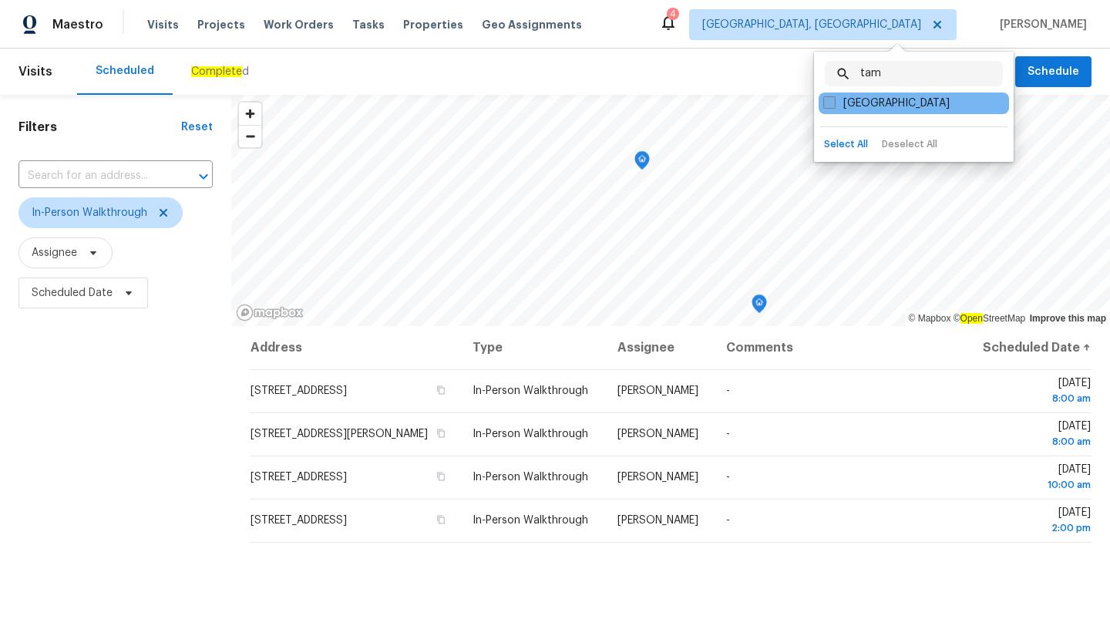
click at [851, 101] on label "[GEOGRAPHIC_DATA]" at bounding box center [887, 103] width 126 height 15
click at [834, 101] on input "[GEOGRAPHIC_DATA]" at bounding box center [829, 101] width 10 height 10
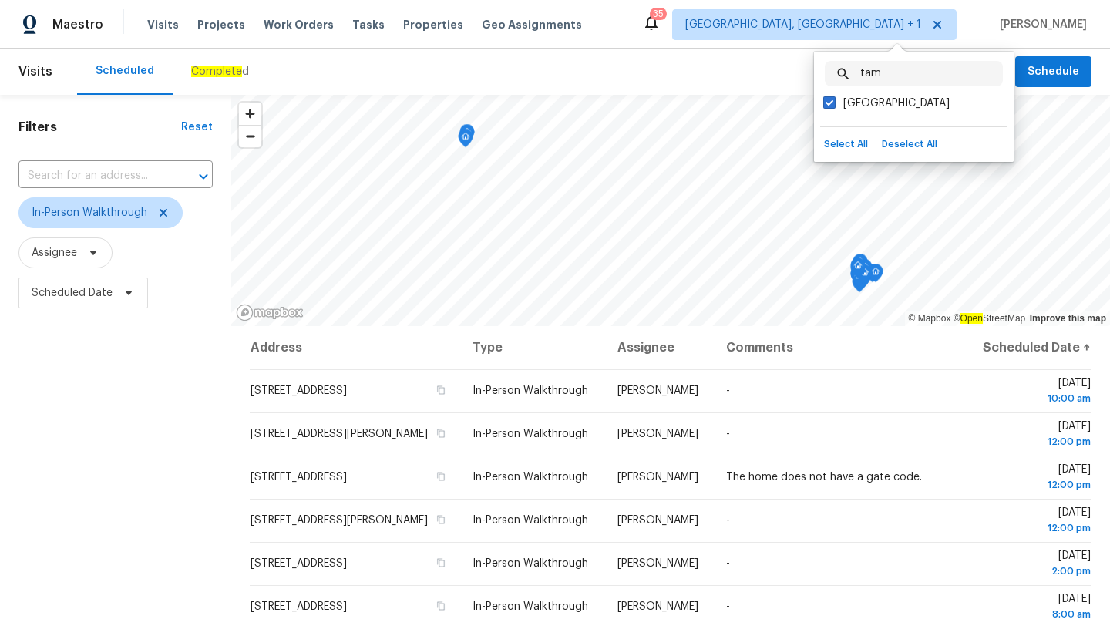
click at [905, 77] on input "tam" at bounding box center [932, 73] width 143 height 25
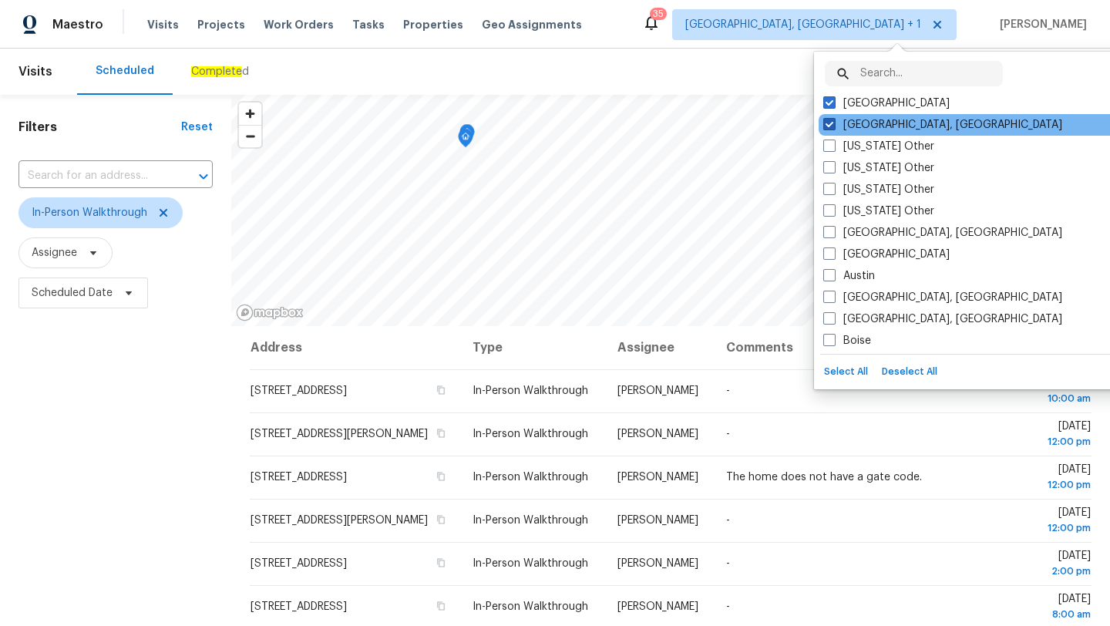
click at [849, 127] on label "[GEOGRAPHIC_DATA], [GEOGRAPHIC_DATA]" at bounding box center [943, 124] width 239 height 15
click at [834, 127] on input "[GEOGRAPHIC_DATA], [GEOGRAPHIC_DATA]" at bounding box center [829, 122] width 10 height 10
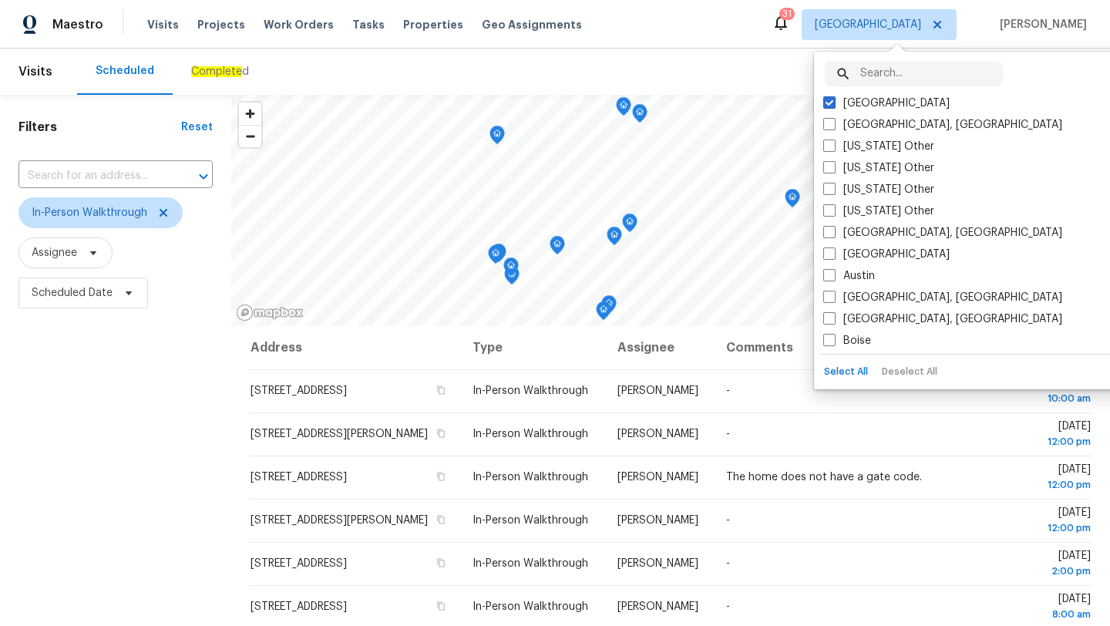
click at [605, 53] on div "Scheduled Complete d" at bounding box center [546, 72] width 938 height 46
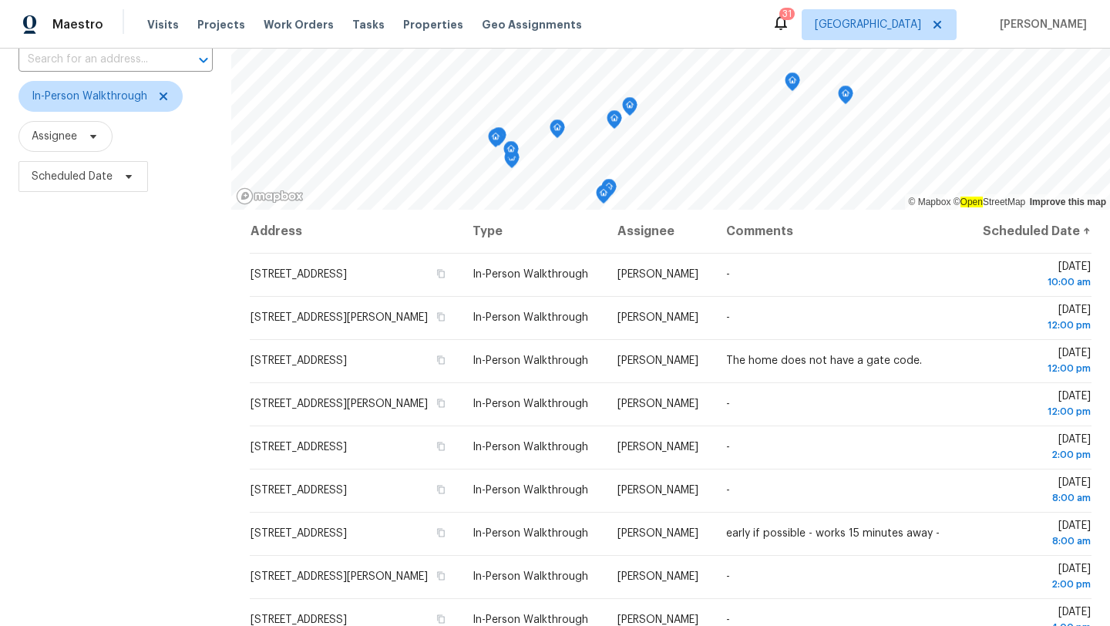
scroll to position [200, 0]
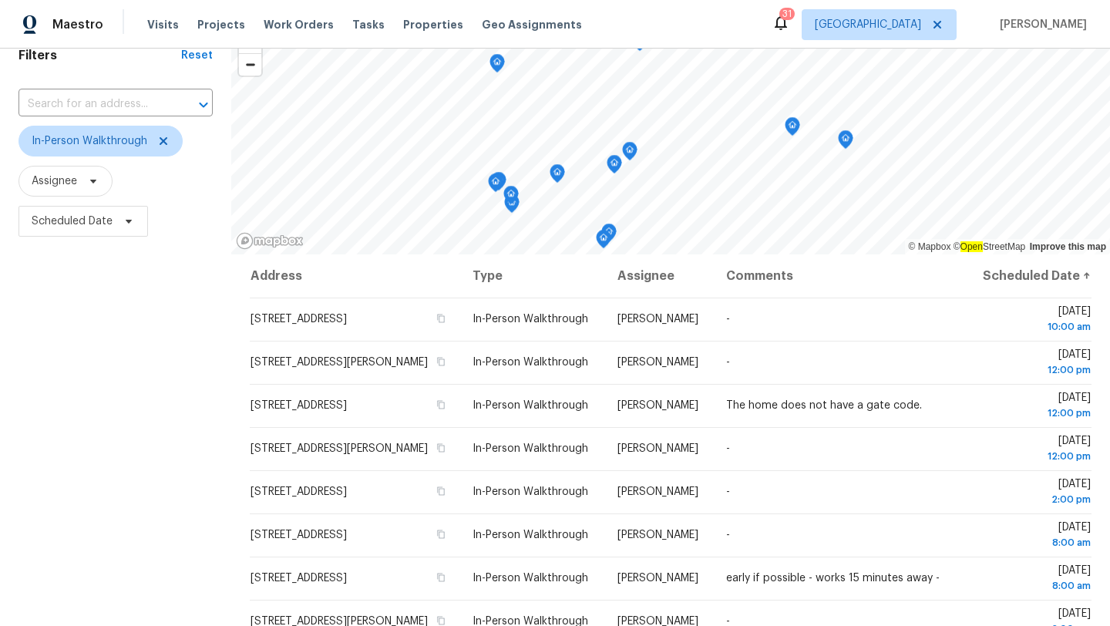
scroll to position [200, 0]
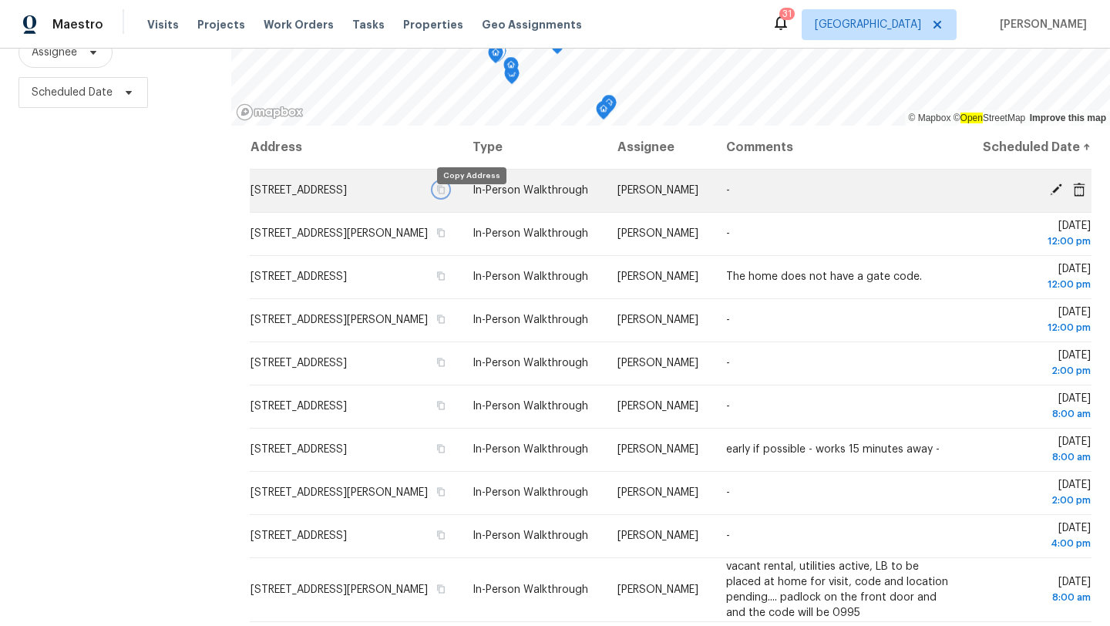
click at [446, 194] on icon "button" at bounding box center [440, 189] width 9 height 9
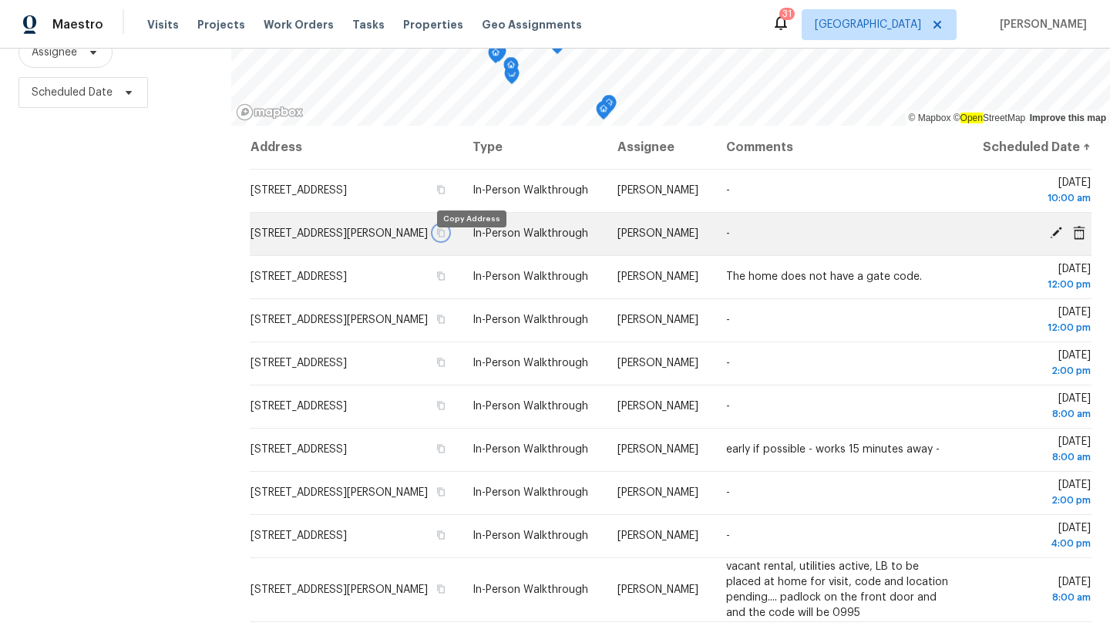
click at [446, 237] on icon "button" at bounding box center [440, 232] width 9 height 9
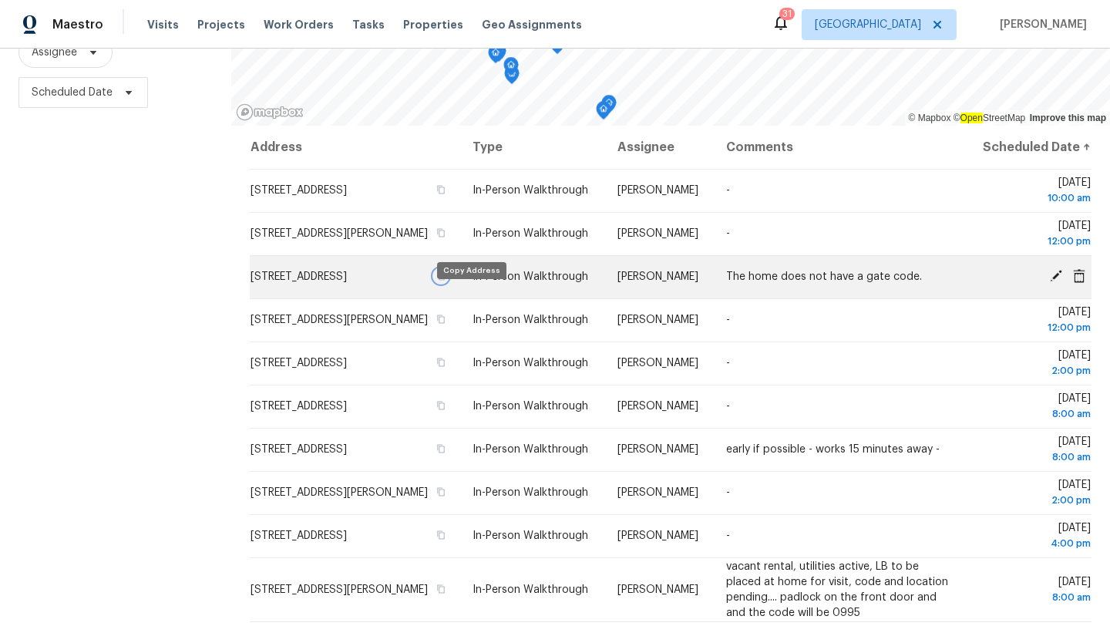
click at [446, 281] on icon "button" at bounding box center [440, 275] width 9 height 9
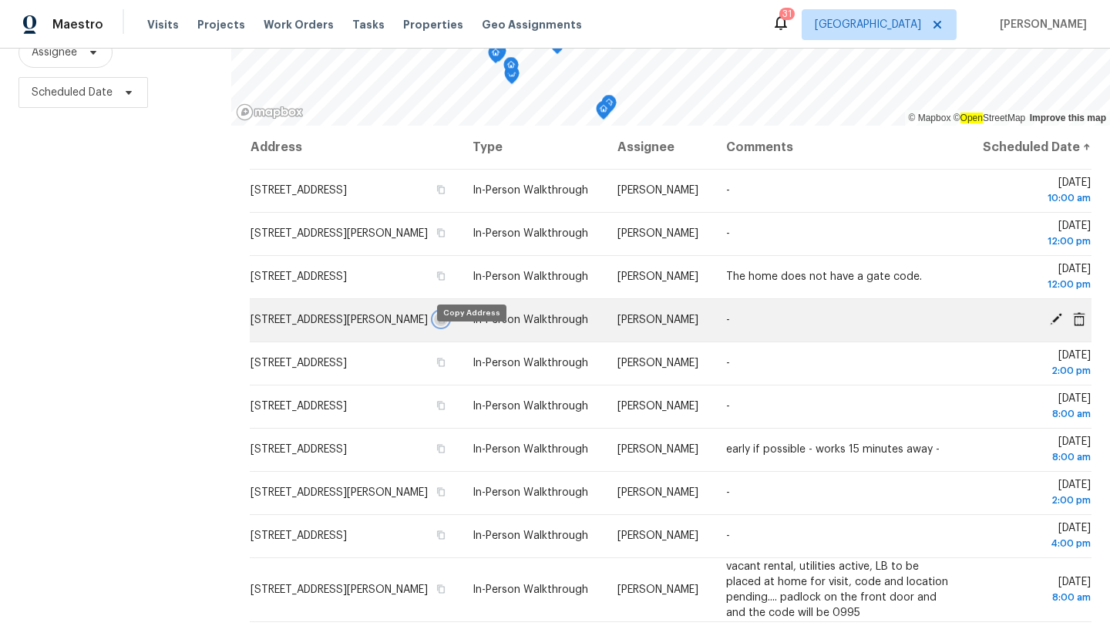
click at [446, 324] on icon "button" at bounding box center [440, 319] width 9 height 9
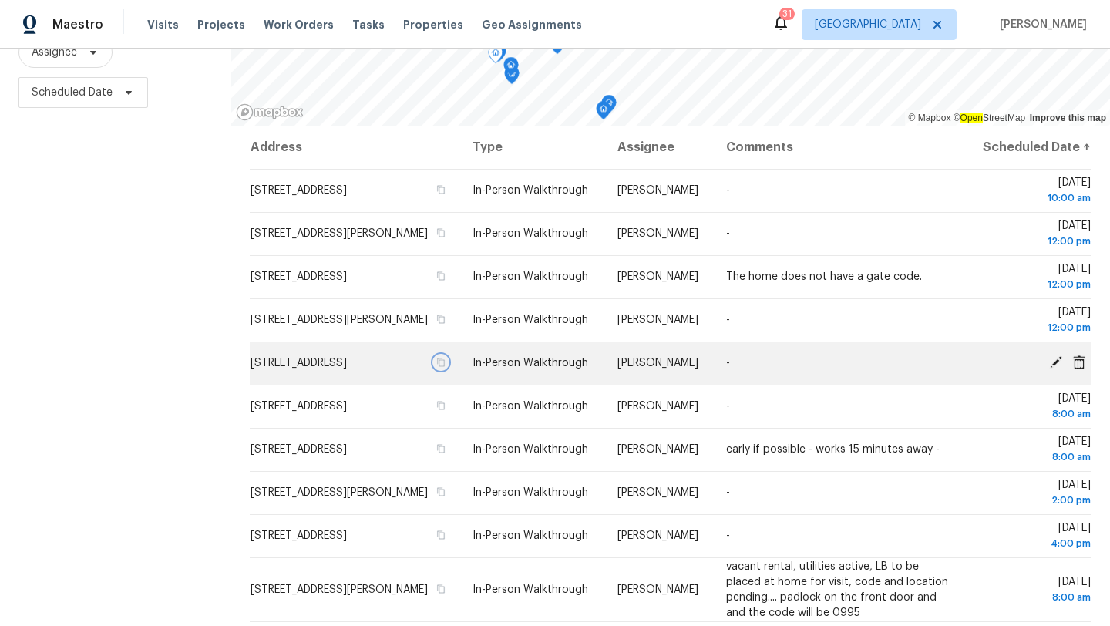
click at [446, 367] on icon "button" at bounding box center [442, 363] width 8 height 8
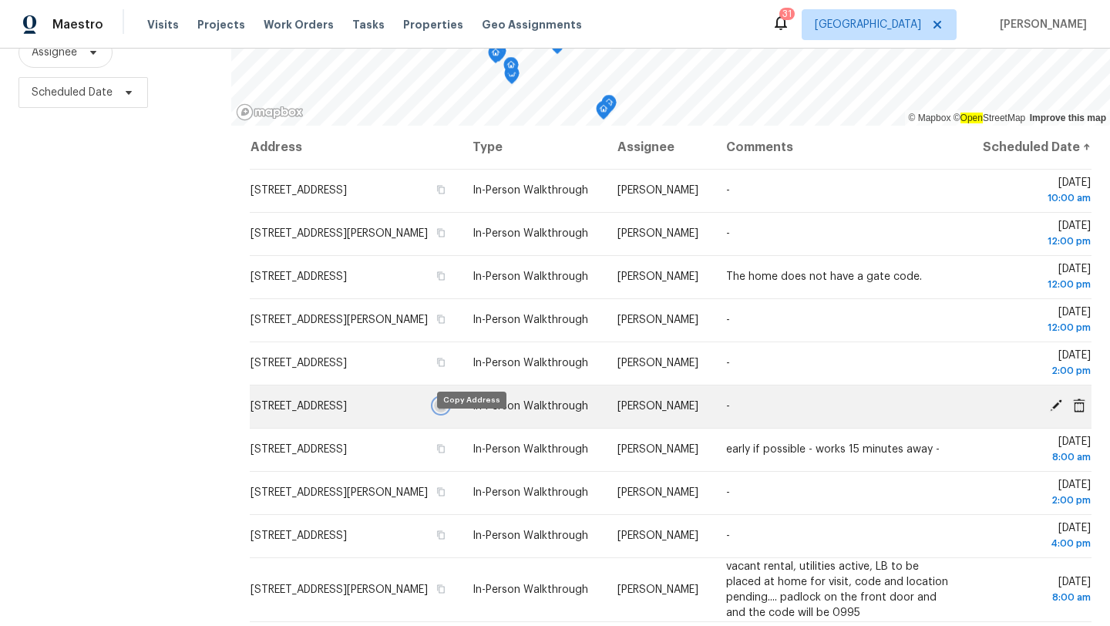
click at [446, 410] on icon "button" at bounding box center [440, 405] width 9 height 9
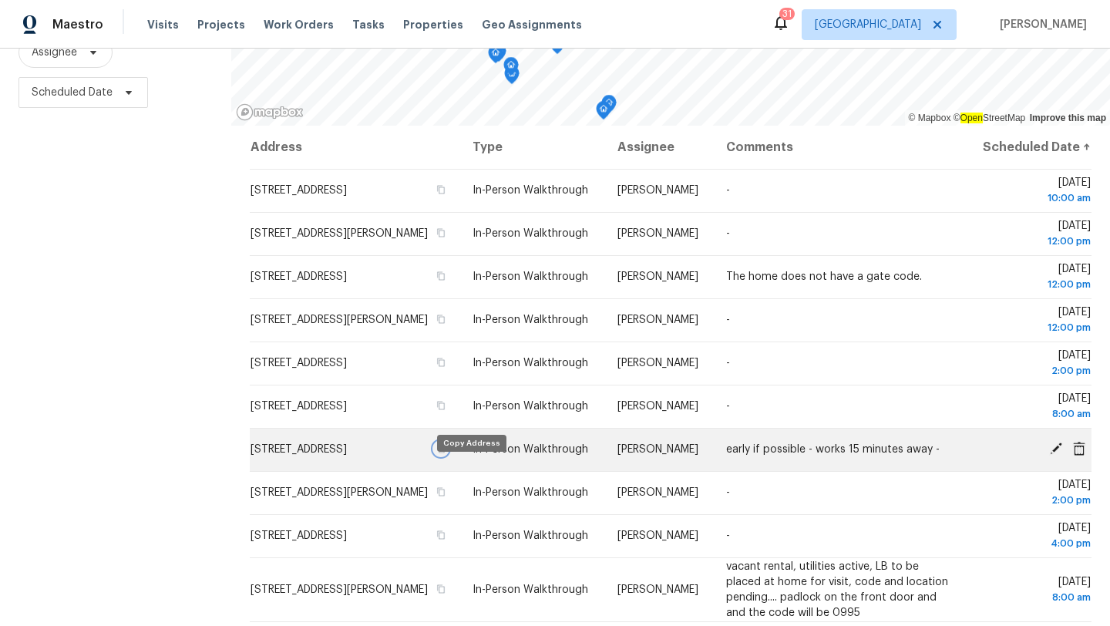
click at [446, 453] on icon "button" at bounding box center [442, 449] width 8 height 8
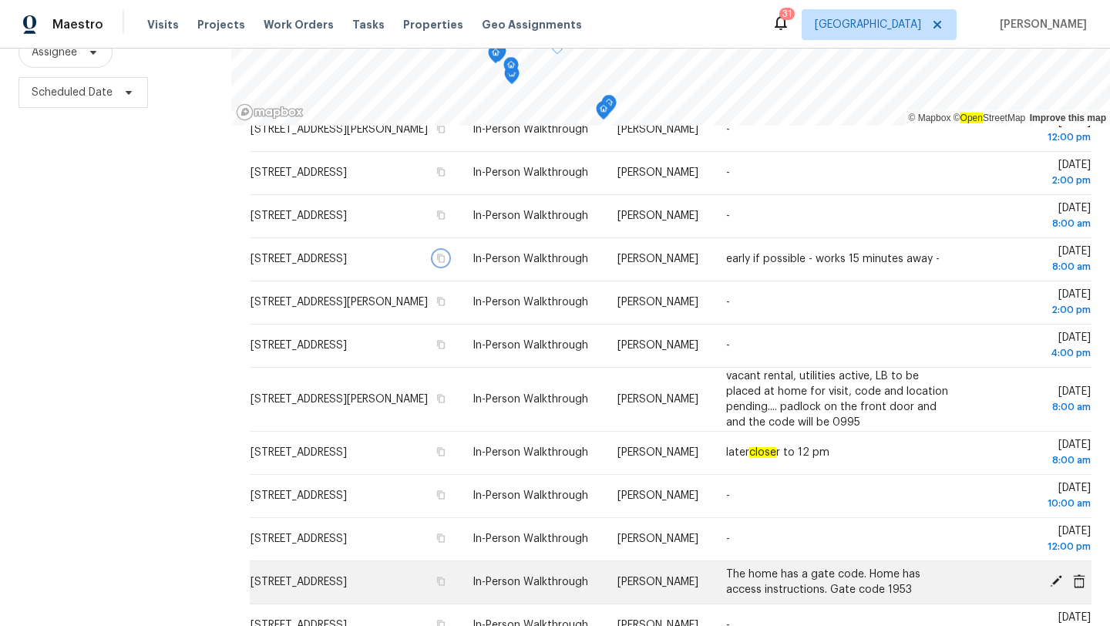
scroll to position [189, 0]
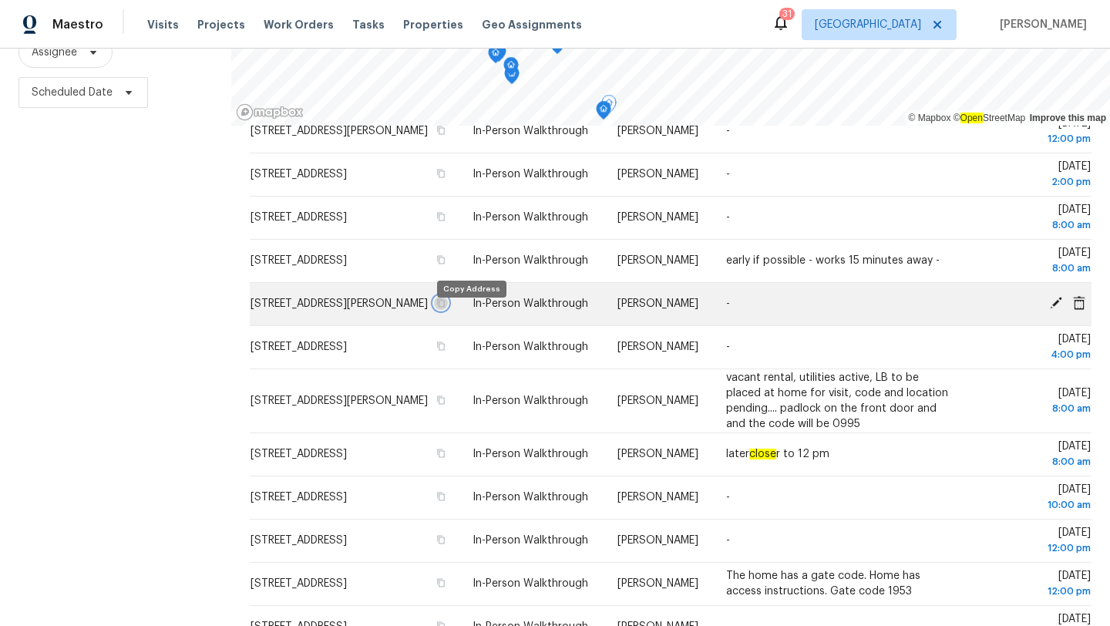
click at [446, 308] on icon "button" at bounding box center [442, 303] width 8 height 8
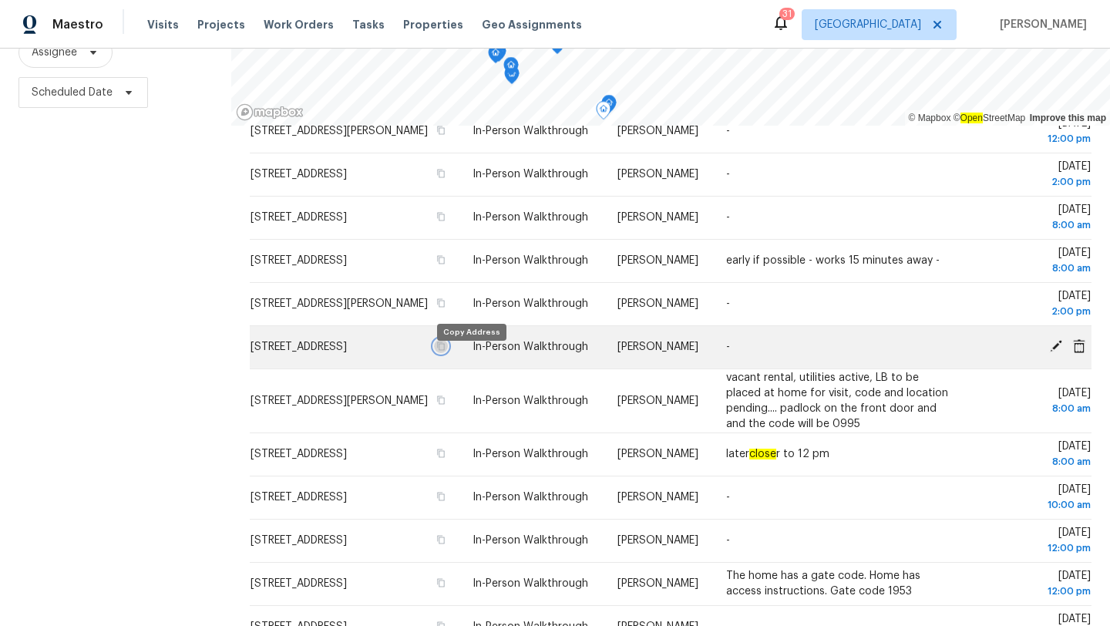
click at [446, 351] on icon "button" at bounding box center [440, 346] width 9 height 9
click at [446, 351] on icon "button" at bounding box center [442, 346] width 8 height 8
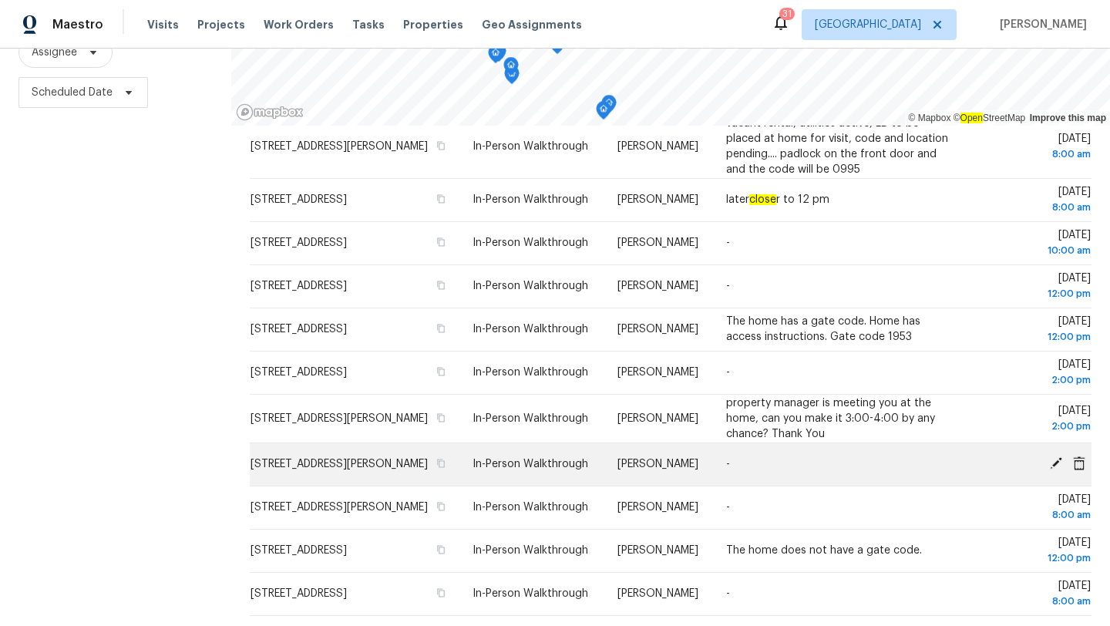
scroll to position [446, 0]
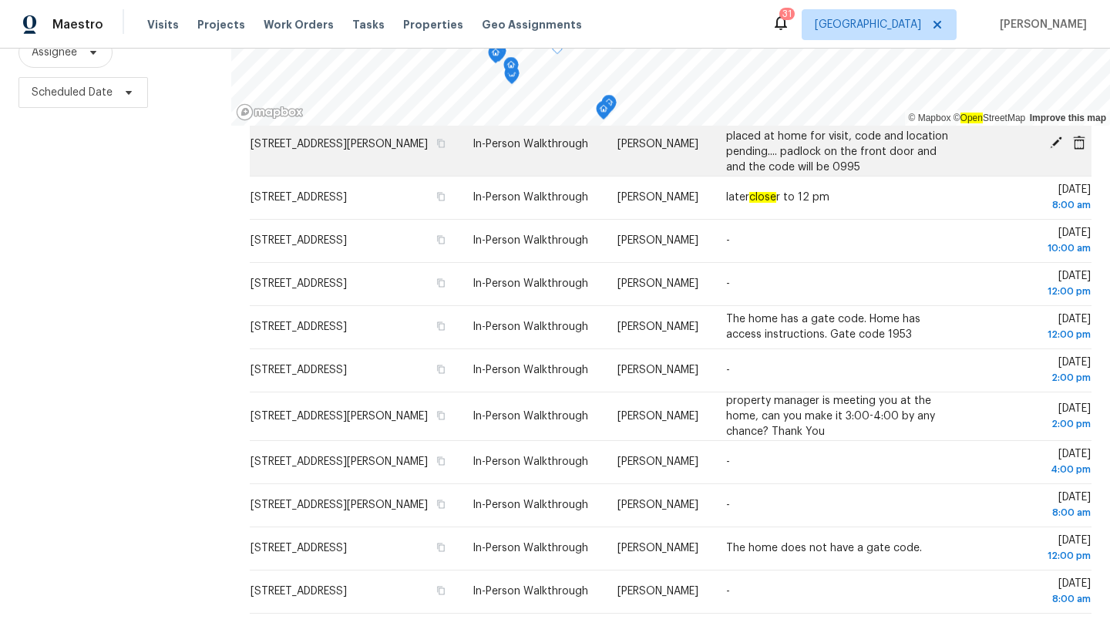
drag, startPoint x: 465, startPoint y: 467, endPoint x: 243, endPoint y: 154, distance: 383.2
click at [250, 154] on tbody "8810 41st St N, Pinellas Park, FL 33782 In-Person Walkthrough Mat Smith - Wed, …" at bounding box center [671, 168] width 842 height 890
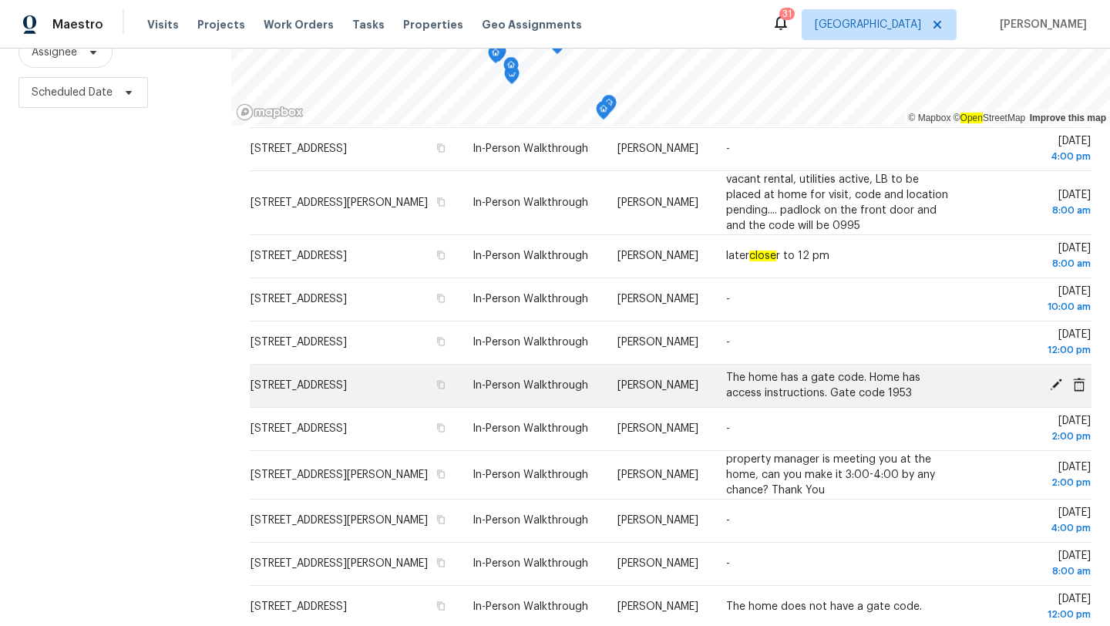
scroll to position [384, 0]
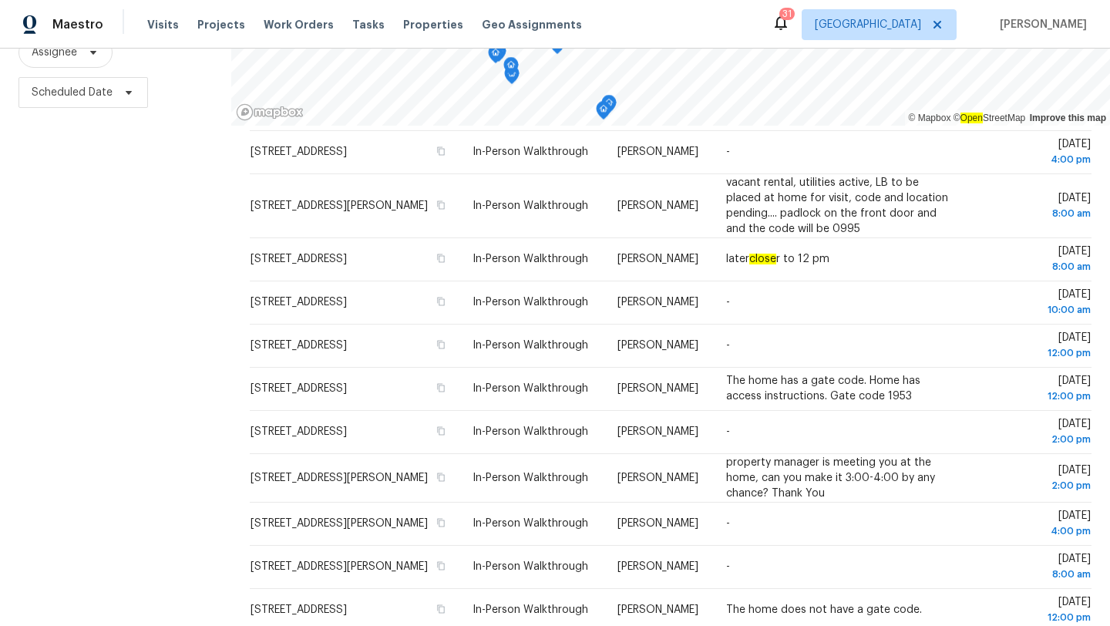
copy tbody "3720 W Elrod Ave, Tampa, FL 33611 In-Person Walkthrough Bobby Fortin vacant ren…"
